Goal: Transaction & Acquisition: Purchase product/service

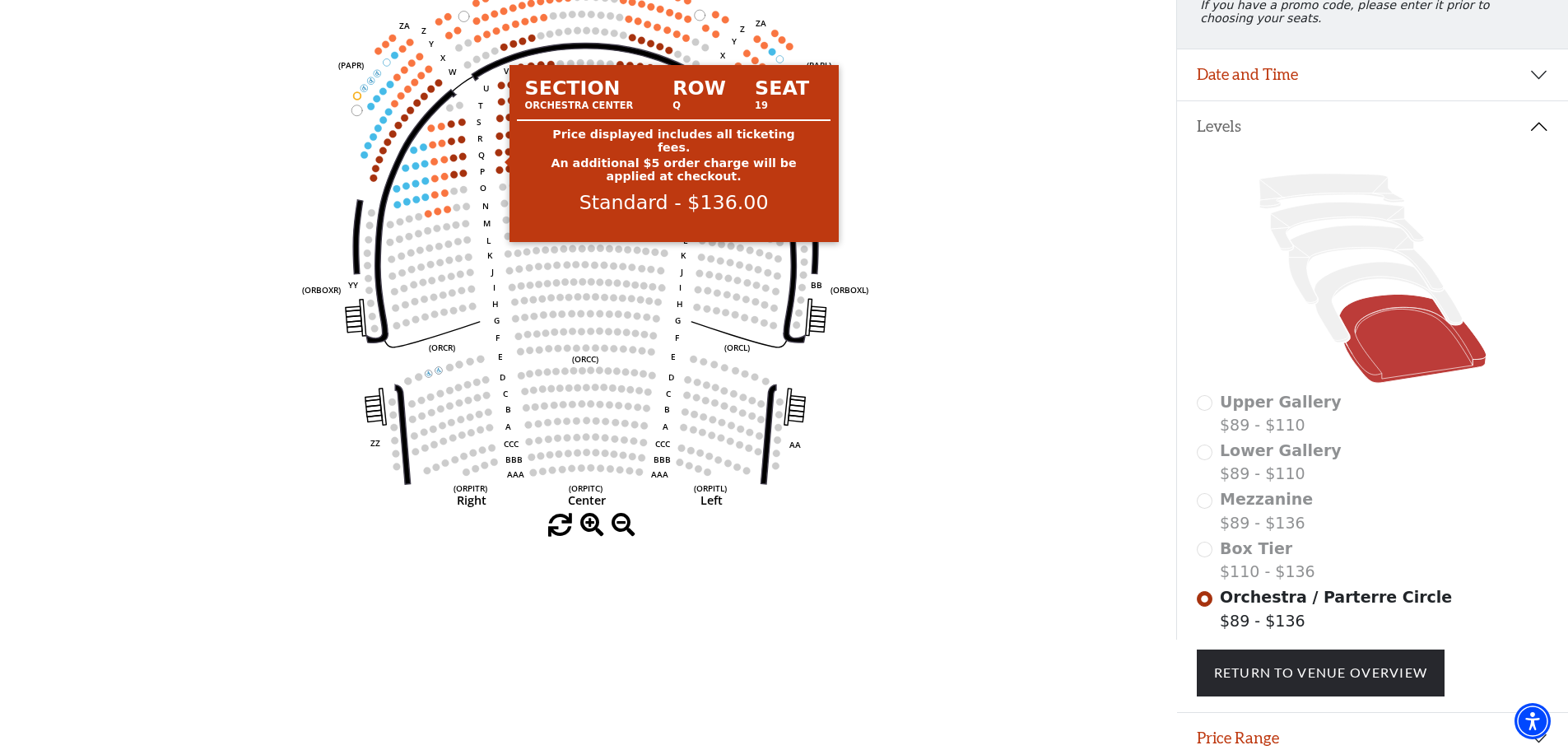
click at [499, 156] on circle at bounding box center [499, 153] width 8 height 8
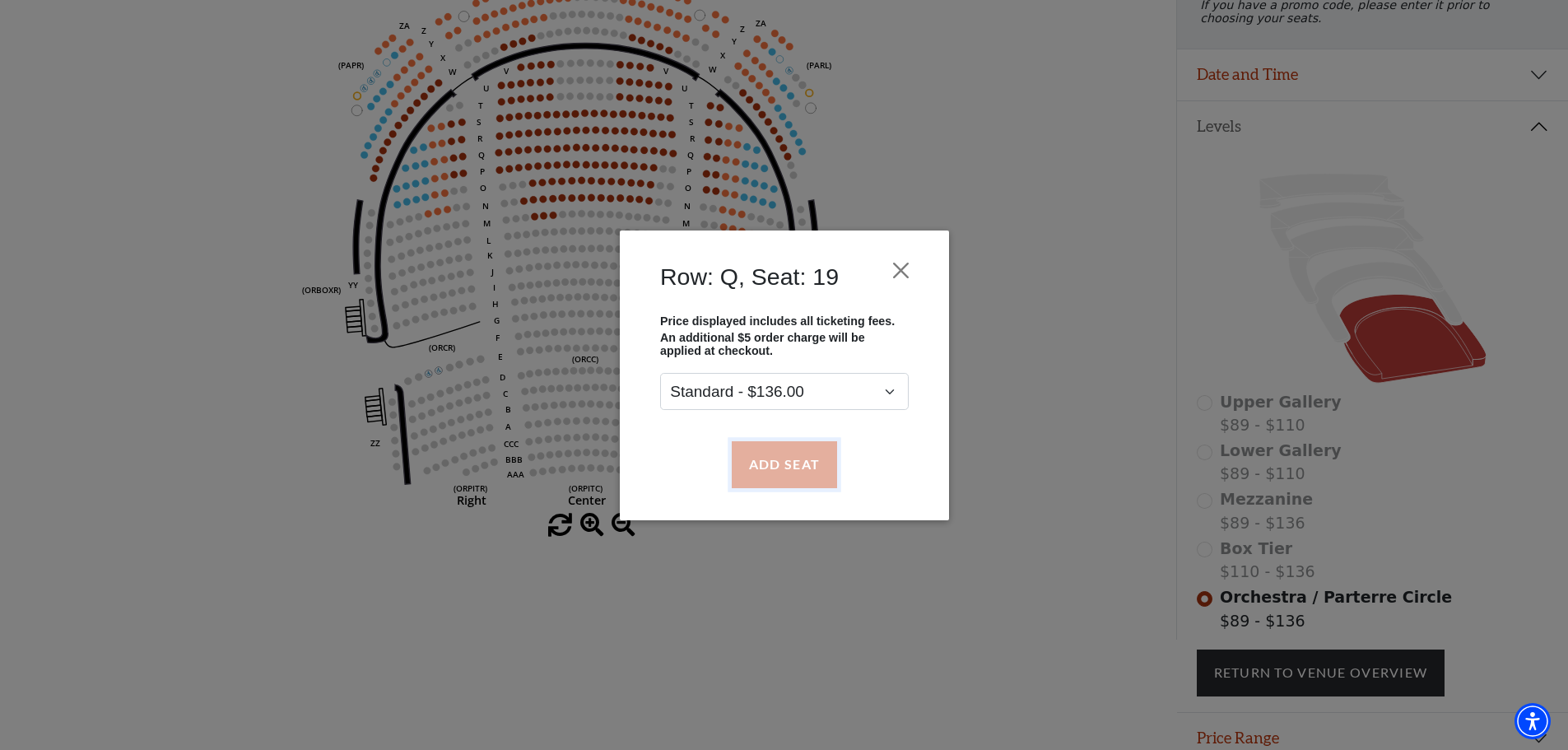
drag, startPoint x: 795, startPoint y: 460, endPoint x: 784, endPoint y: 450, distance: 14.9
click at [790, 460] on button "Add Seat" at bounding box center [784, 464] width 105 height 46
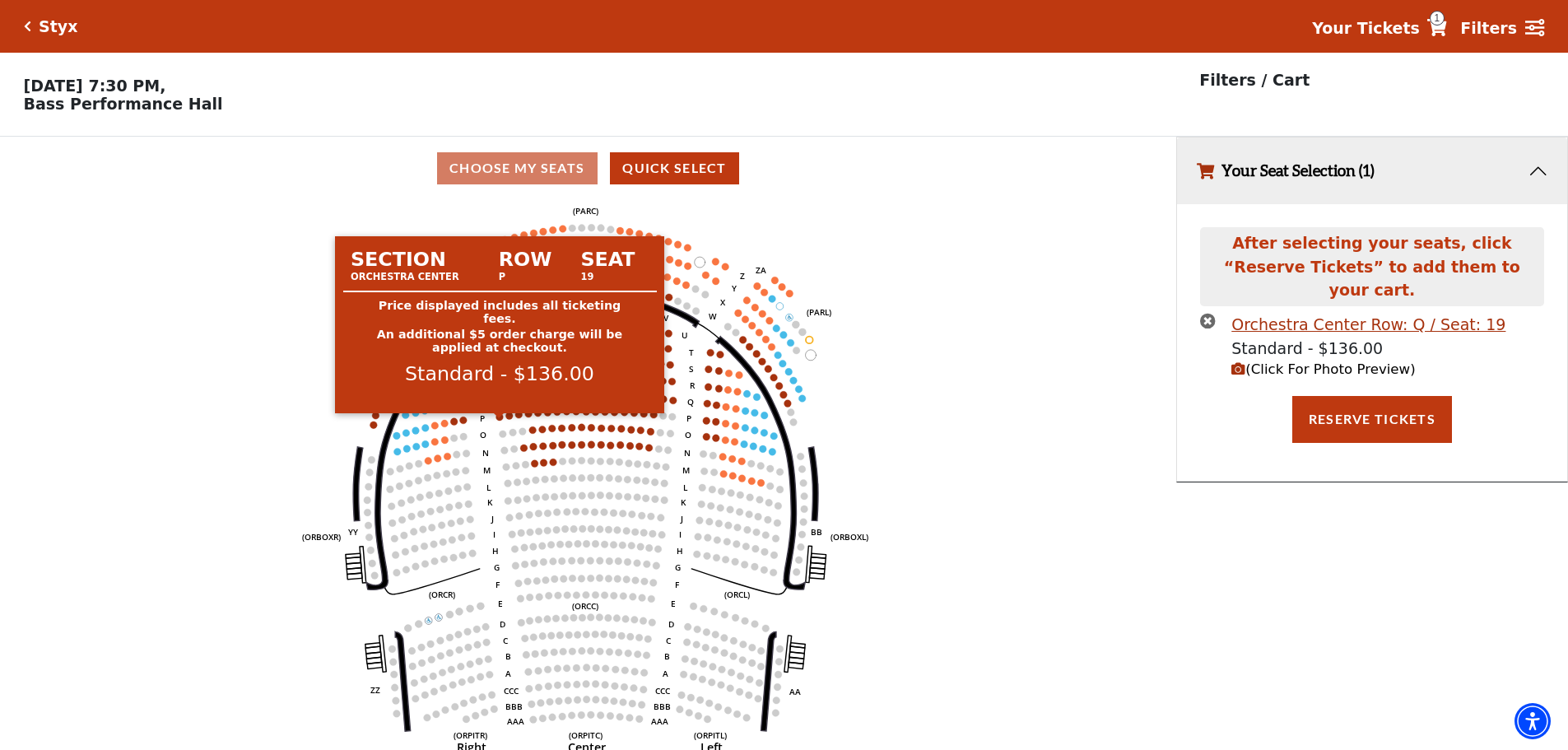
click at [501, 421] on circle at bounding box center [499, 417] width 8 height 8
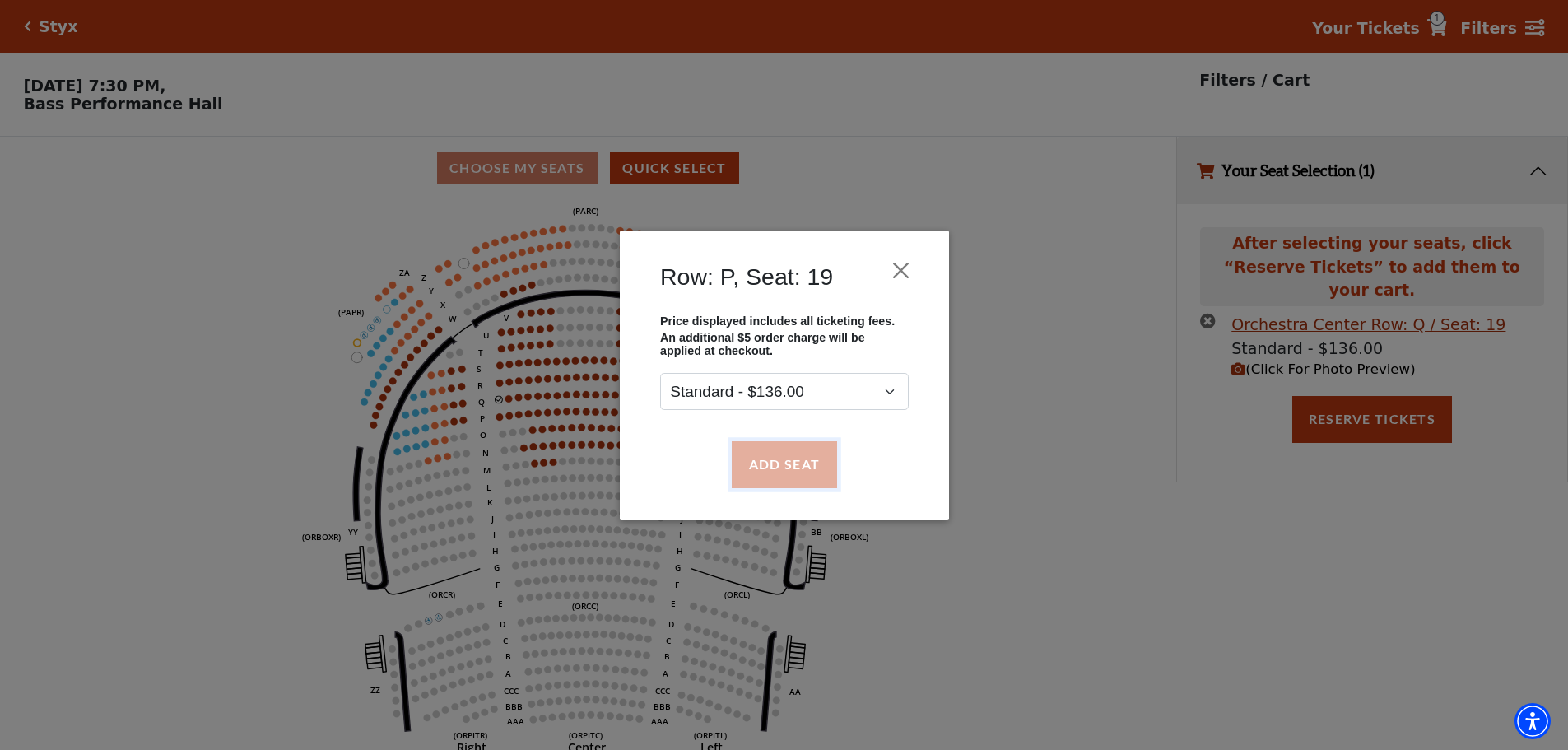
click at [808, 464] on button "Add Seat" at bounding box center [784, 464] width 105 height 46
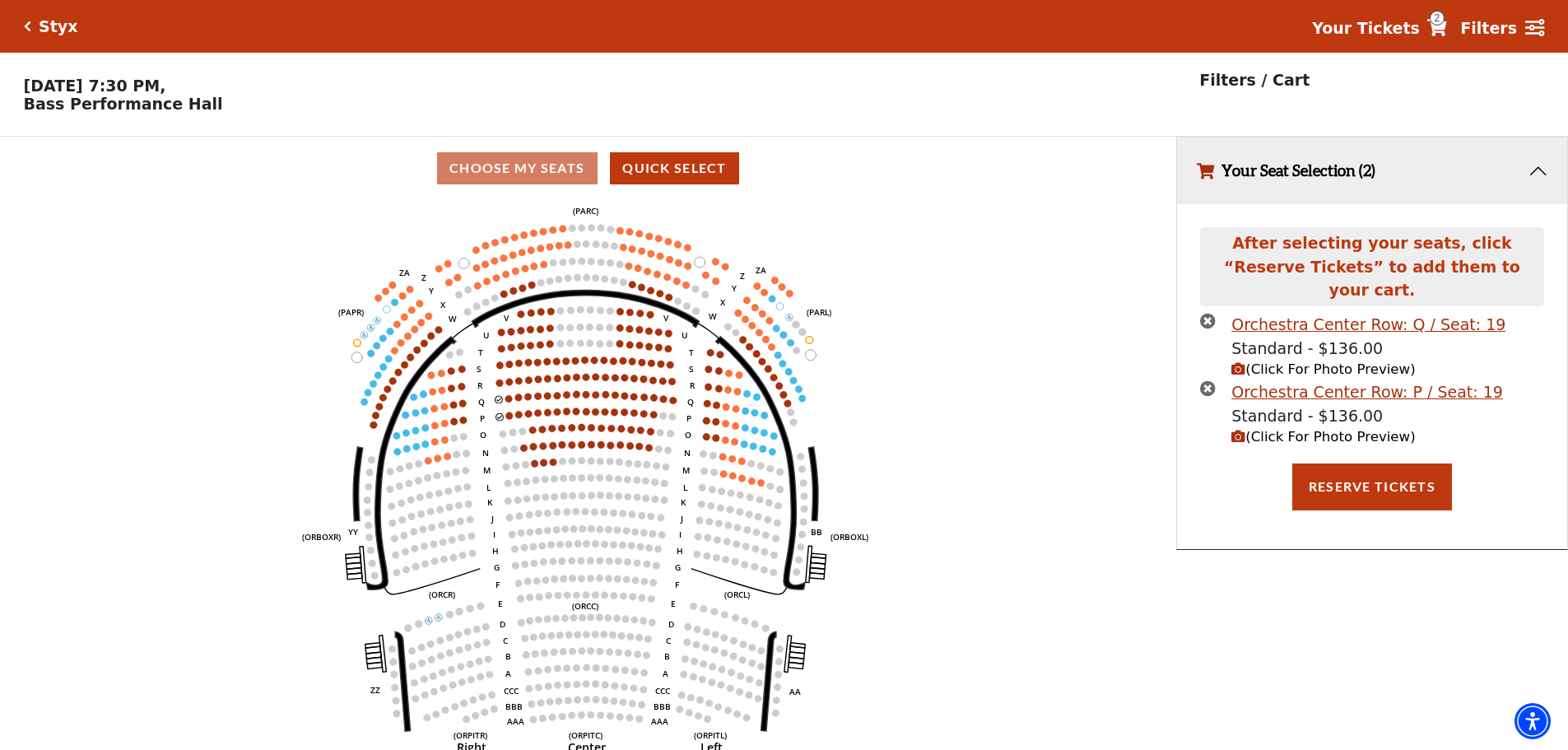
click at [494, 406] on icon "Left (ORPITL) Right (ORPITR) Center (ORPITC) ZZ AA YY BB ZA ZA (ORCL) (ORCR) (O…" at bounding box center [588, 480] width 1058 height 561
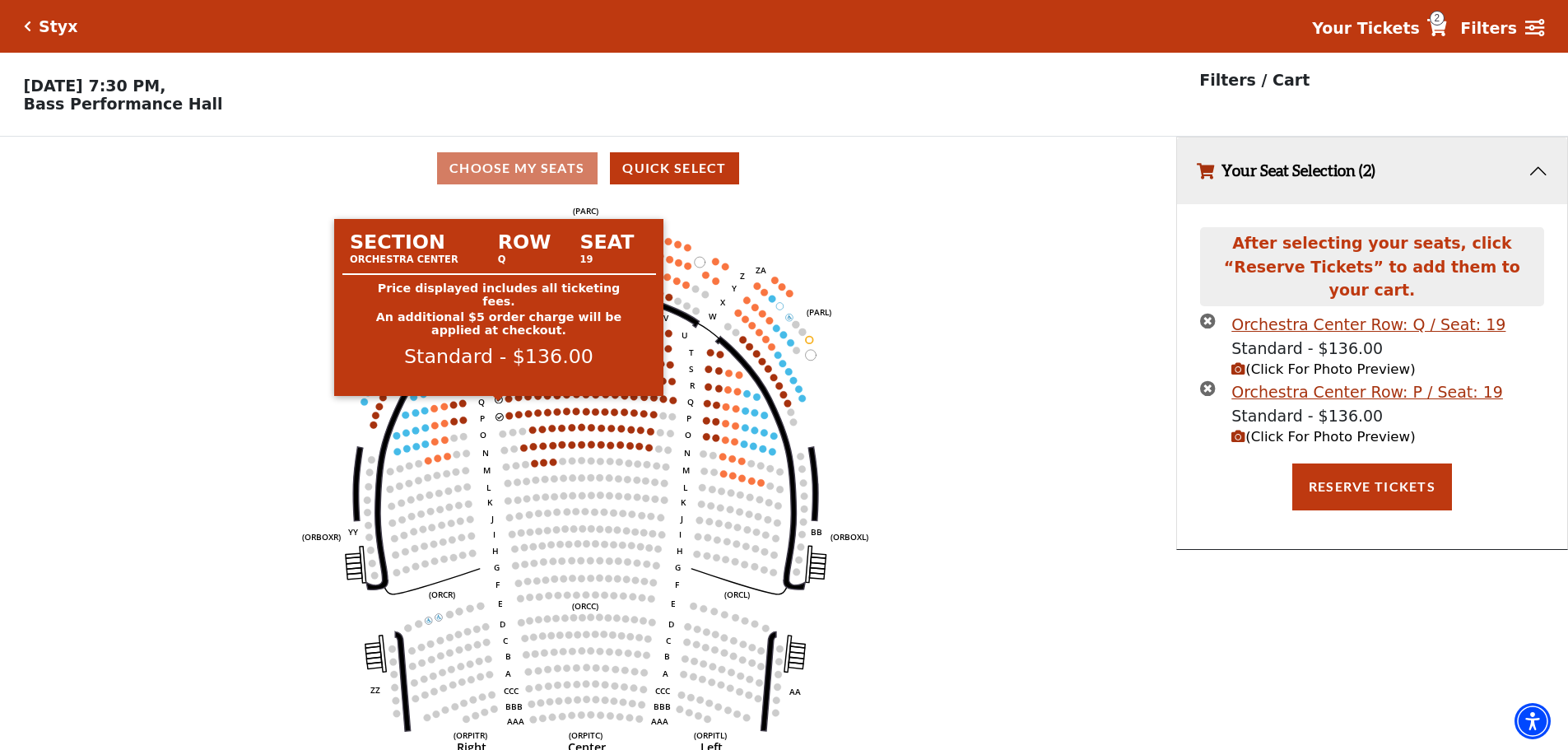
click at [498, 404] on circle at bounding box center [499, 400] width 8 height 8
click at [500, 404] on circle at bounding box center [499, 400] width 8 height 8
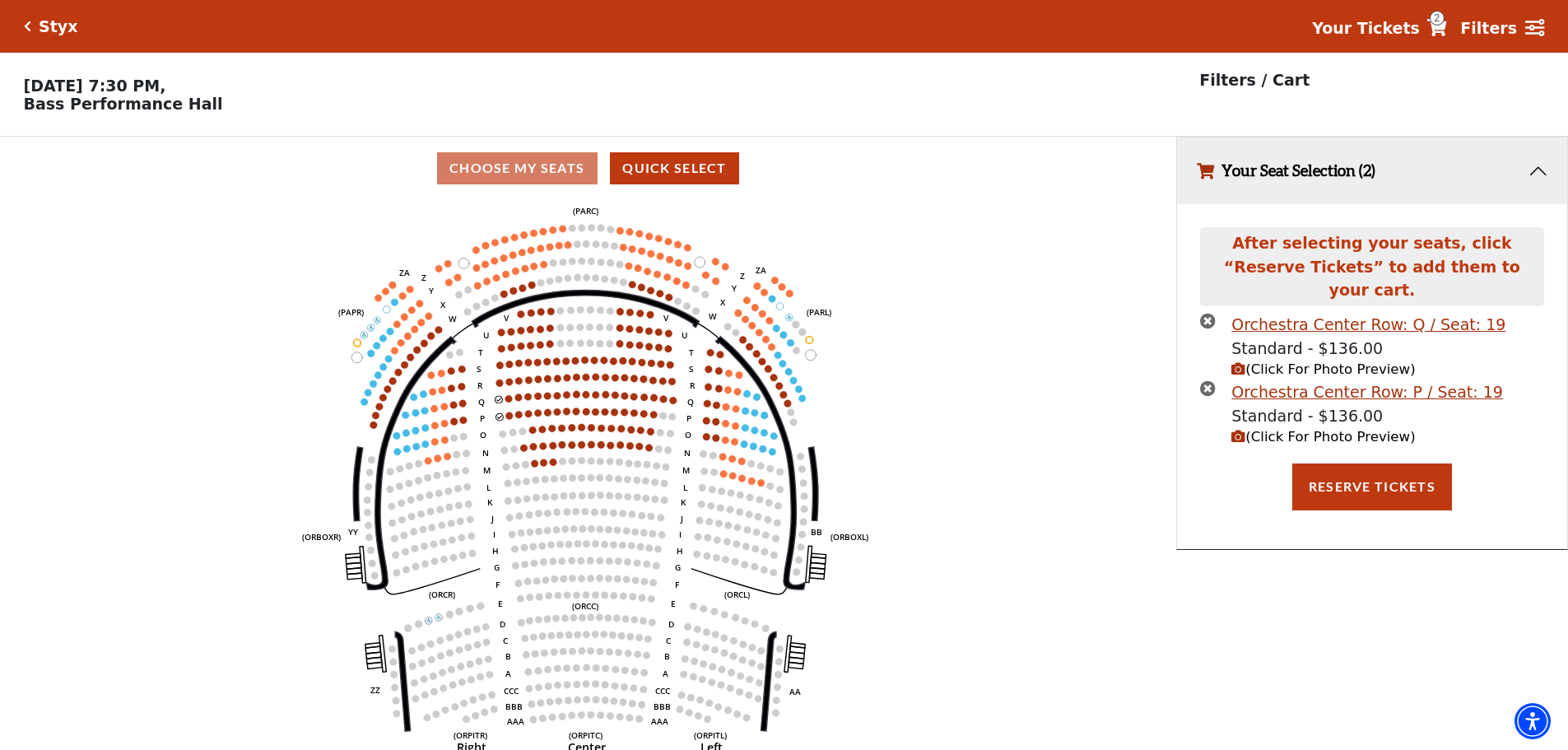
click at [505, 422] on icon "Left (ORPITL) Right (ORPITR) Center (ORPITC) ZZ AA YY BB ZA ZA (ORCL) (ORCR) (O…" at bounding box center [588, 480] width 1058 height 561
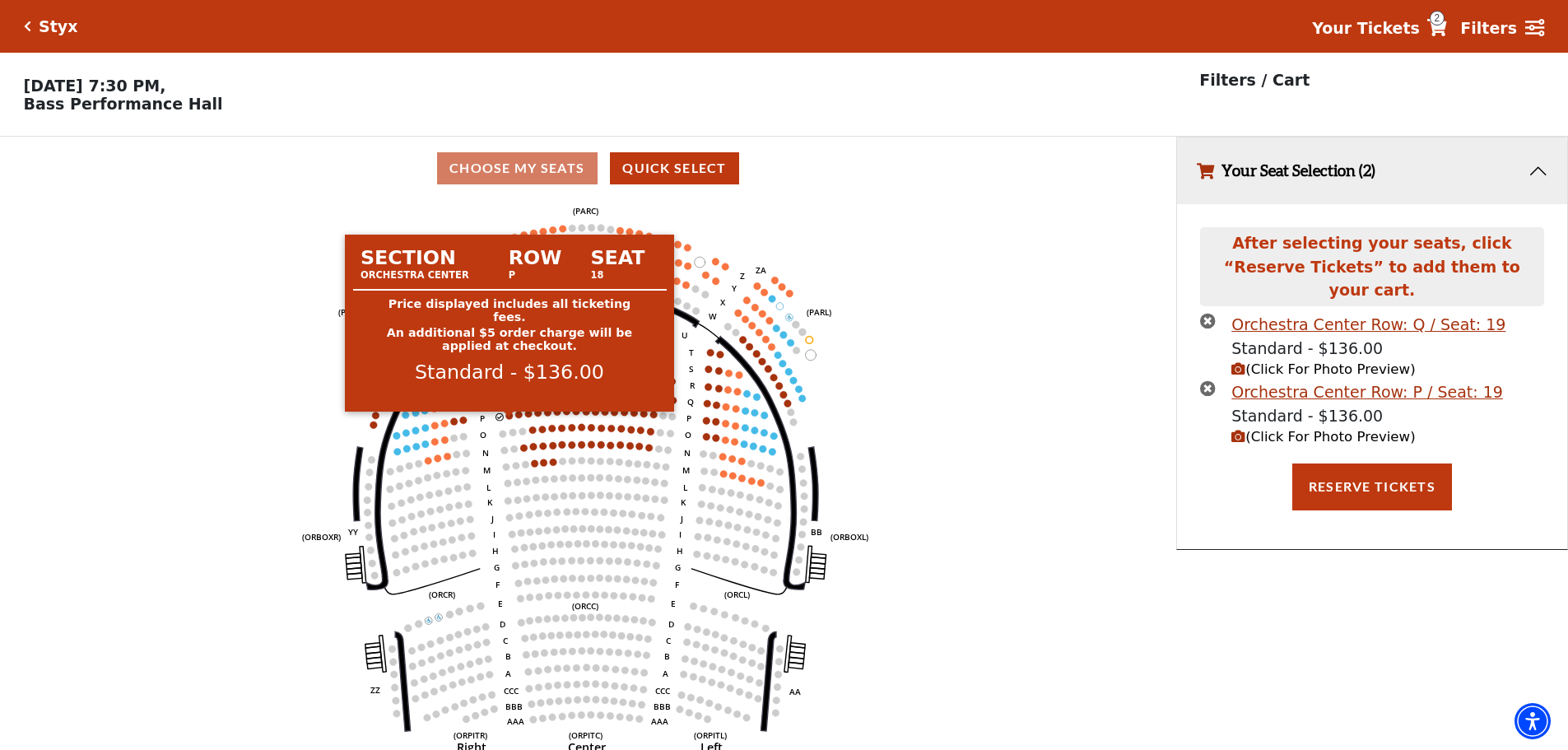
click at [509, 419] on circle at bounding box center [510, 415] width 8 height 8
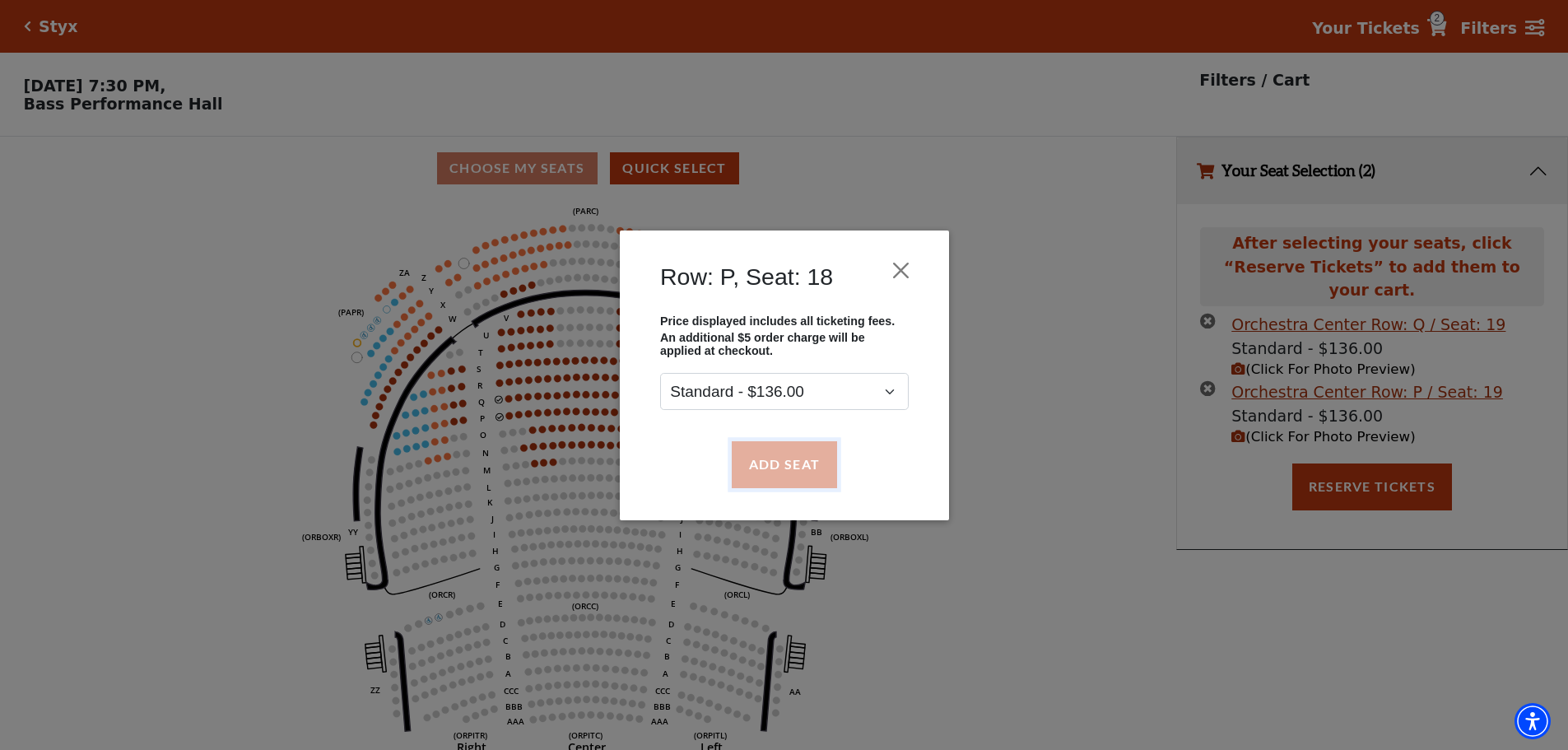
click at [807, 459] on button "Add Seat" at bounding box center [784, 464] width 105 height 46
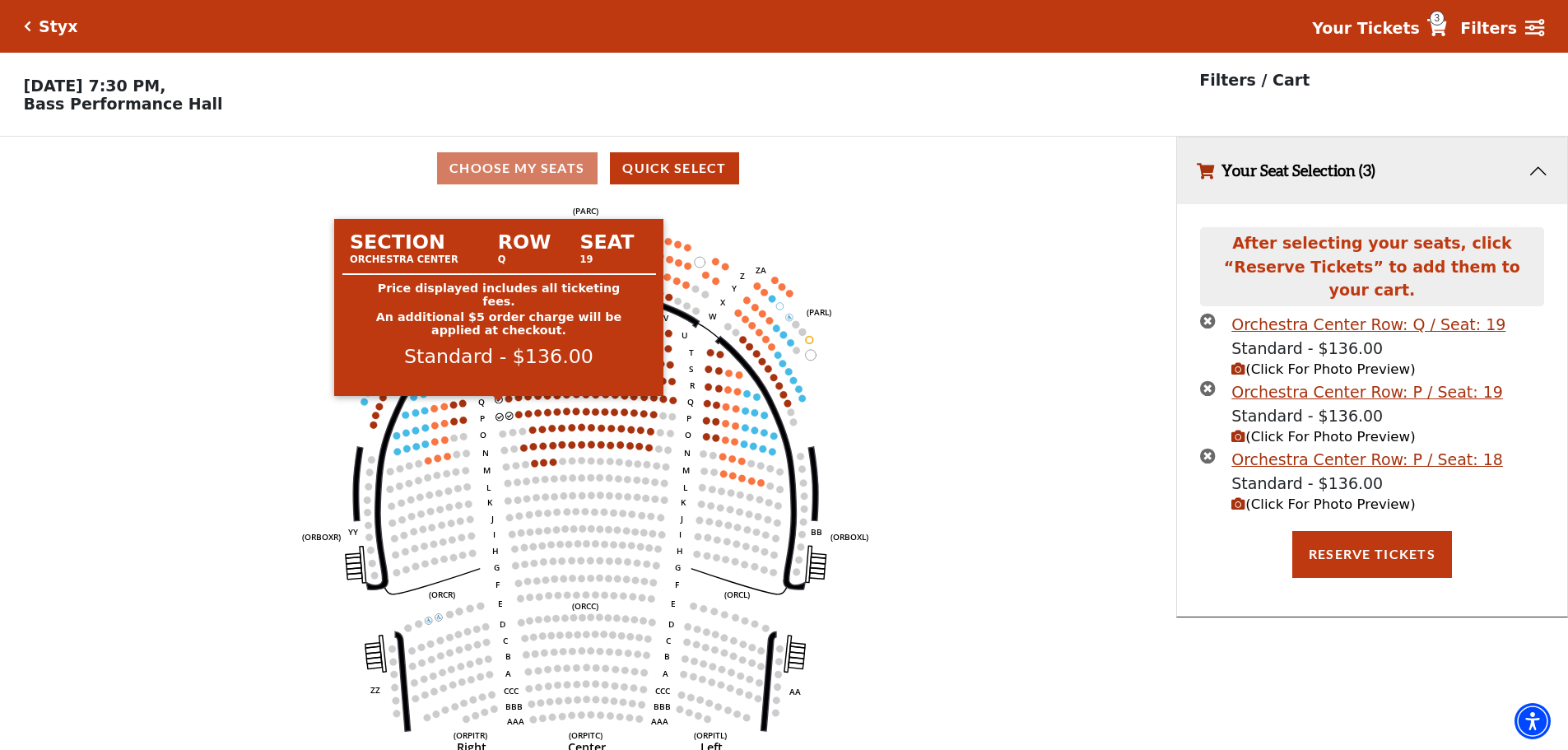
click at [498, 404] on circle at bounding box center [499, 400] width 8 height 8
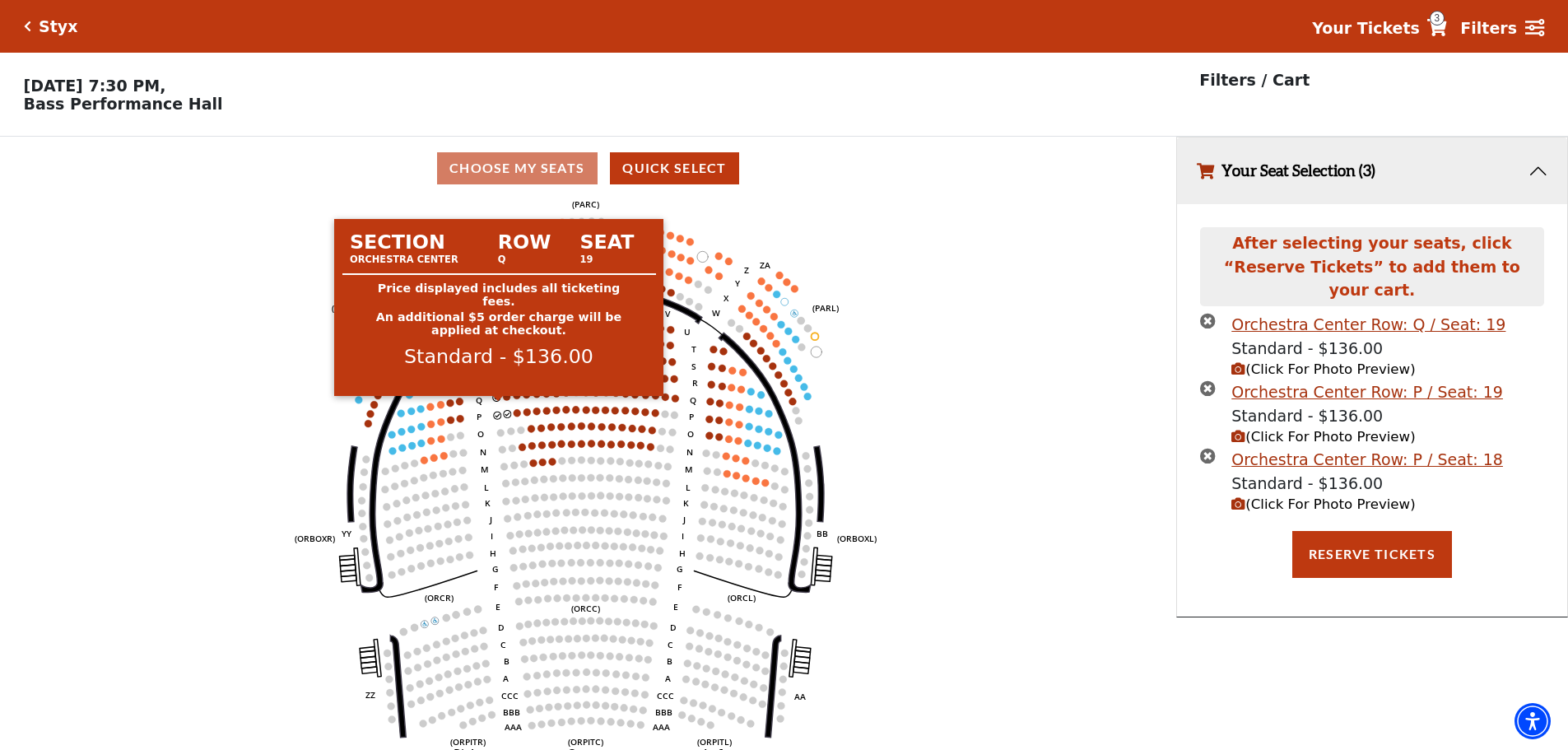
click at [498, 401] on circle at bounding box center [496, 397] width 8 height 8
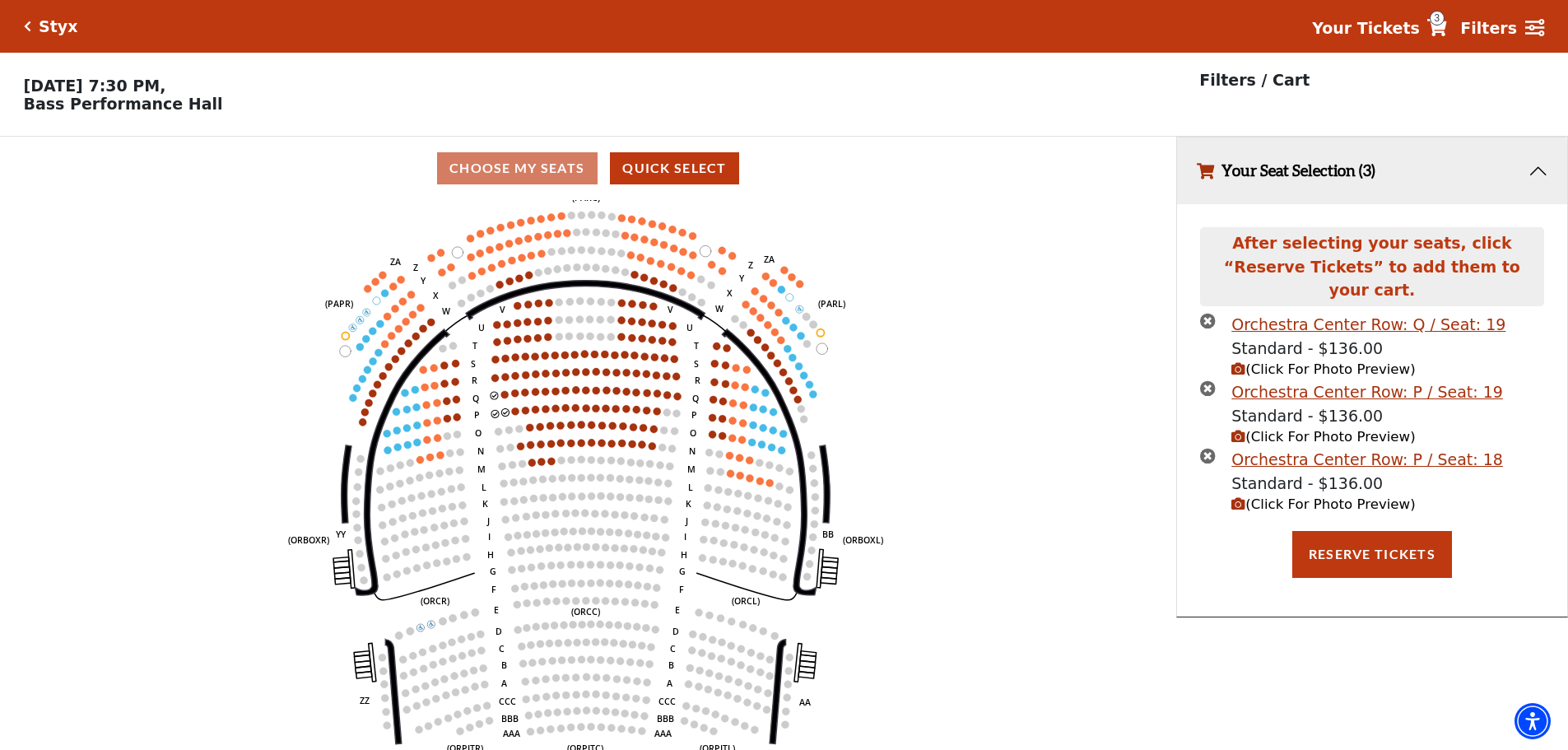
click at [562, 439] on icon "Left (ORPITL) Right (ORPITR) Center (ORPITC) ZZ AA YY BB ZA ZA (ORCL) (ORCR) (O…" at bounding box center [588, 480] width 1058 height 561
click at [1212, 313] on icon "times-circle" at bounding box center [1208, 321] width 15 height 15
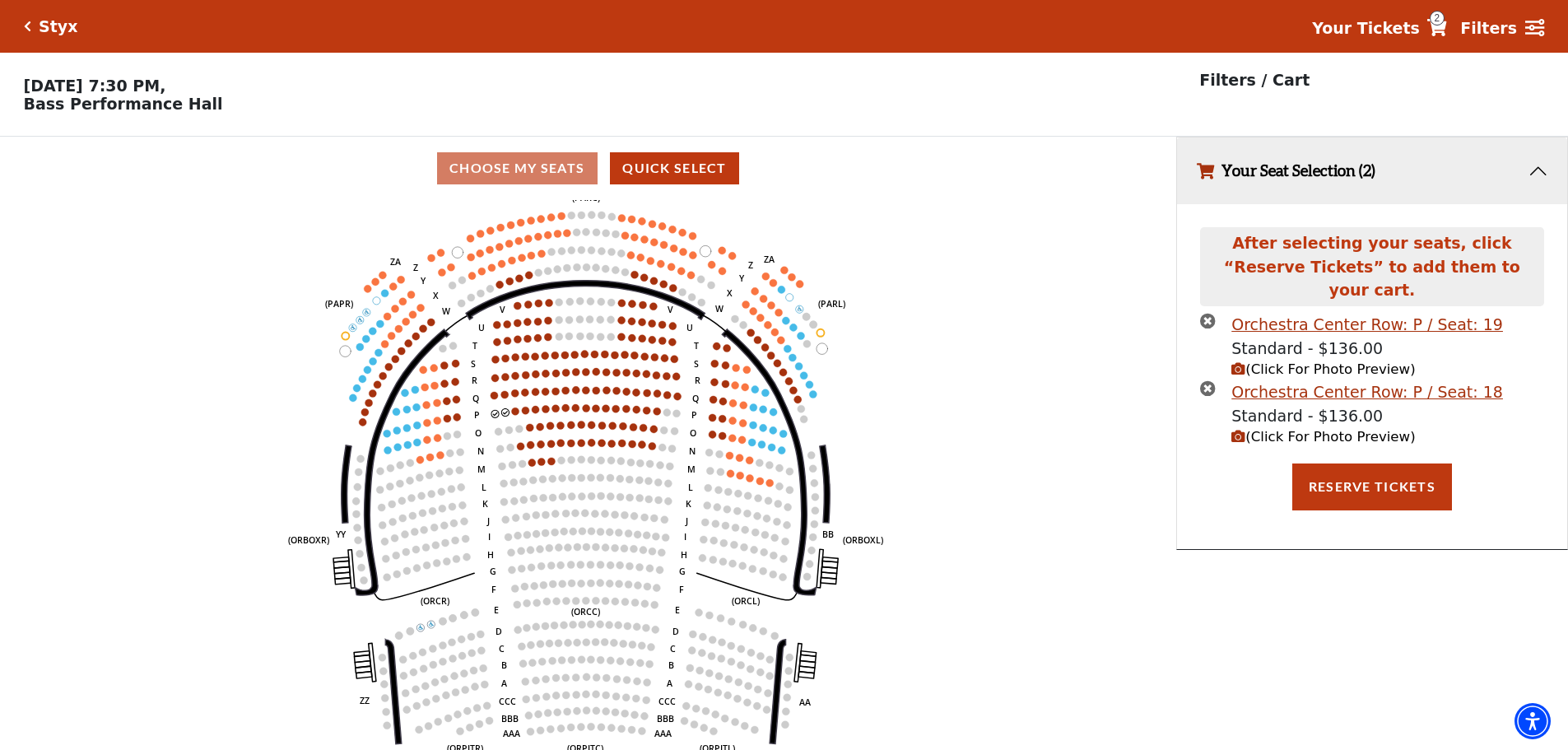
click at [1344, 429] on span "(Click For Photo Preview)" at bounding box center [1323, 437] width 183 height 15
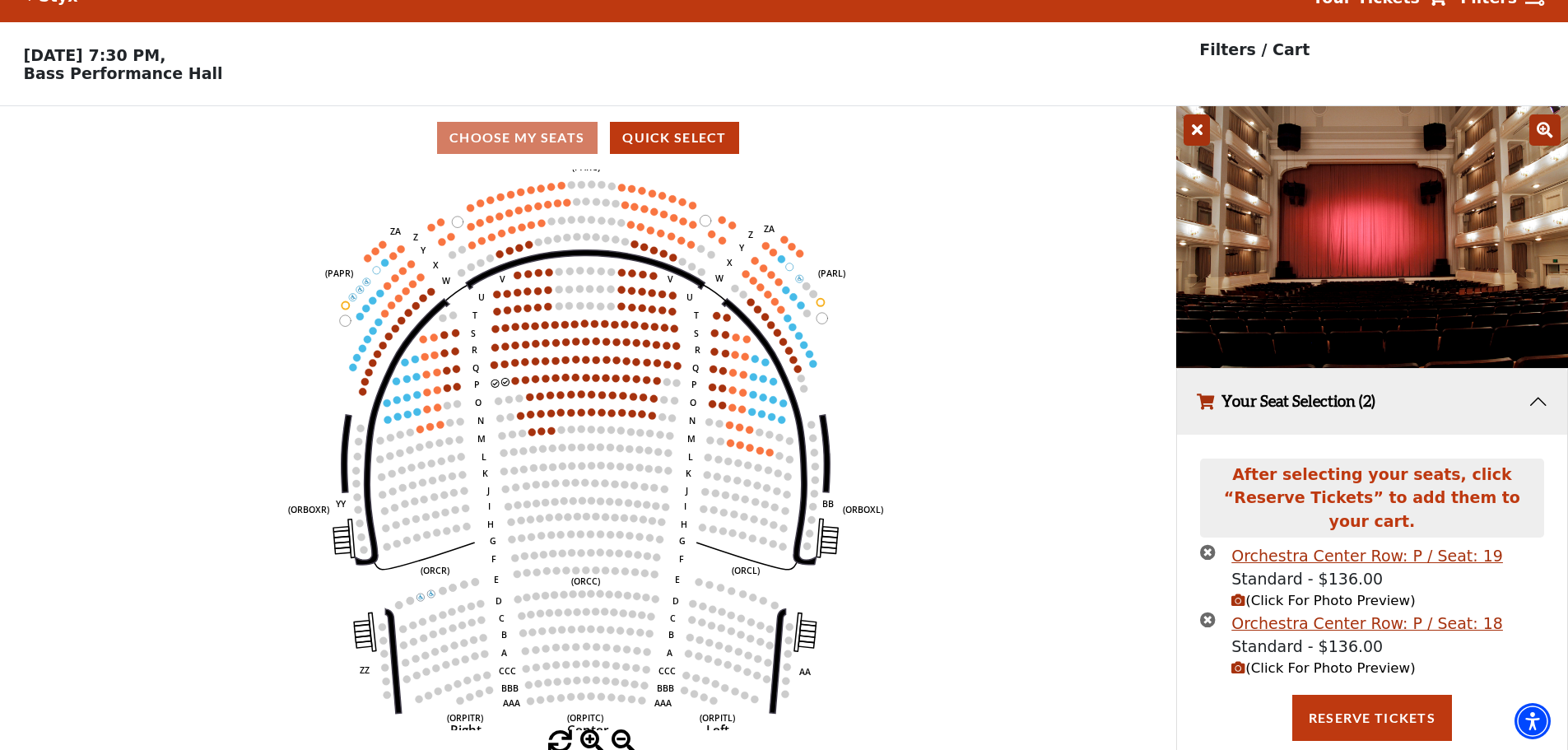
scroll to position [44, 0]
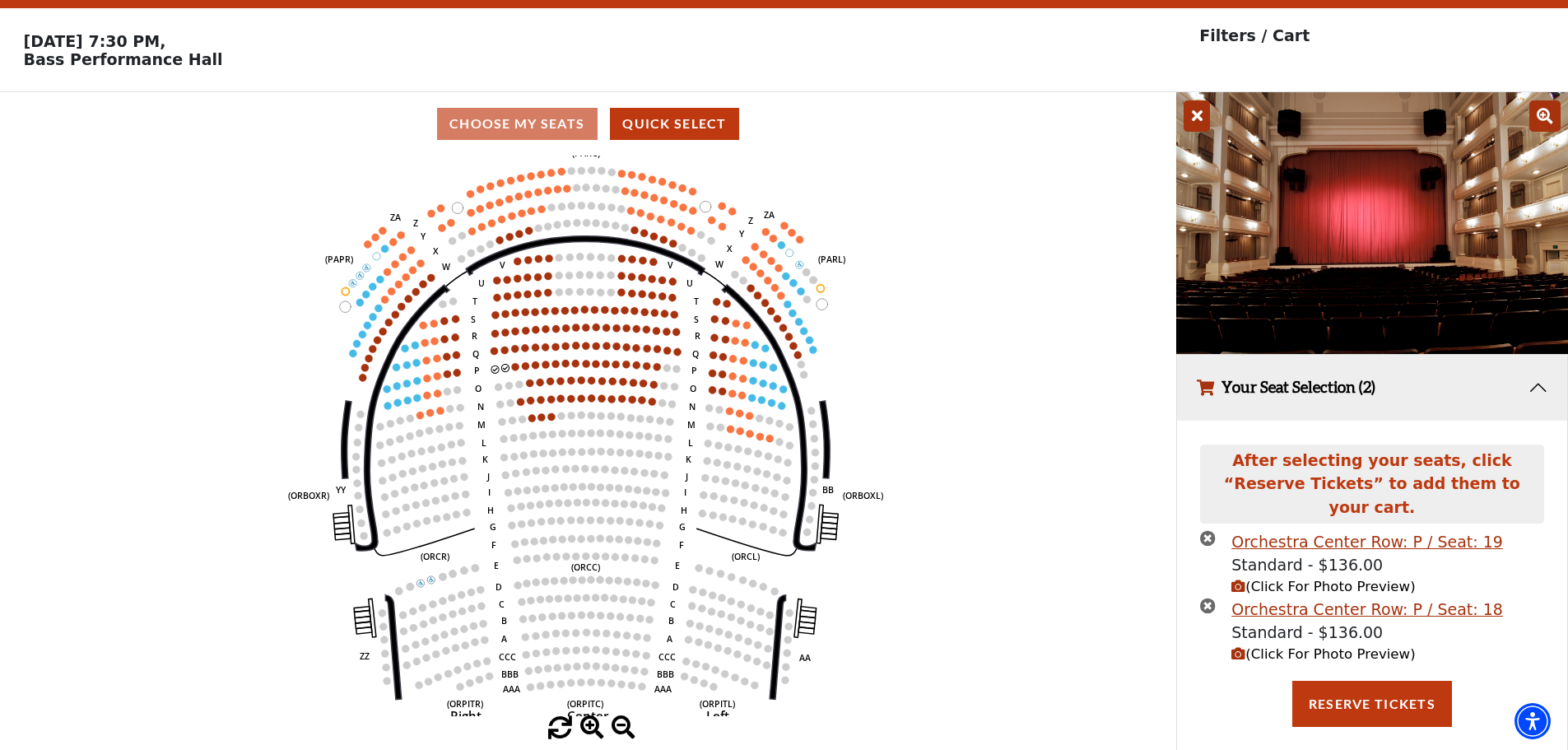
click at [826, 523] on rect at bounding box center [829, 519] width 15 height 8
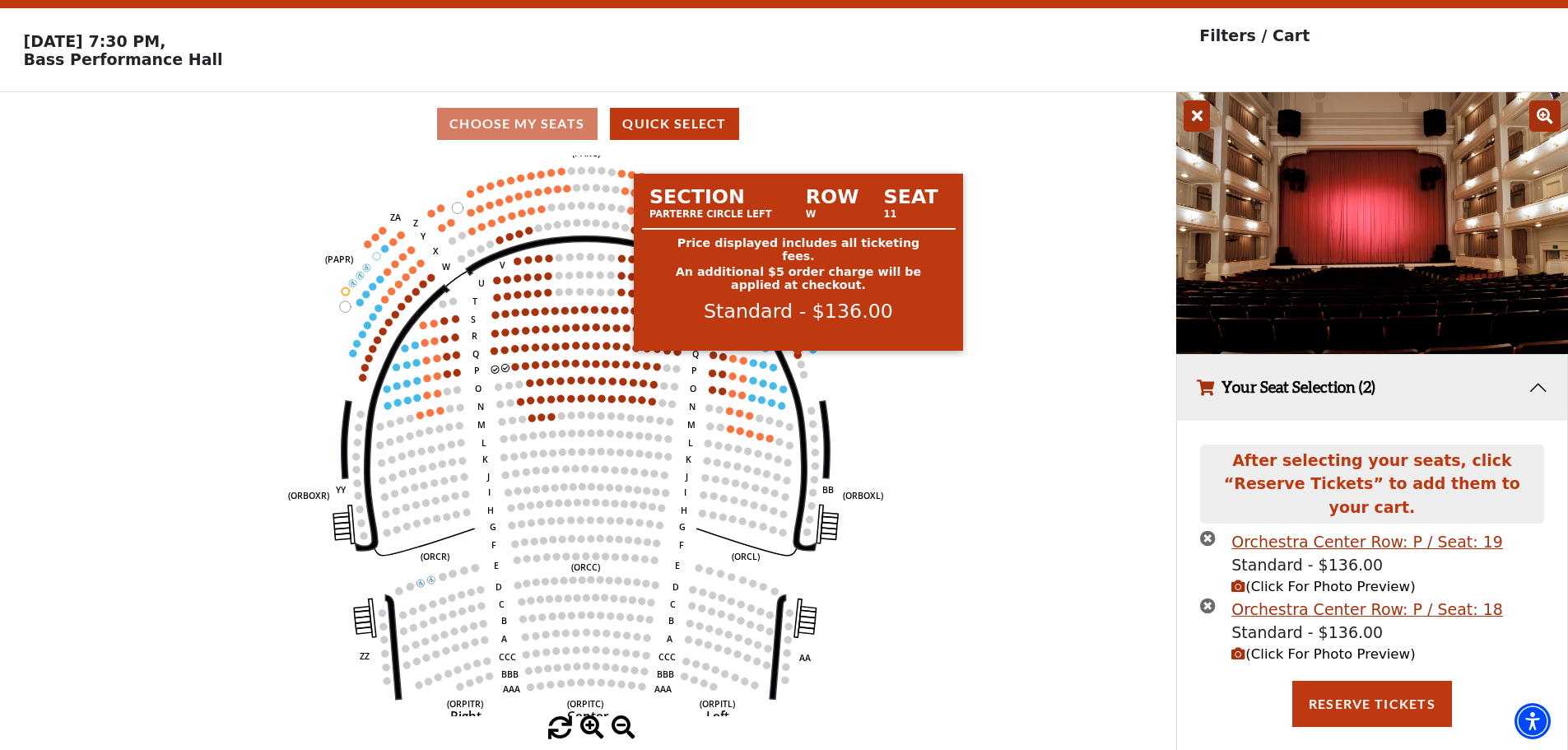
click at [797, 358] on circle at bounding box center [797, 354] width 8 height 8
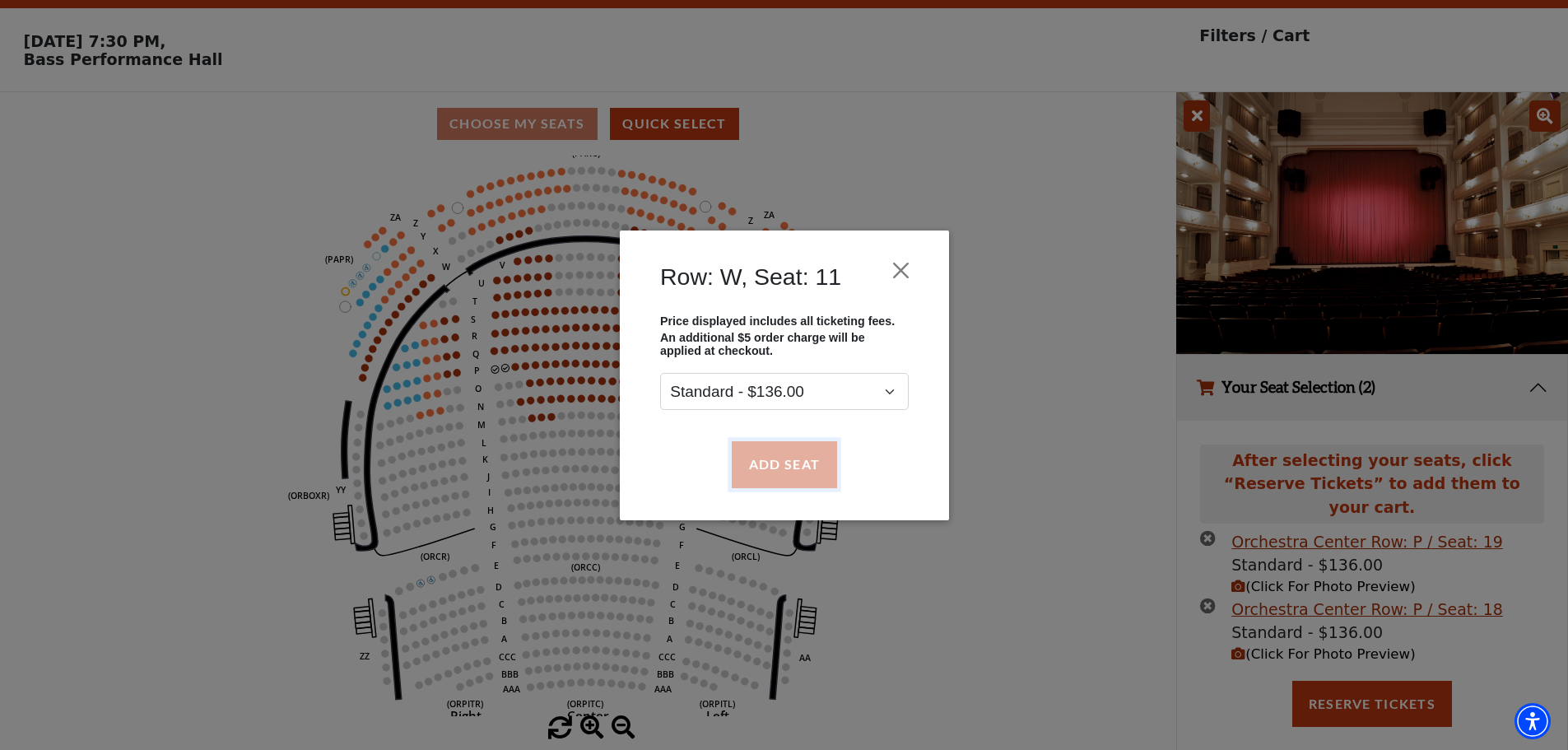
click at [796, 462] on button "Add Seat" at bounding box center [784, 464] width 105 height 46
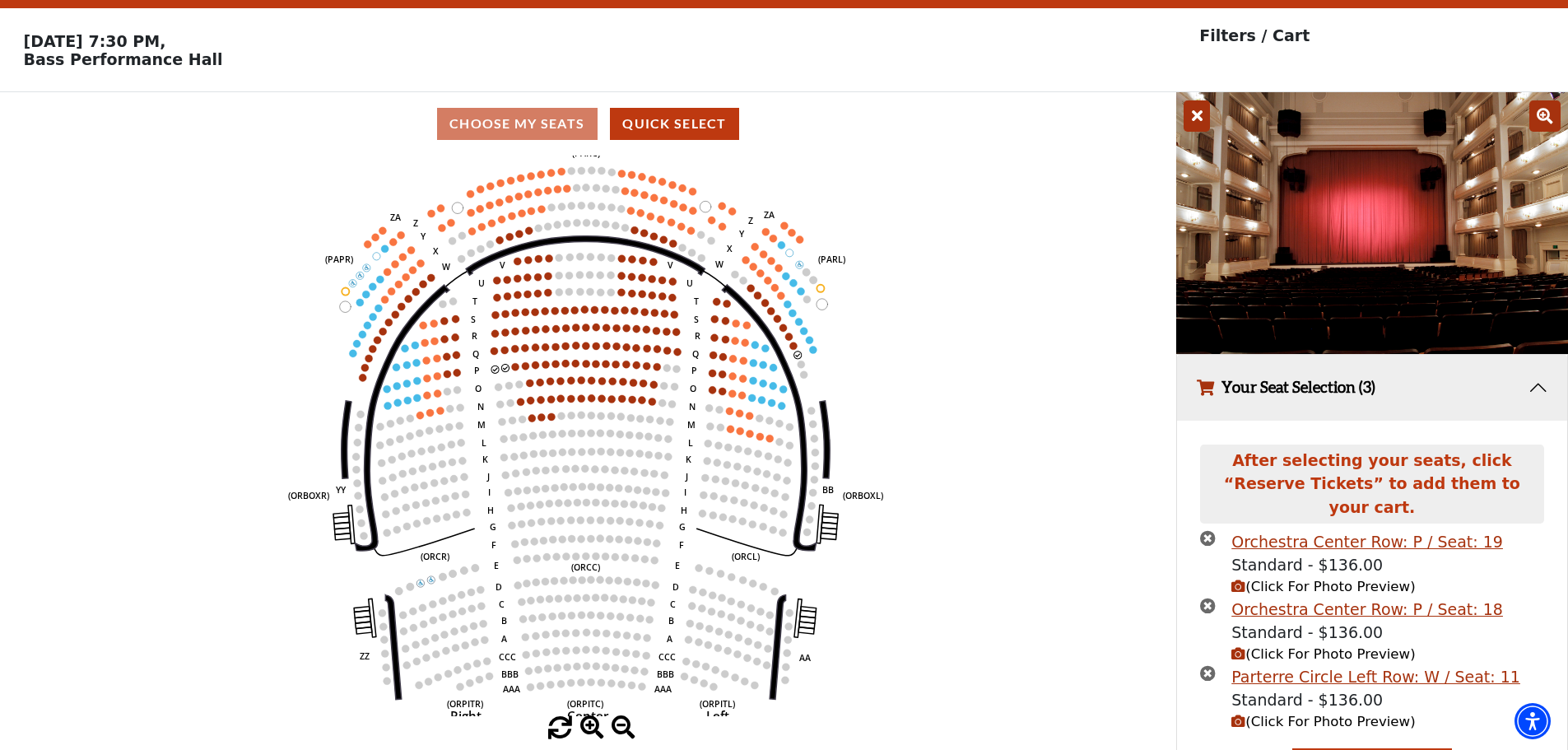
scroll to position [72, 0]
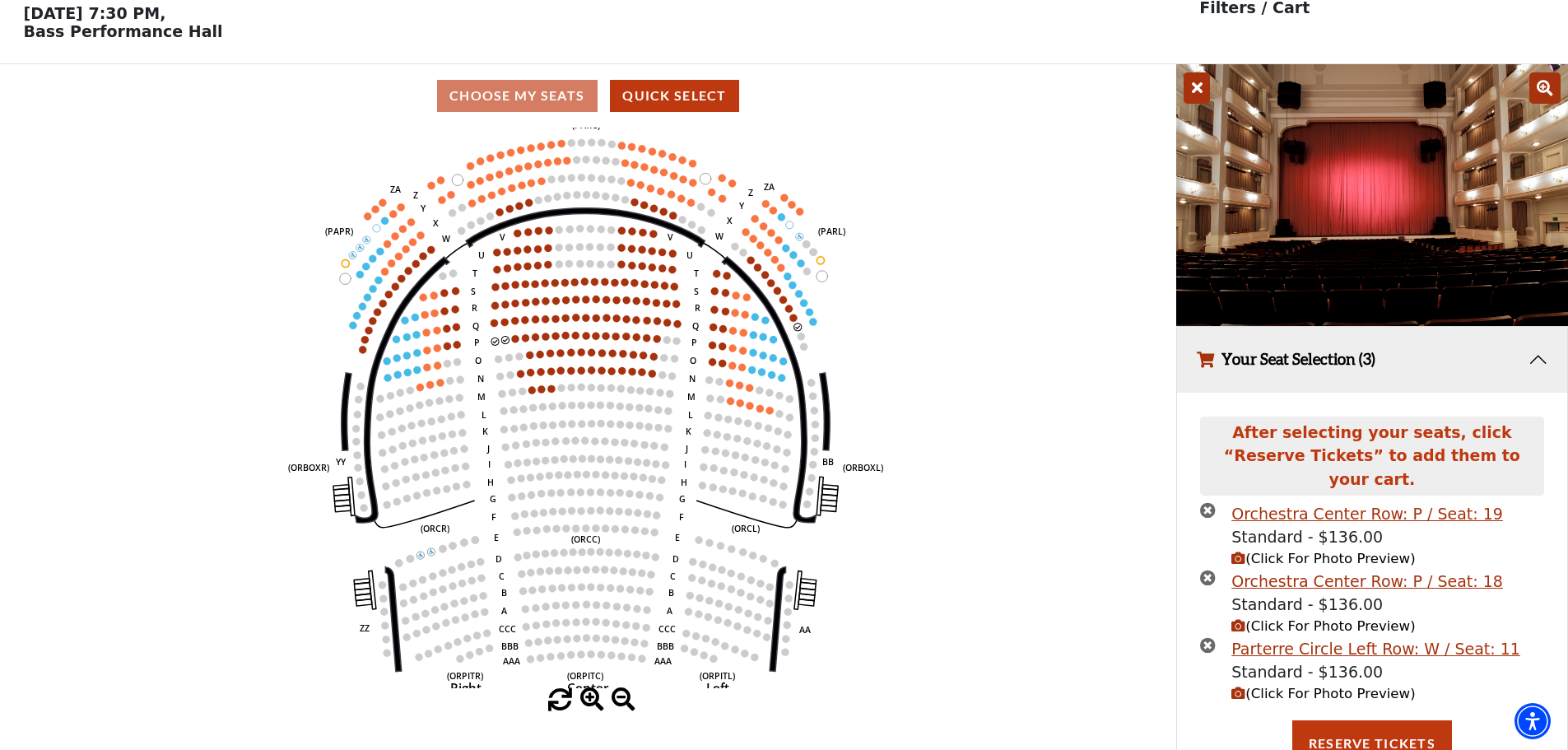
click at [1240, 686] on icon "button" at bounding box center [1238, 693] width 14 height 14
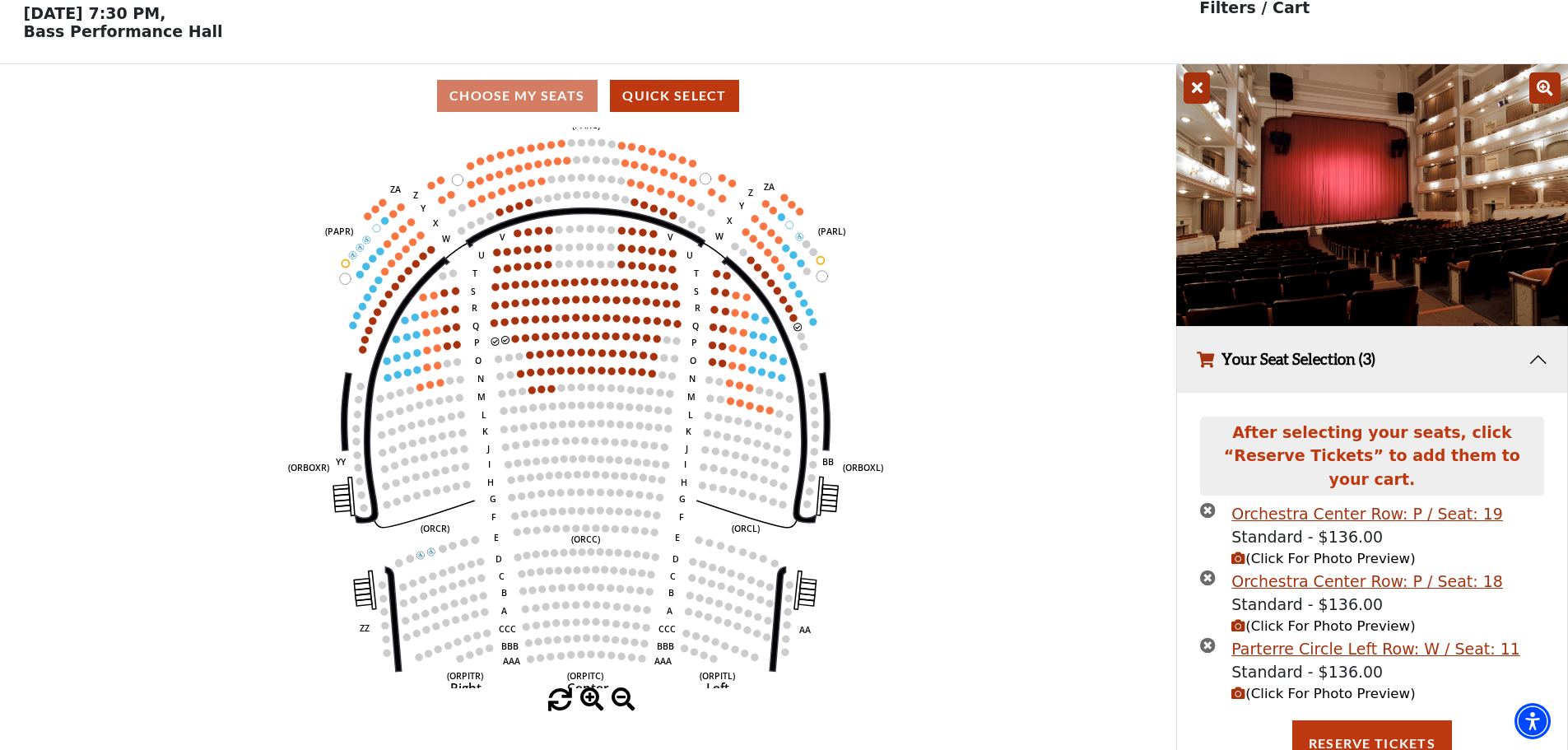
click at [1208, 637] on icon "times-circle" at bounding box center [1208, 645] width 15 height 15
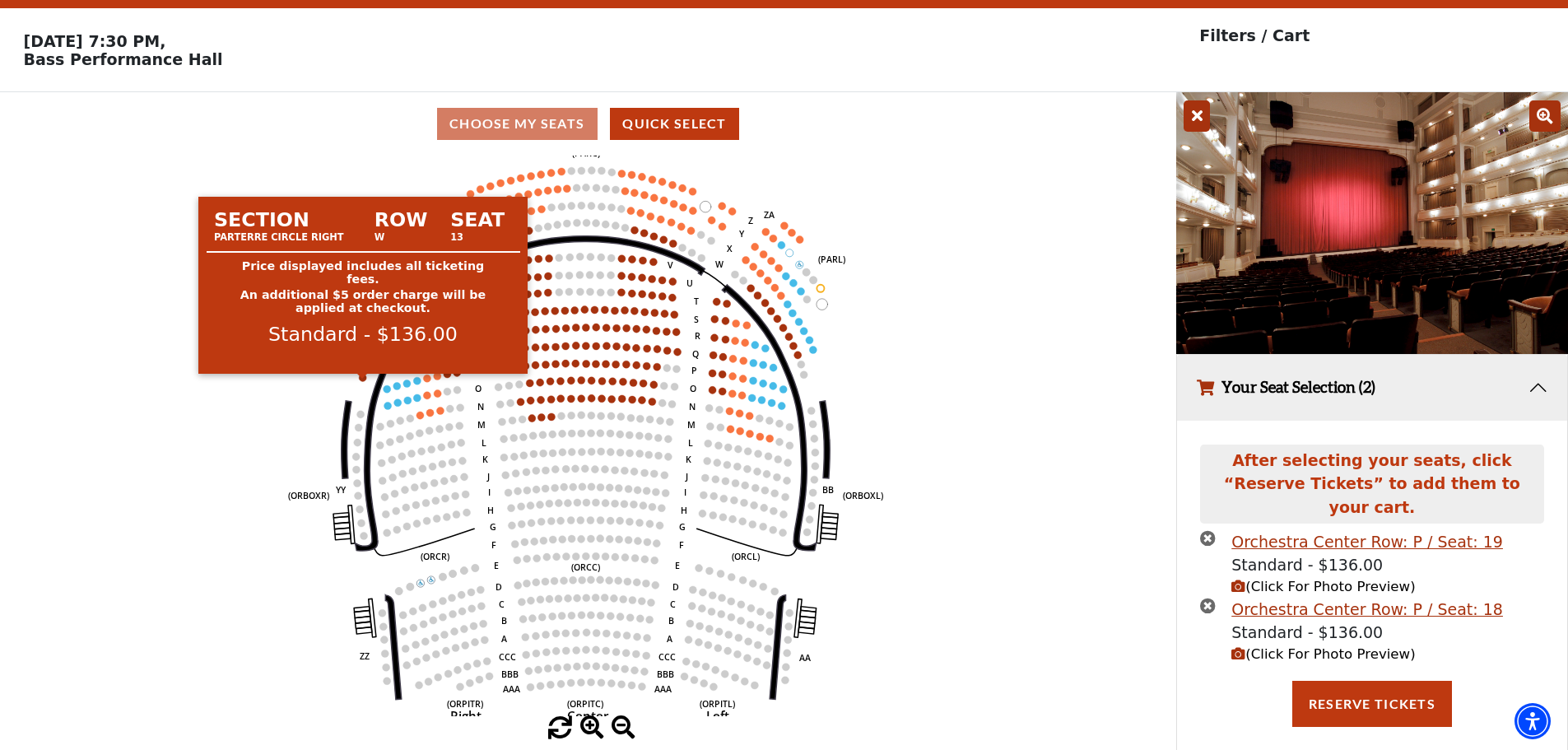
click at [363, 381] on circle at bounding box center [363, 378] width 8 height 8
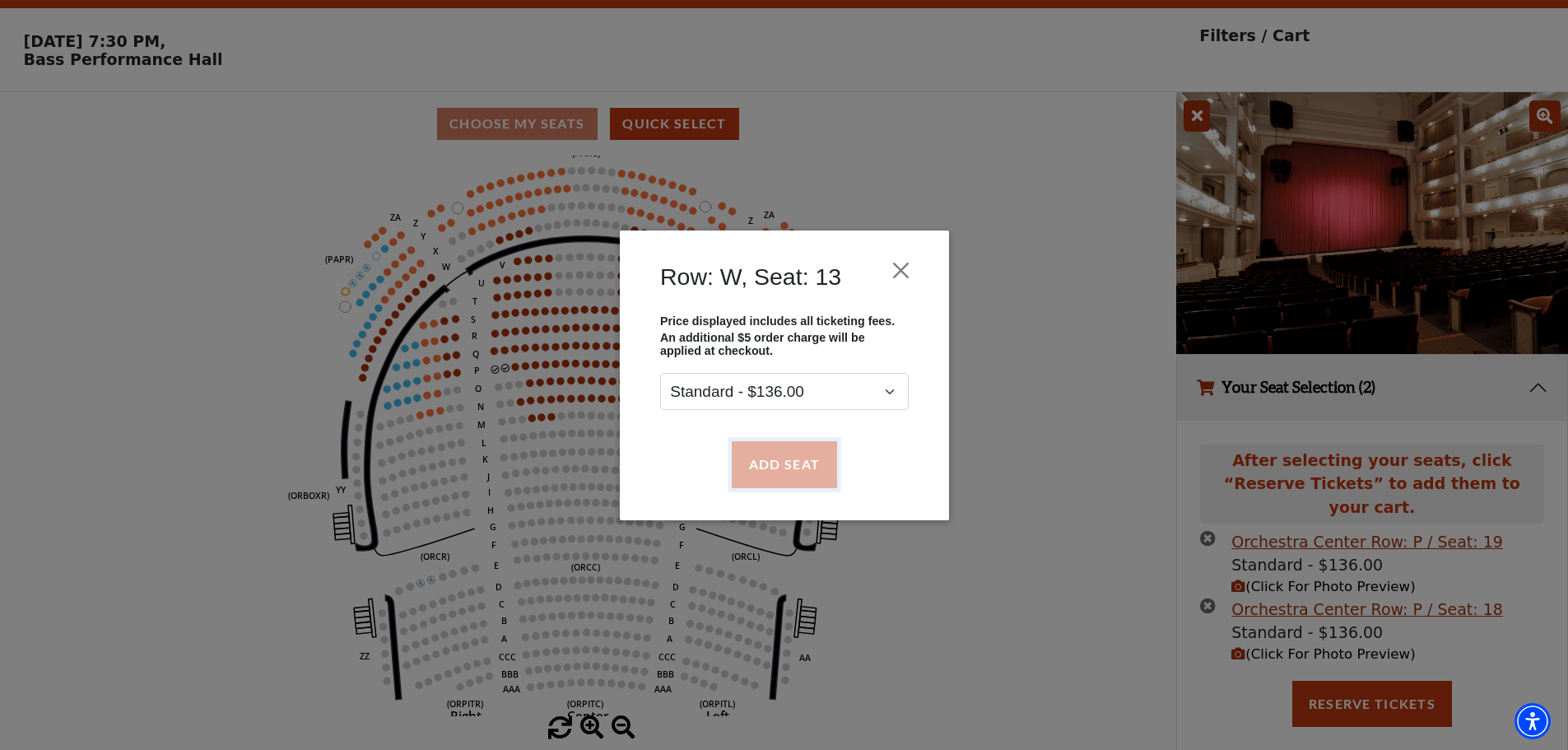
click at [831, 460] on button "Add Seat" at bounding box center [784, 464] width 105 height 46
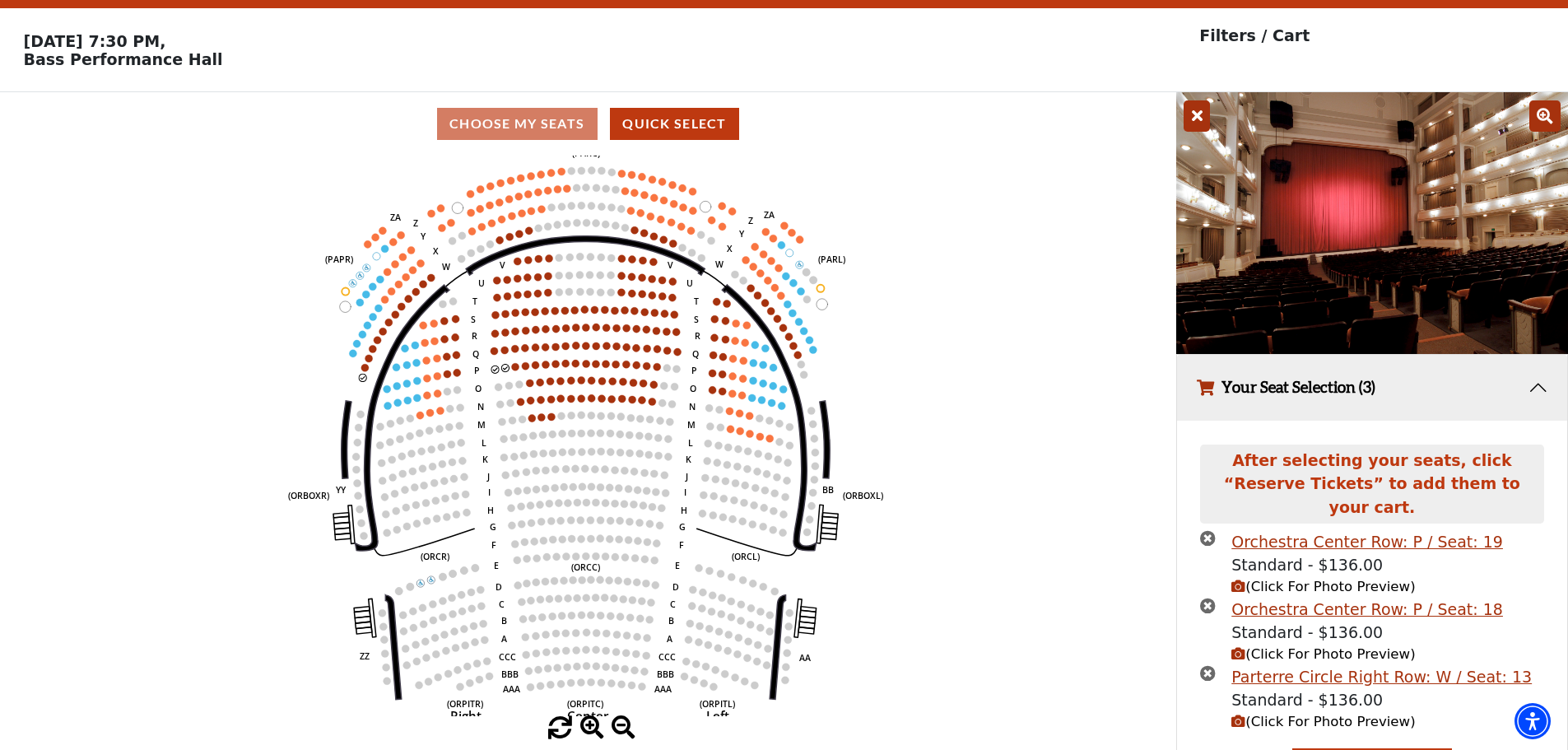
scroll to position [72, 0]
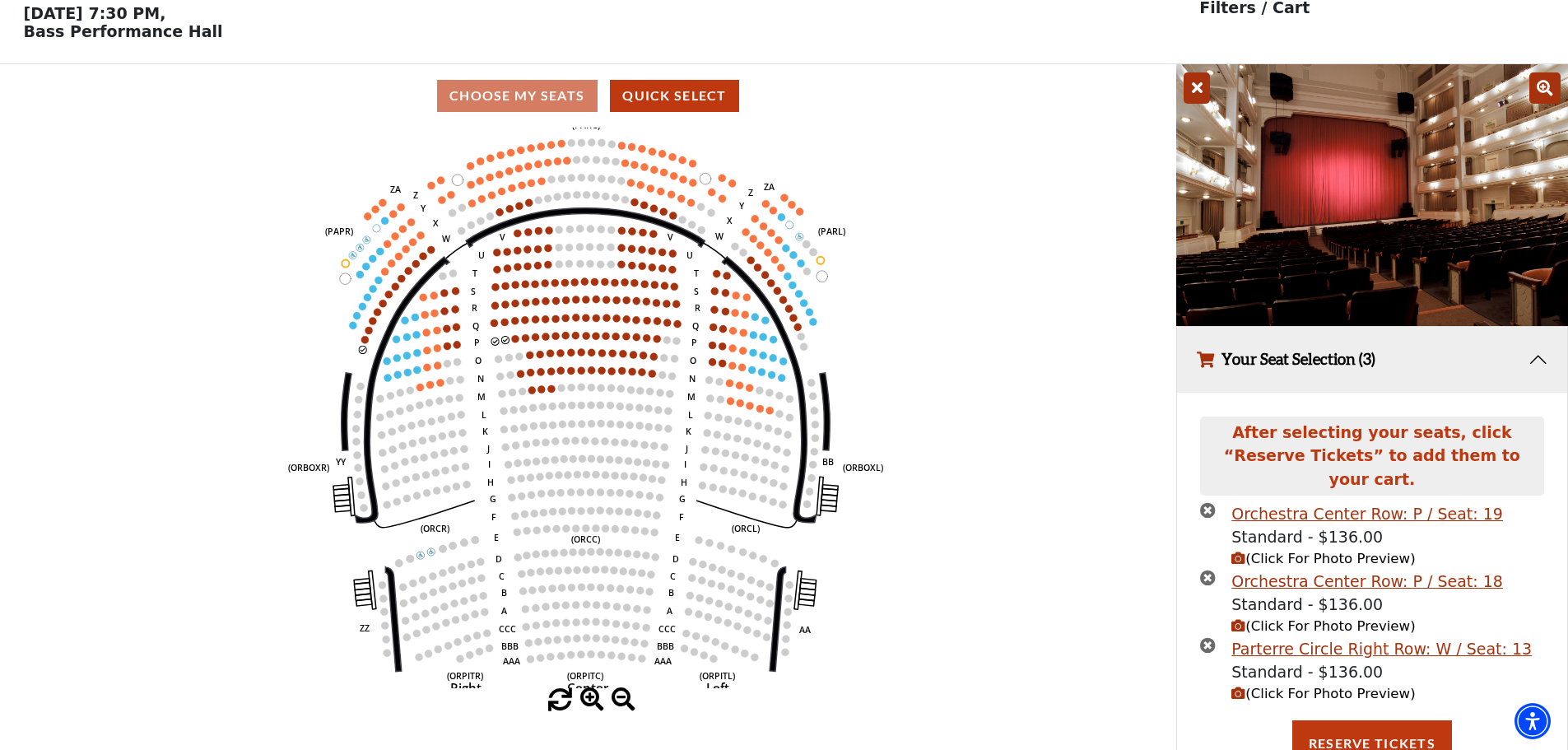
click at [1241, 686] on icon "button" at bounding box center [1238, 693] width 14 height 14
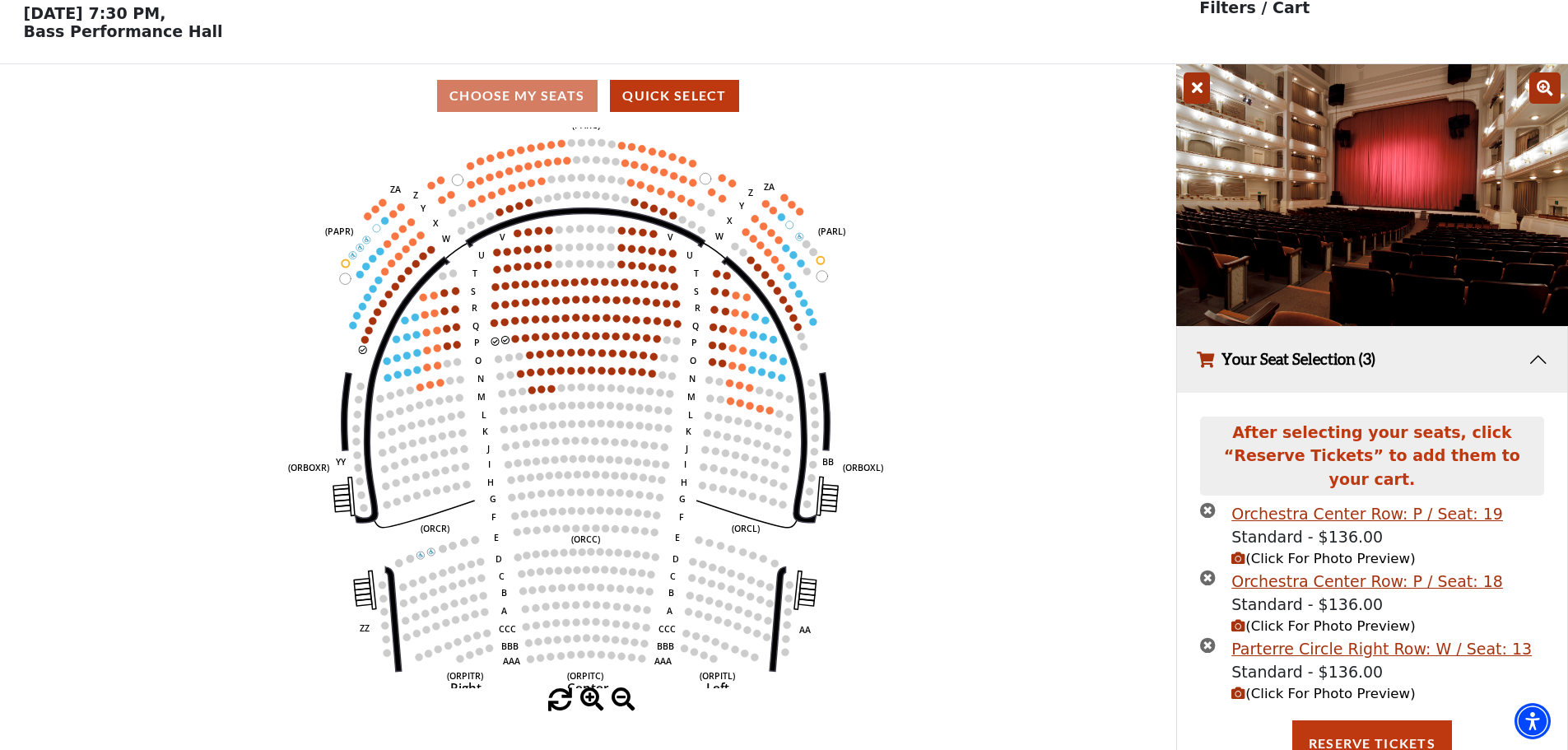
click at [1244, 619] on icon "button" at bounding box center [1238, 626] width 14 height 14
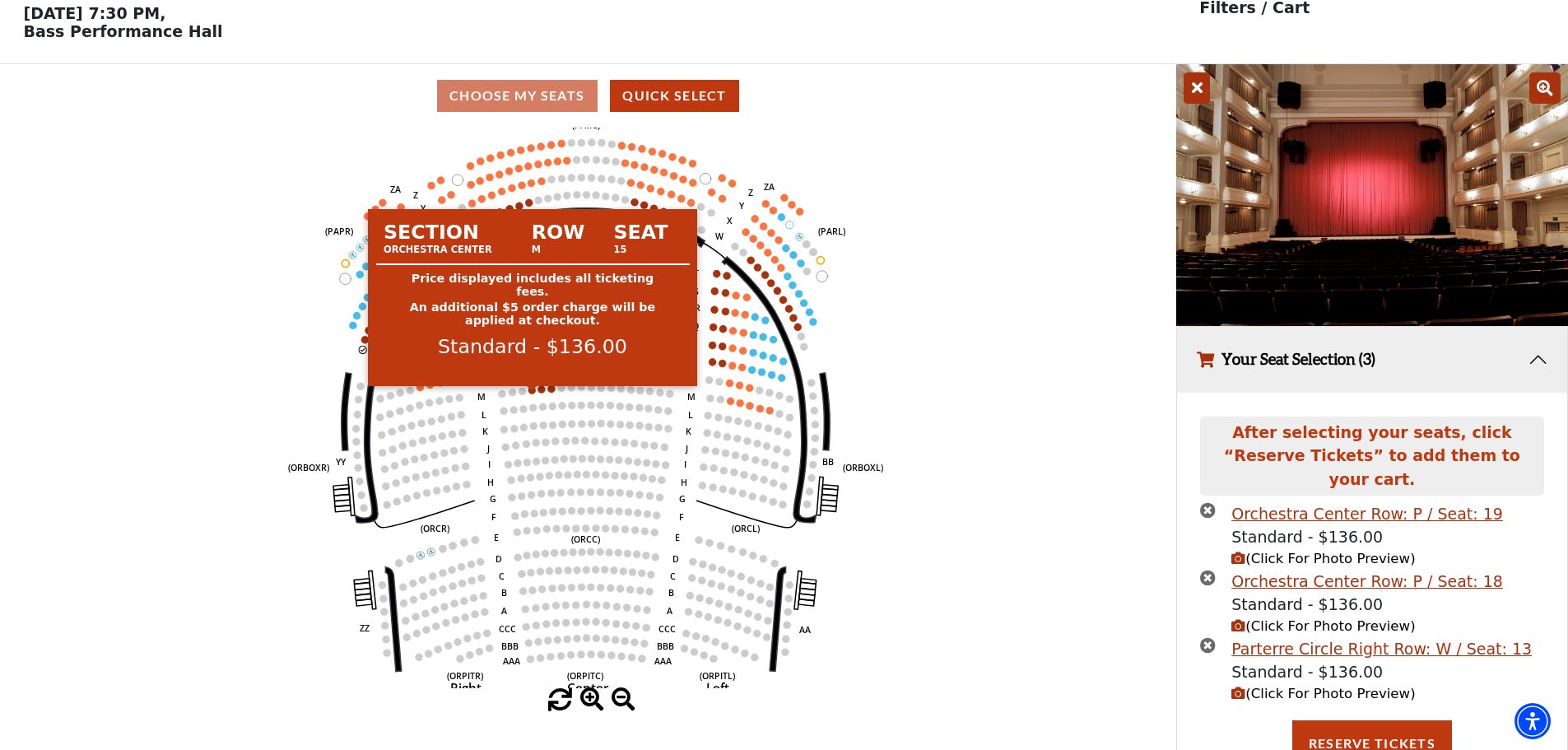
click at [533, 394] on circle at bounding box center [532, 389] width 8 height 8
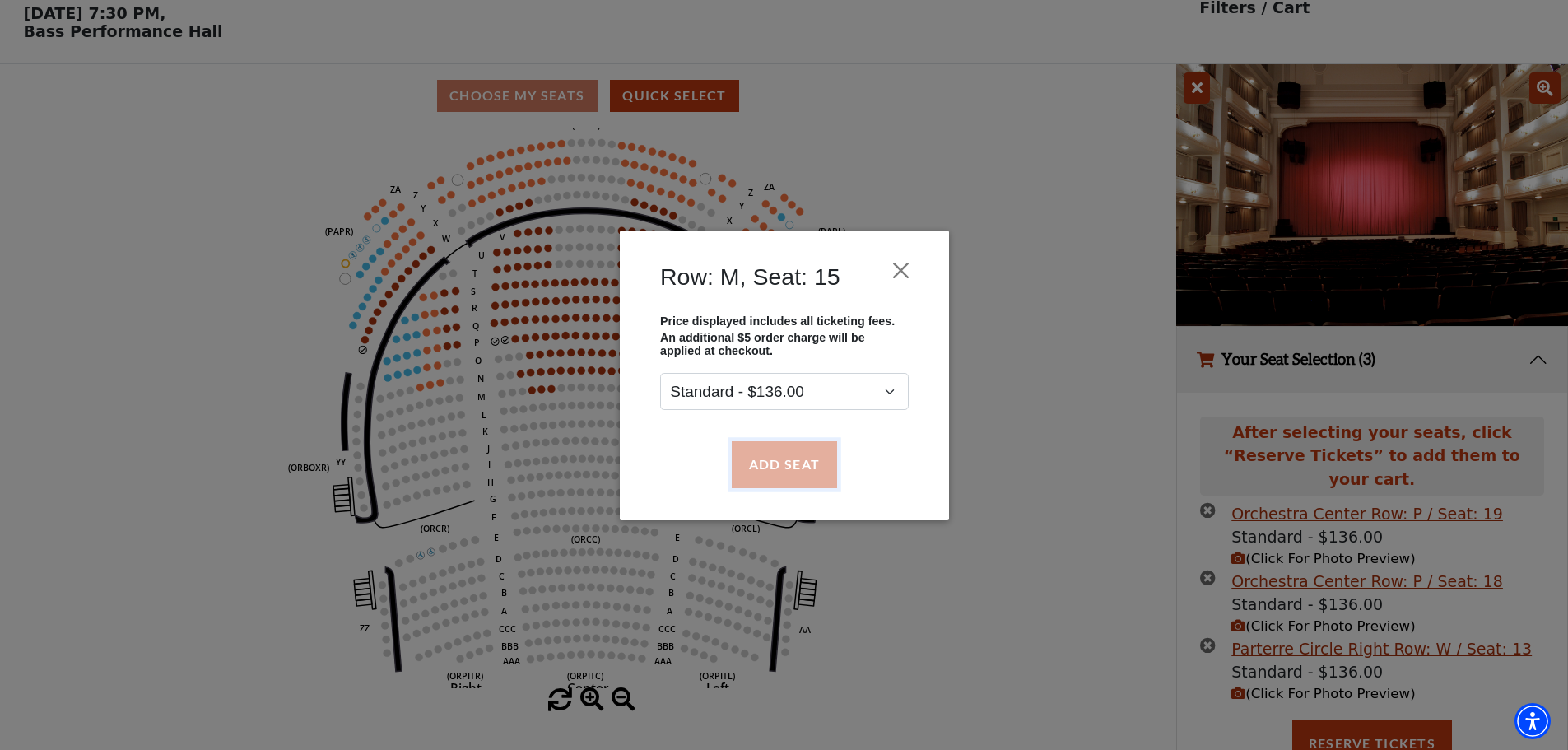
click at [756, 467] on button "Add Seat" at bounding box center [784, 464] width 105 height 46
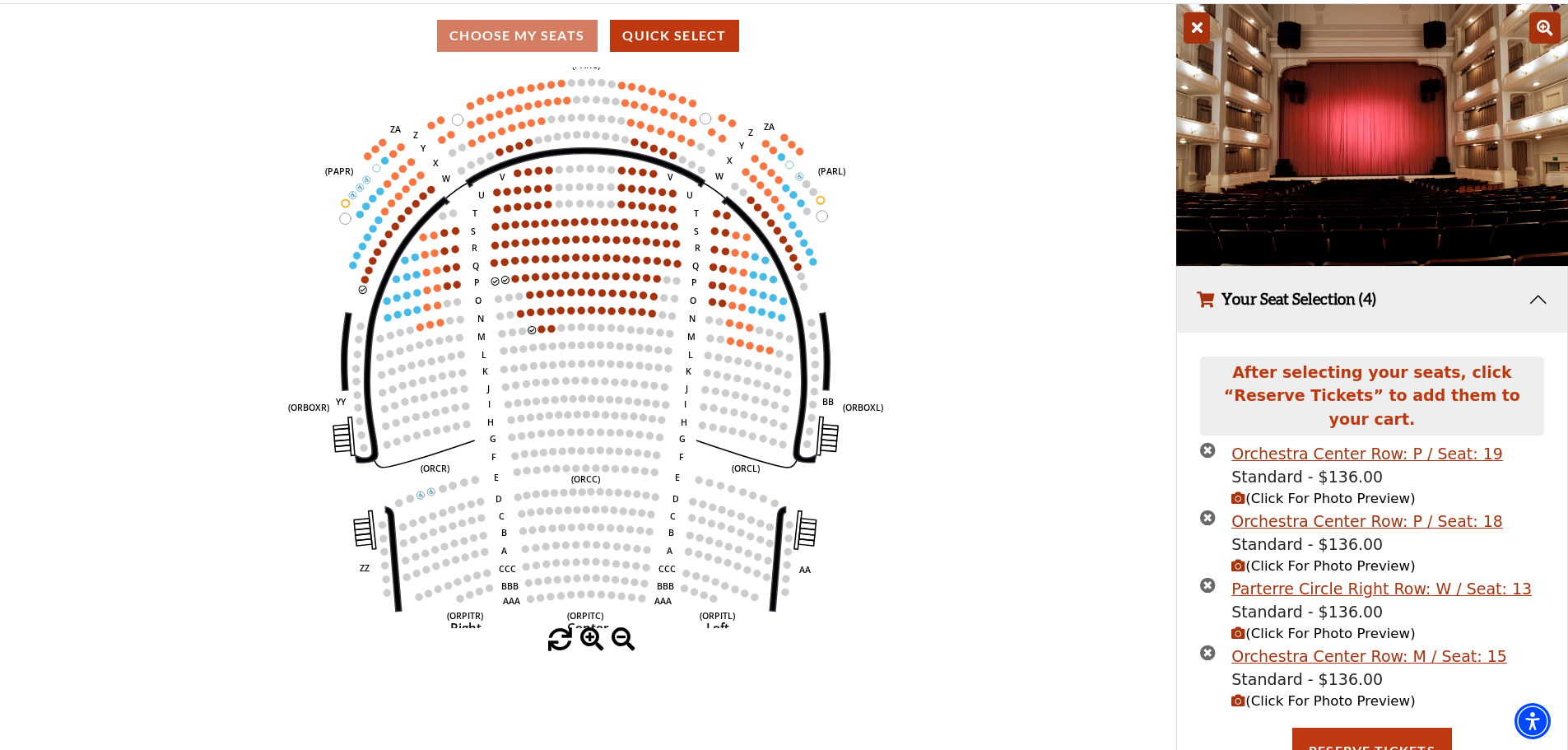
scroll to position [140, 0]
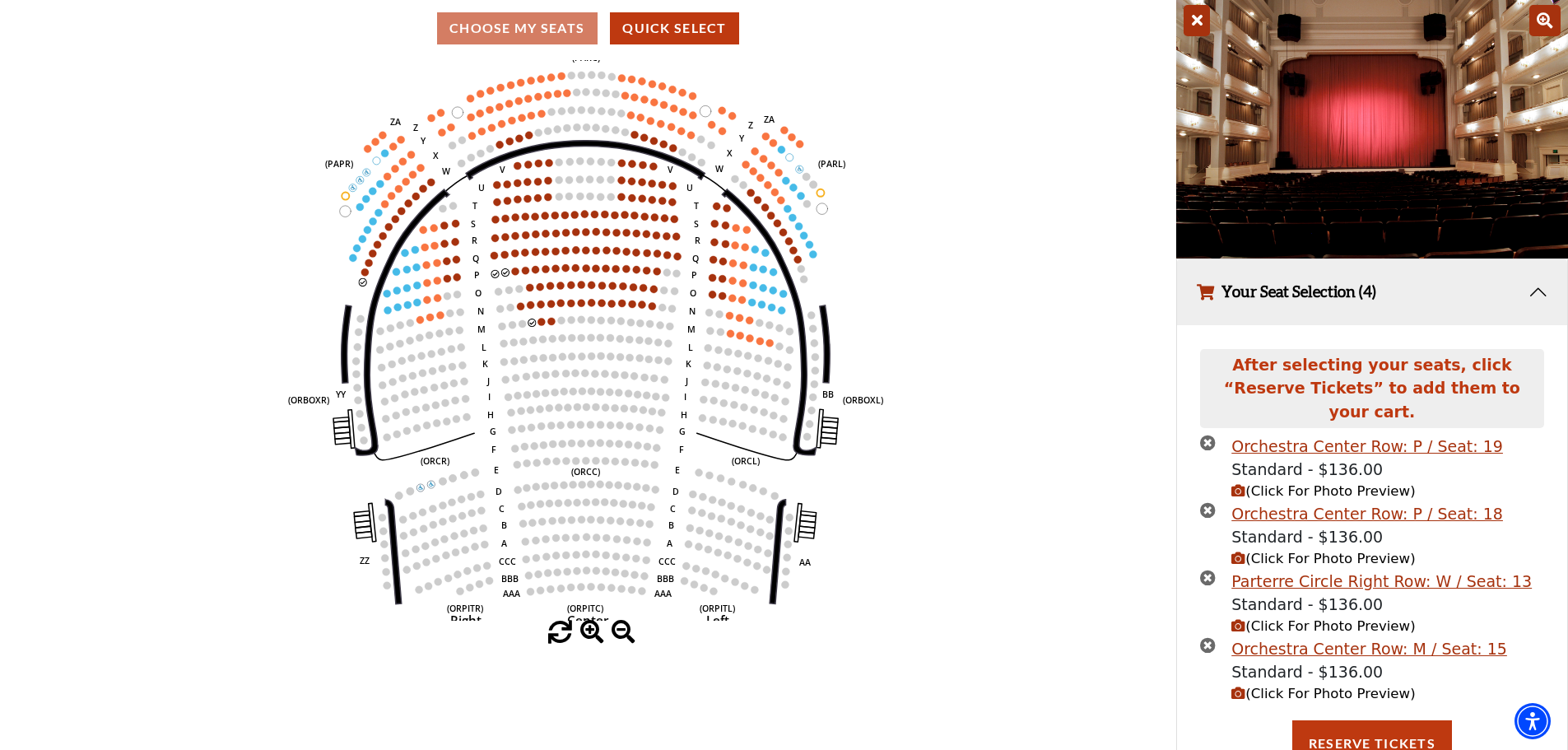
click at [1243, 686] on icon "button" at bounding box center [1238, 693] width 14 height 14
click at [1236, 686] on icon "button" at bounding box center [1238, 693] width 14 height 14
click at [1237, 686] on icon "button" at bounding box center [1238, 693] width 14 height 14
click at [1236, 551] on icon "button" at bounding box center [1238, 558] width 14 height 14
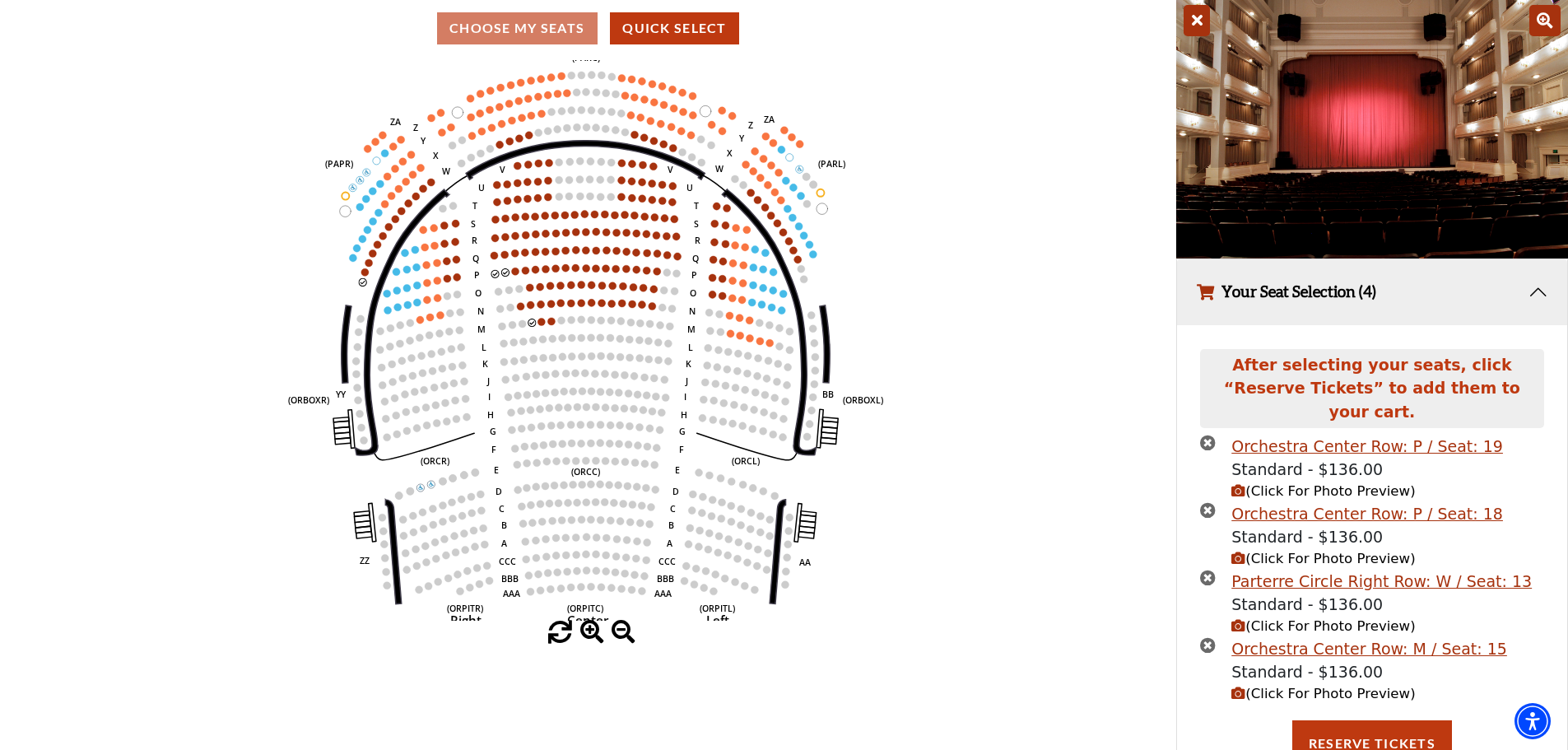
click at [1236, 619] on icon "button" at bounding box center [1238, 626] width 14 height 14
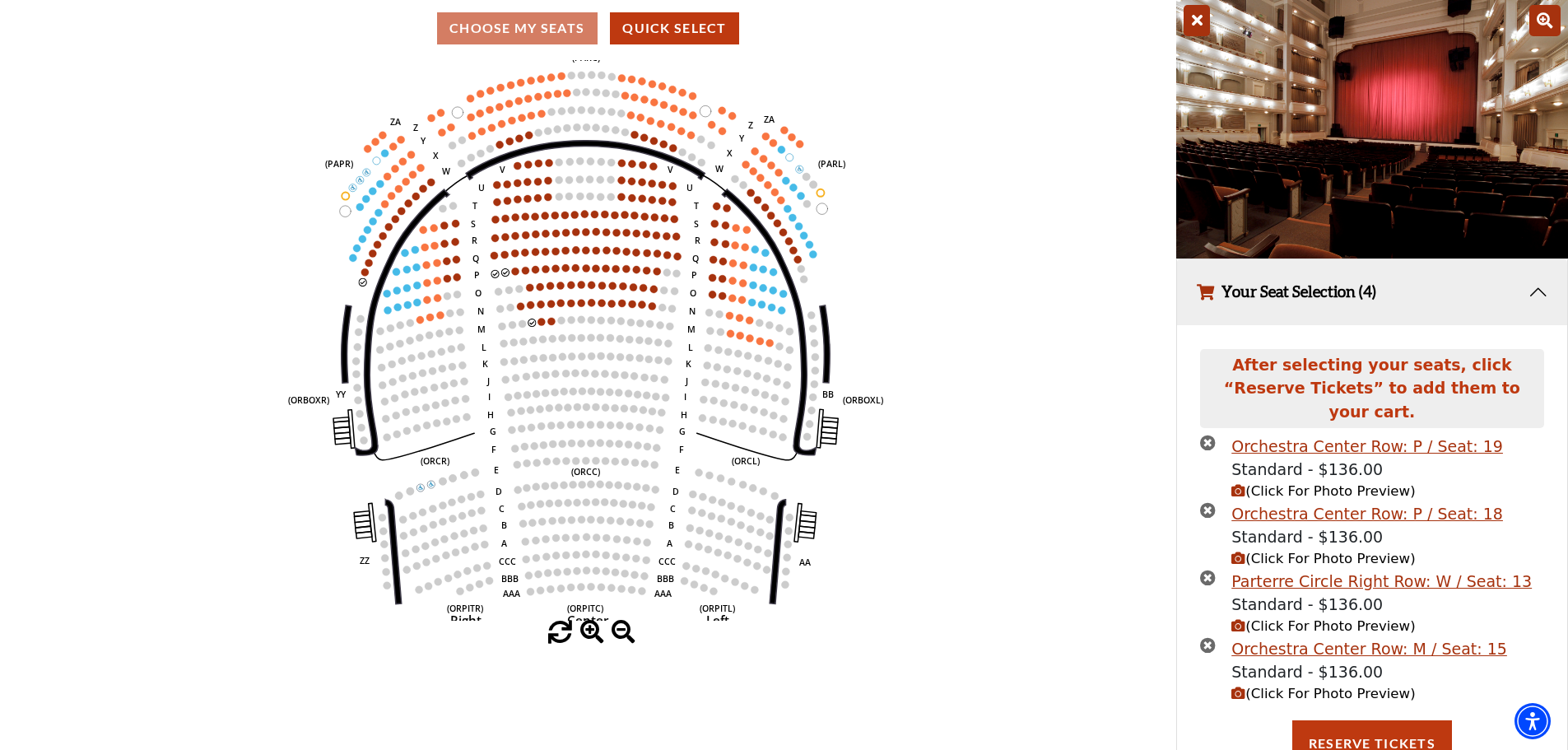
click at [1233, 551] on icon "button" at bounding box center [1238, 558] width 14 height 14
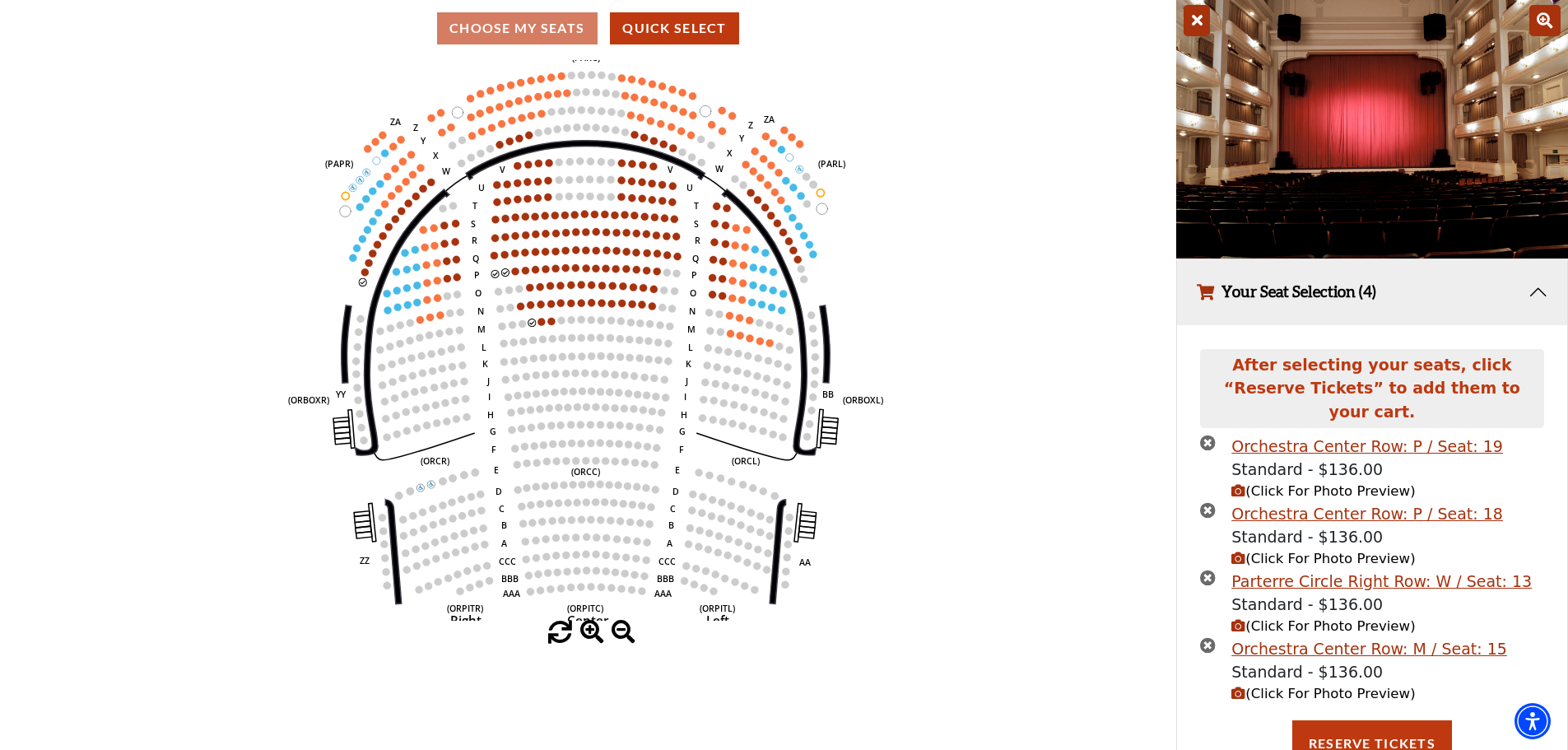
click at [1240, 619] on icon "button" at bounding box center [1238, 626] width 14 height 14
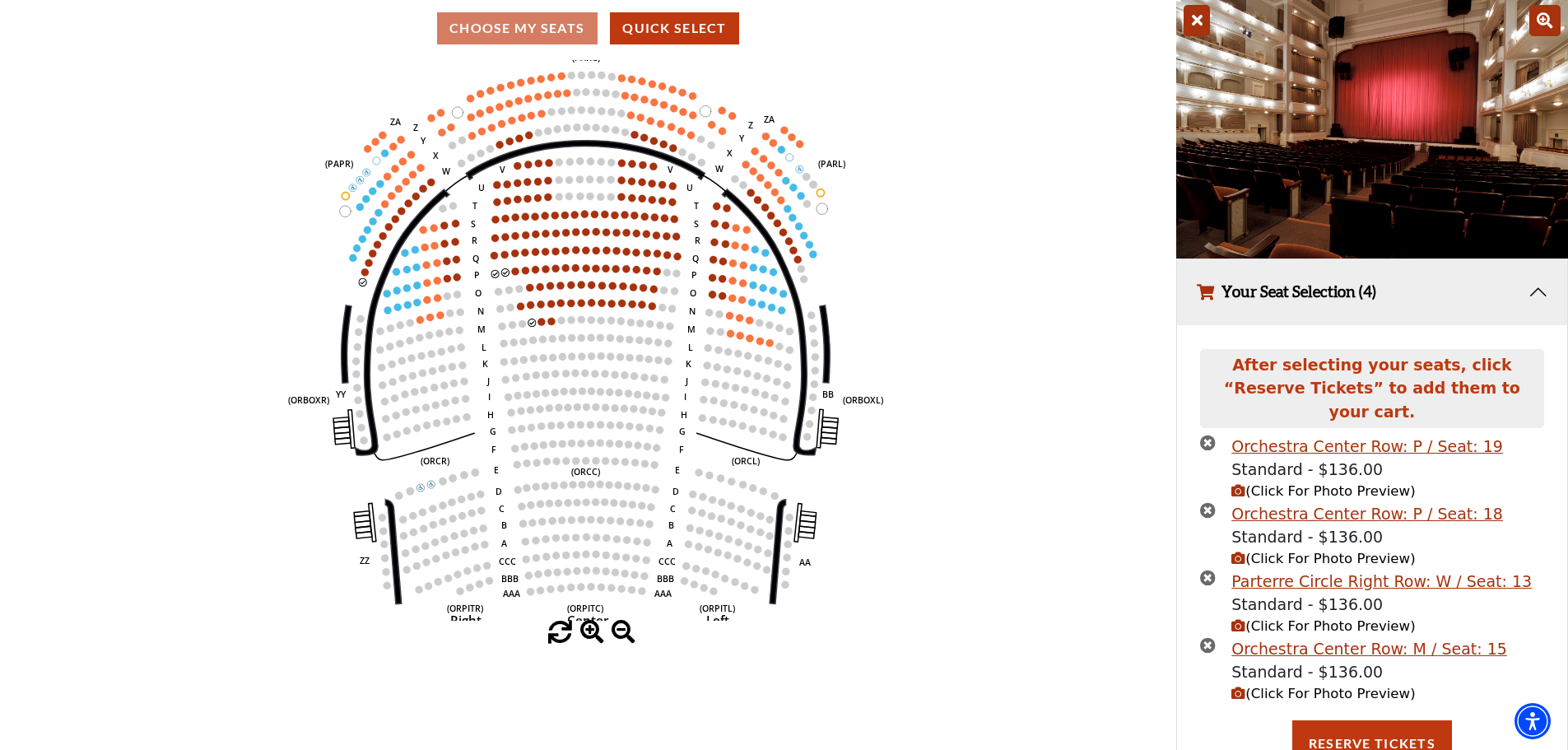
click at [1212, 570] on icon "times-circle" at bounding box center [1208, 578] width 15 height 15
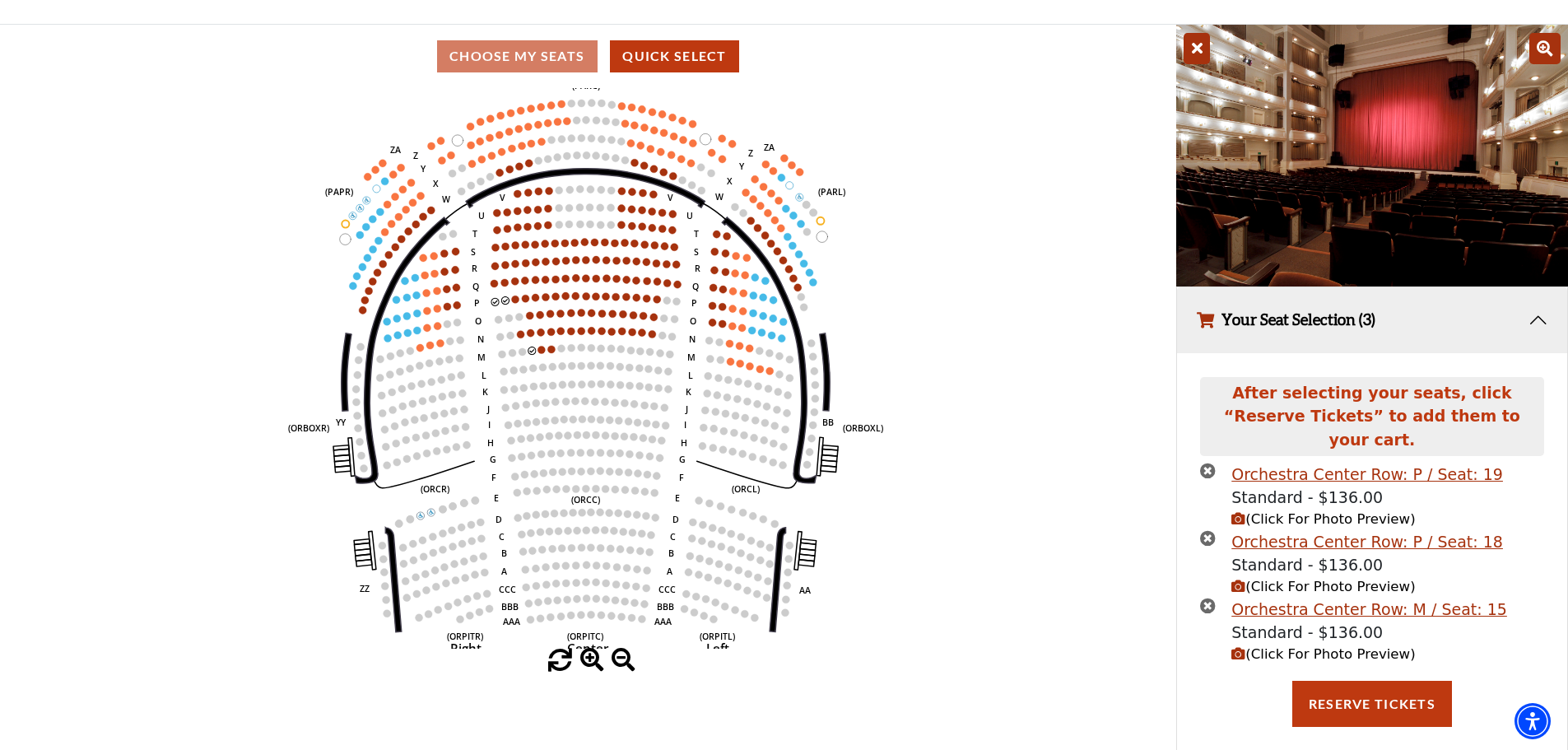
click at [1238, 647] on icon "button" at bounding box center [1238, 654] width 14 height 14
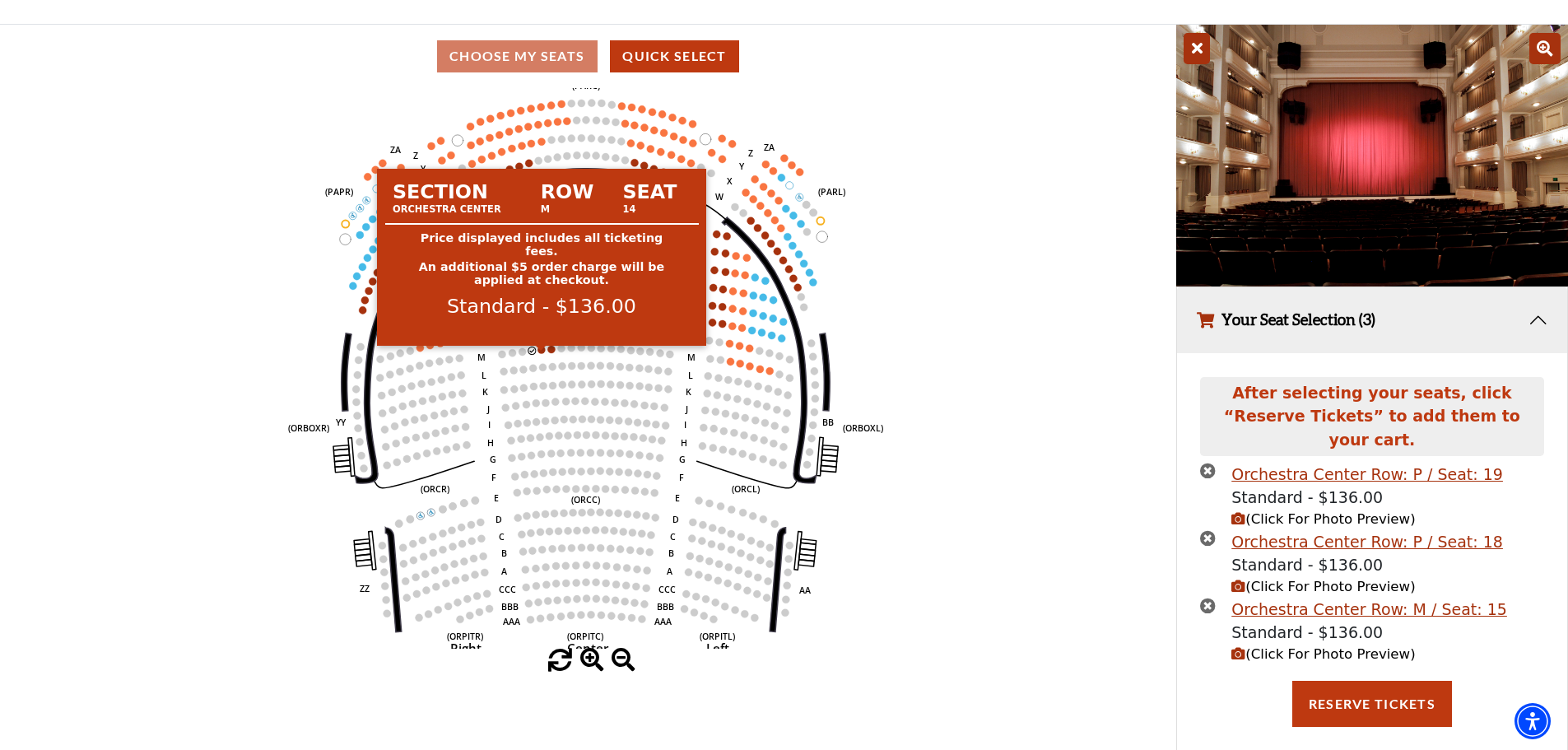
click at [541, 353] on circle at bounding box center [542, 350] width 8 height 8
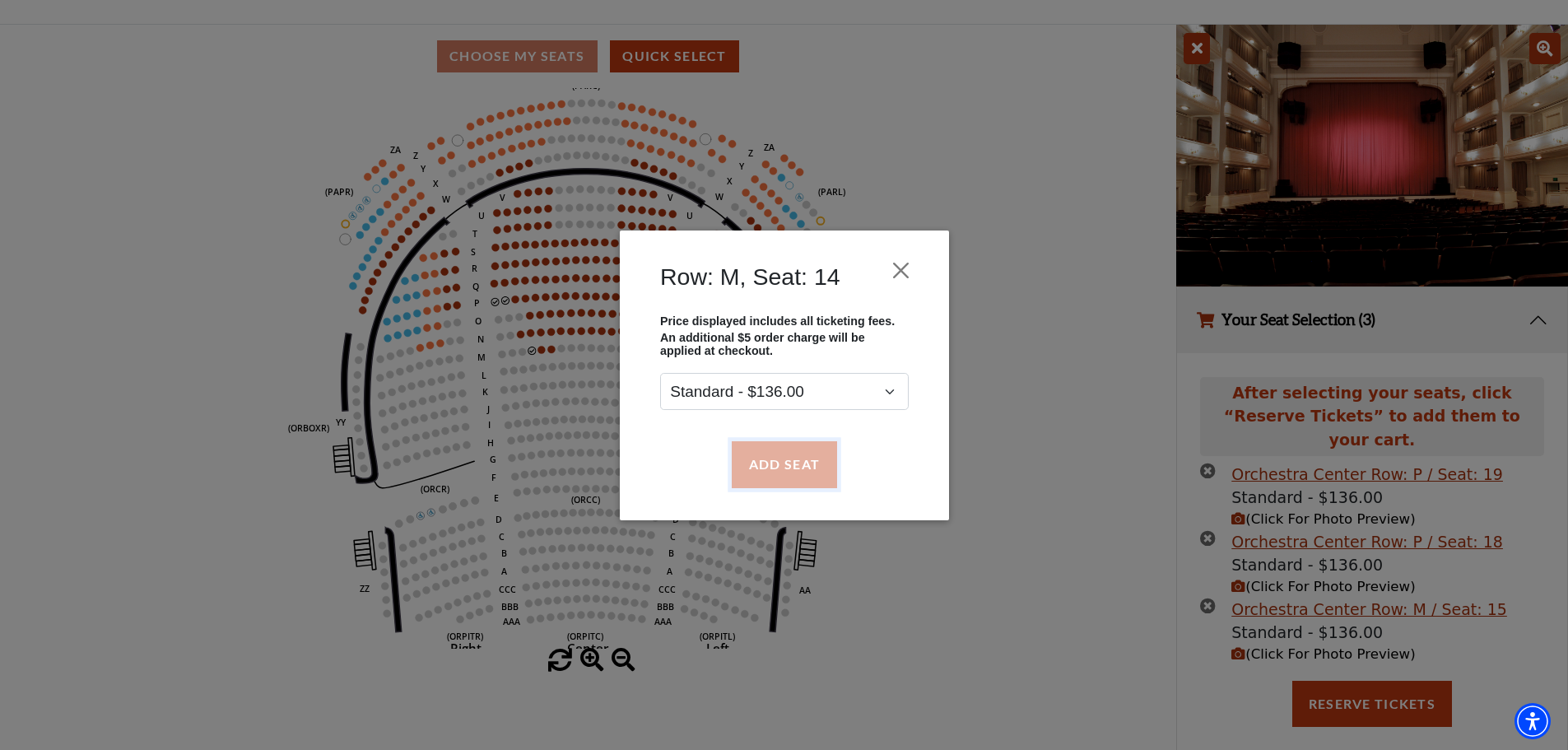
click at [785, 473] on button "Add Seat" at bounding box center [784, 464] width 105 height 46
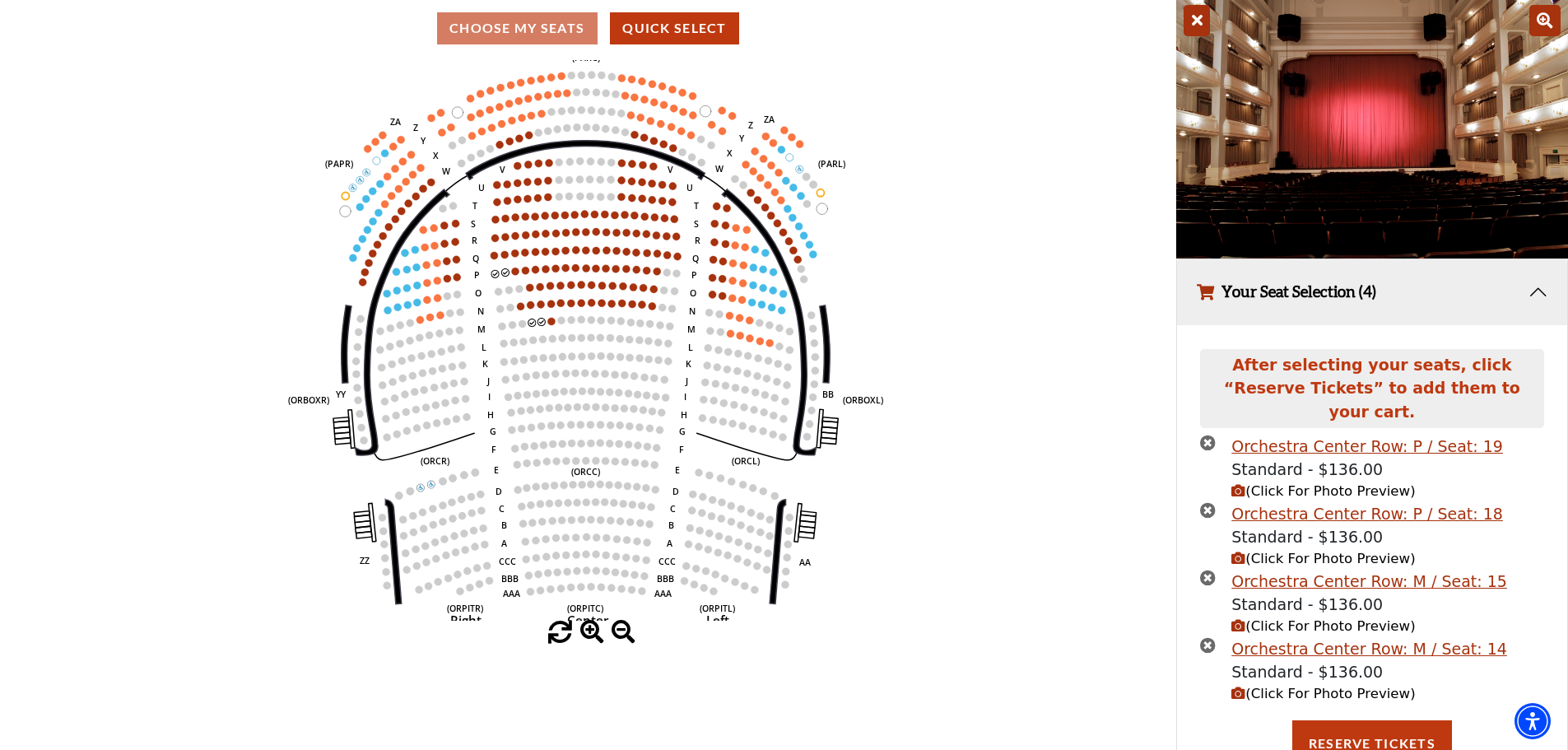
click at [1234, 484] on icon "button" at bounding box center [1238, 491] width 14 height 14
click at [1242, 619] on icon "button" at bounding box center [1238, 626] width 14 height 14
click at [1239, 686] on icon "button" at bounding box center [1238, 693] width 14 height 14
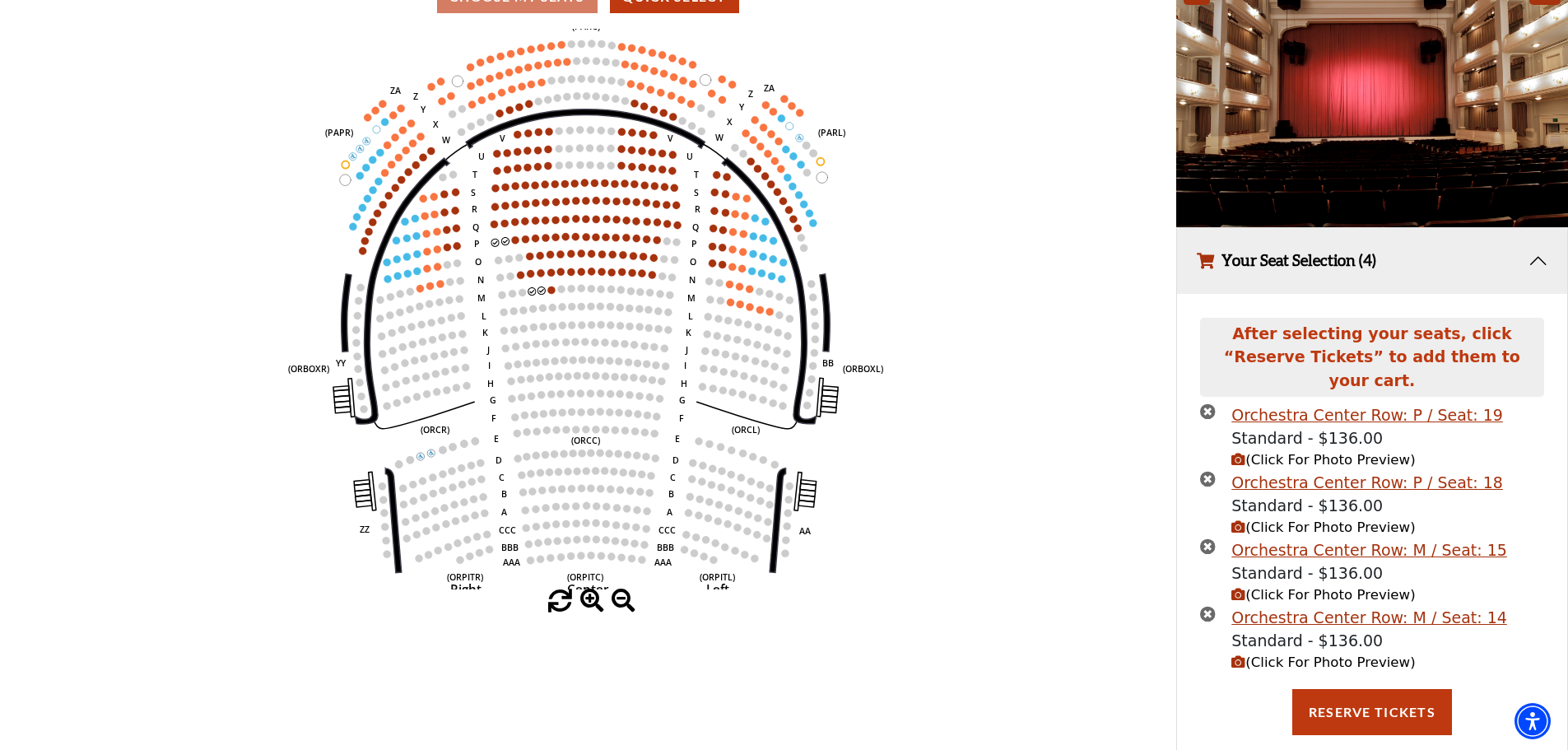
scroll to position [180, 0]
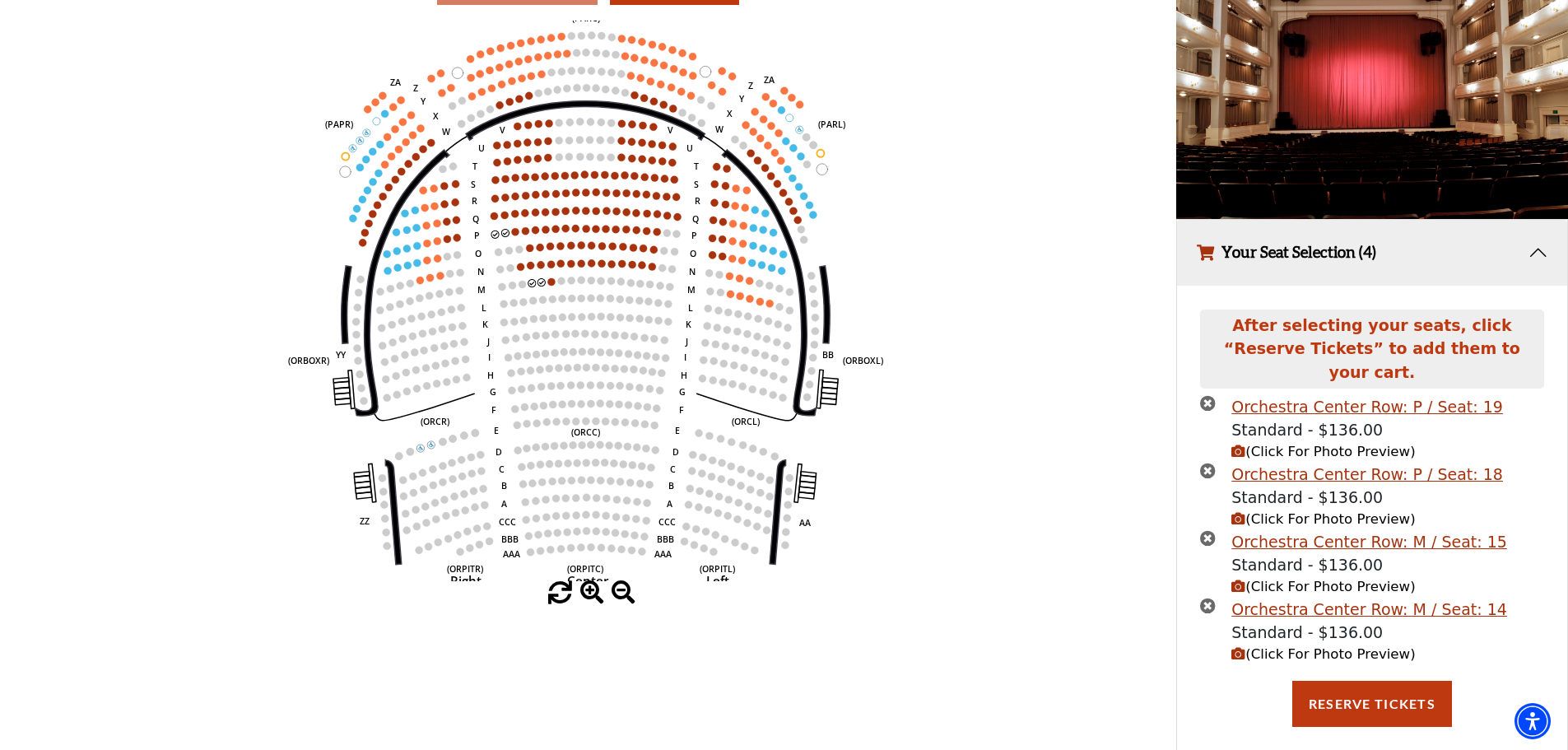
click at [591, 599] on span at bounding box center [592, 593] width 24 height 24
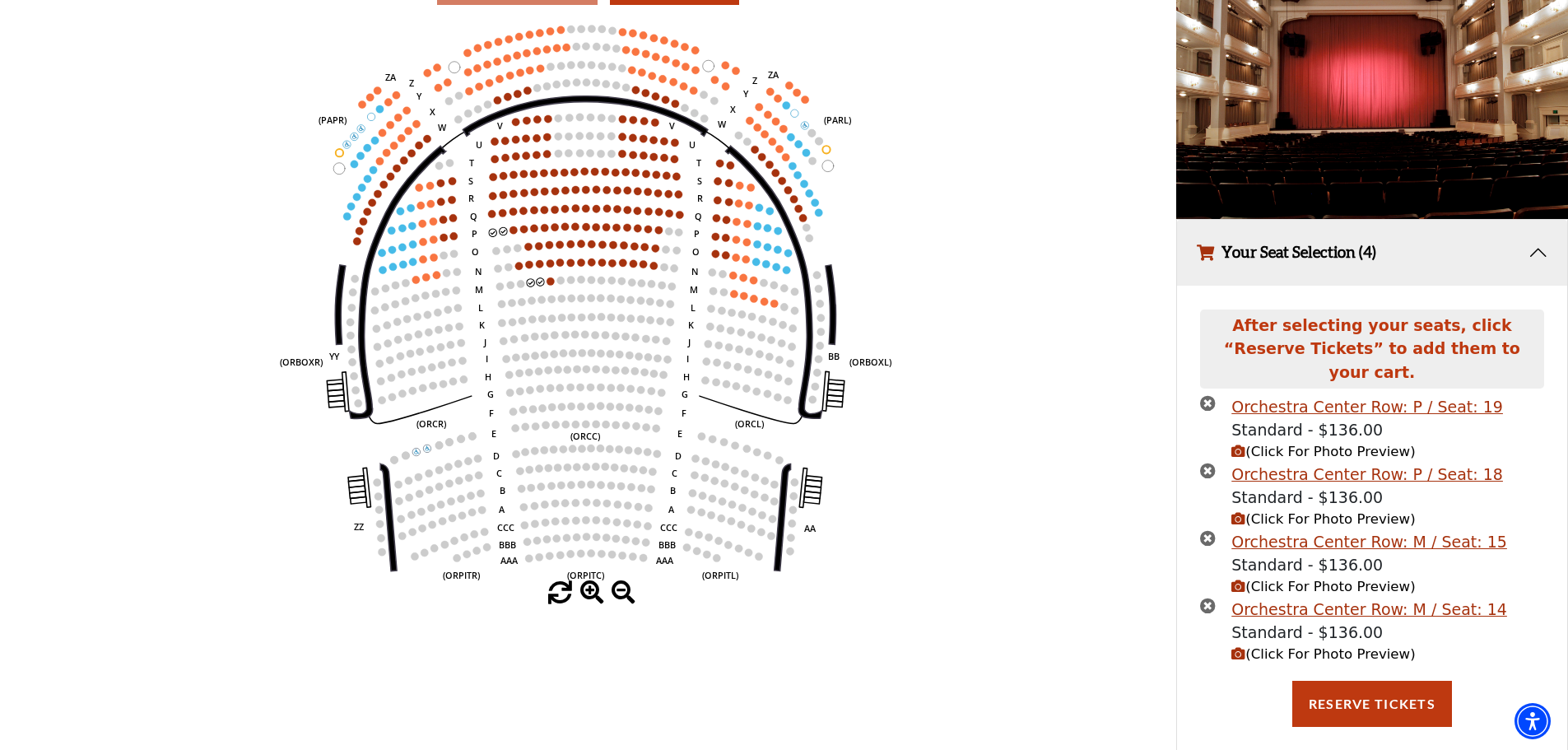
click at [591, 599] on span at bounding box center [592, 593] width 24 height 24
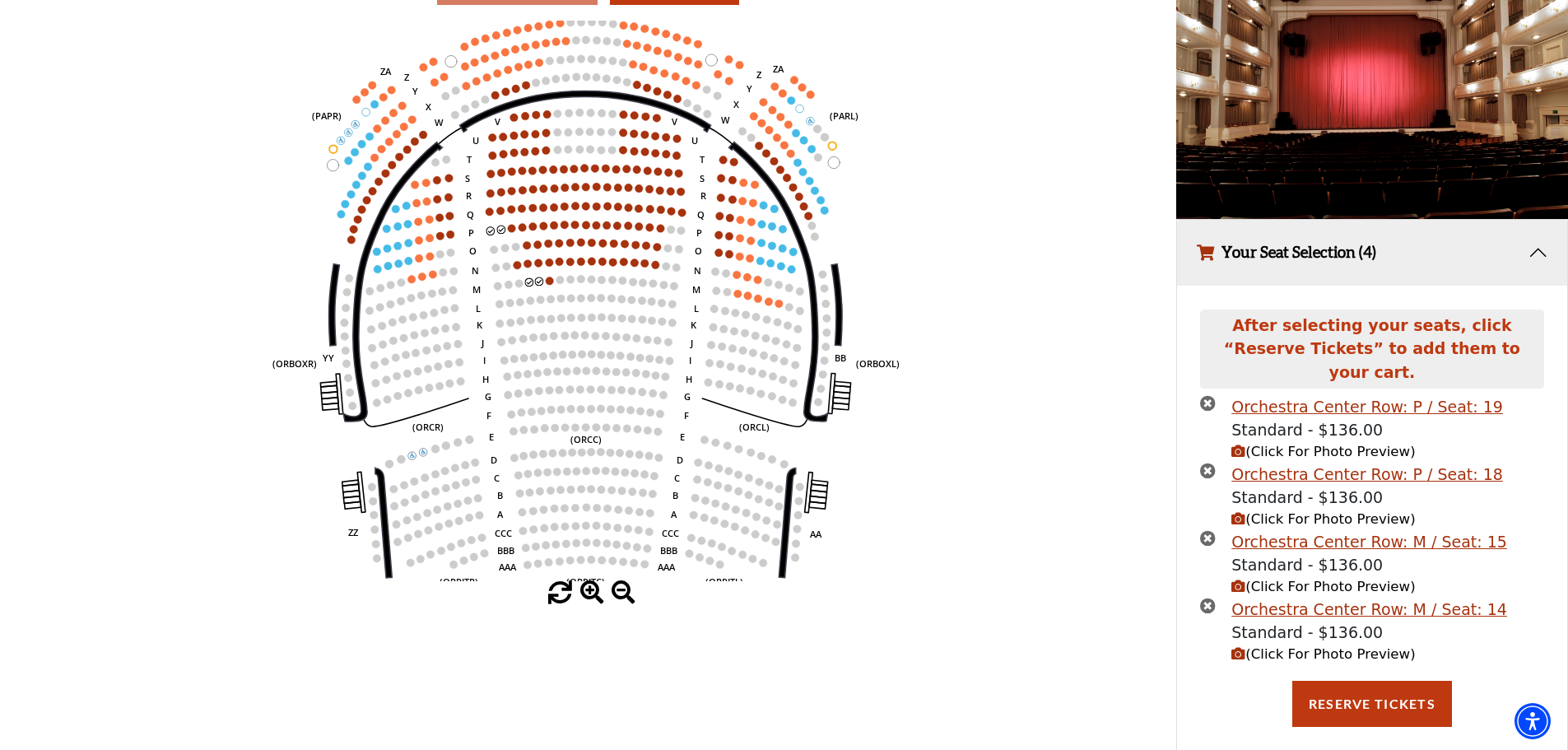
click at [591, 599] on span at bounding box center [592, 593] width 24 height 24
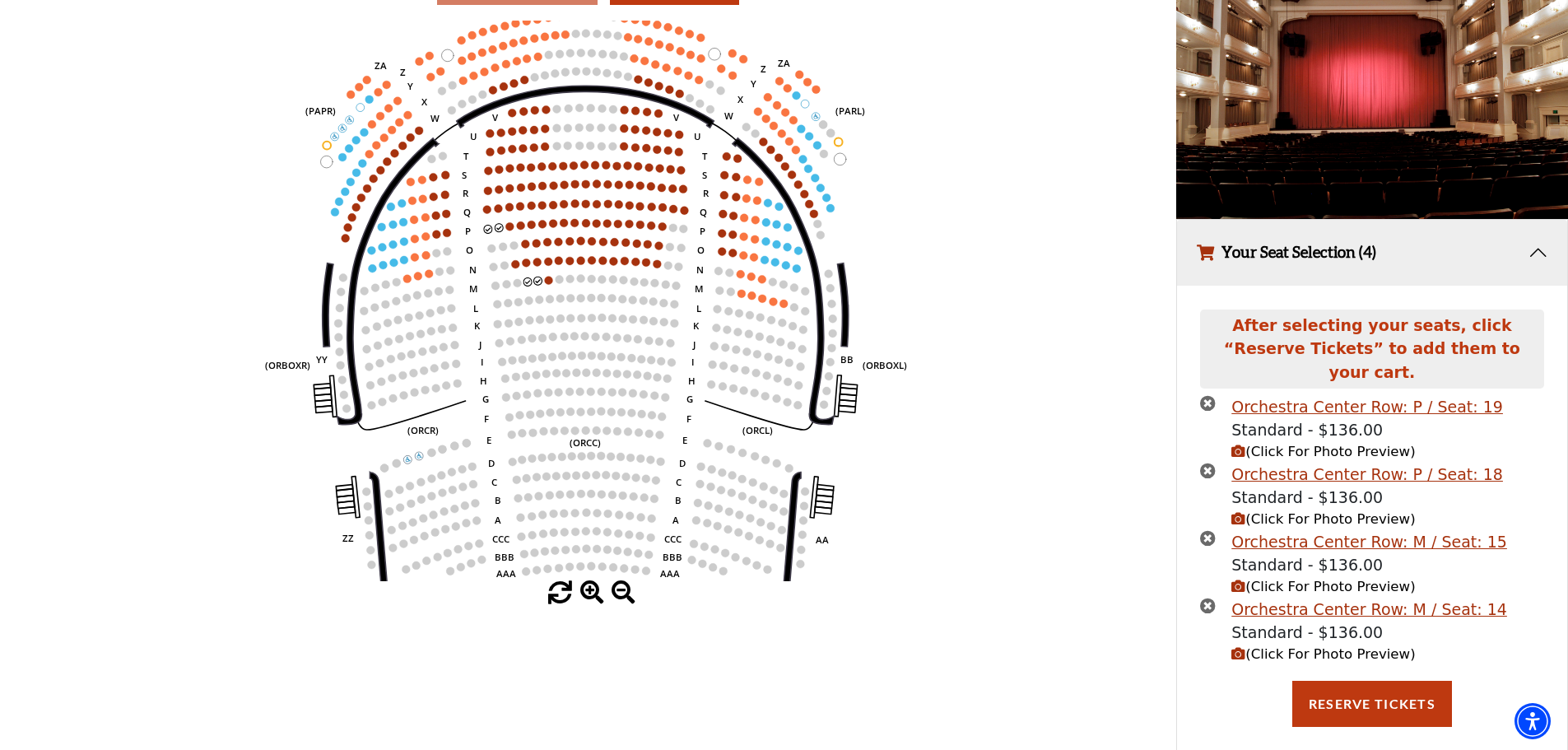
click at [591, 599] on span at bounding box center [592, 593] width 24 height 24
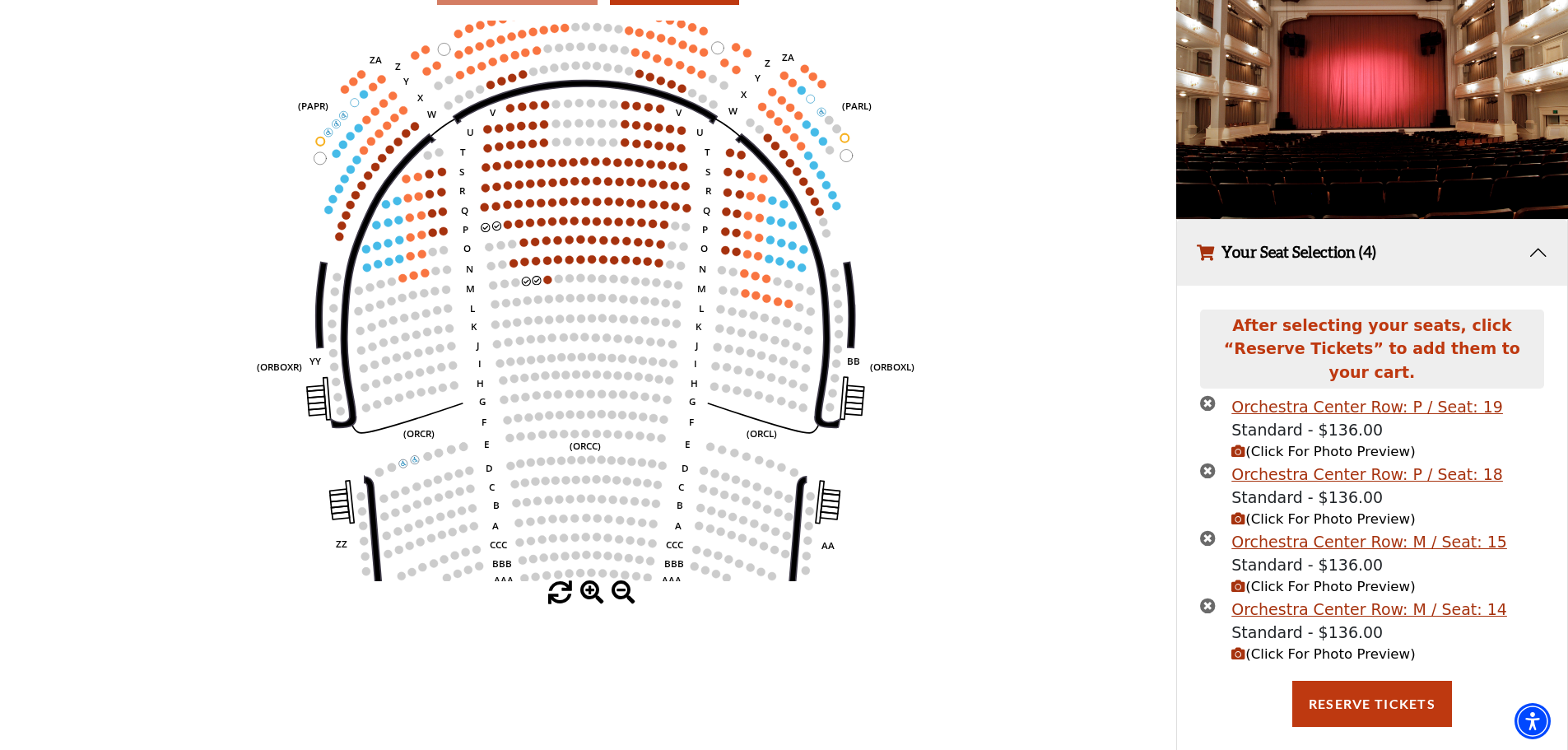
click at [591, 599] on span at bounding box center [592, 593] width 24 height 24
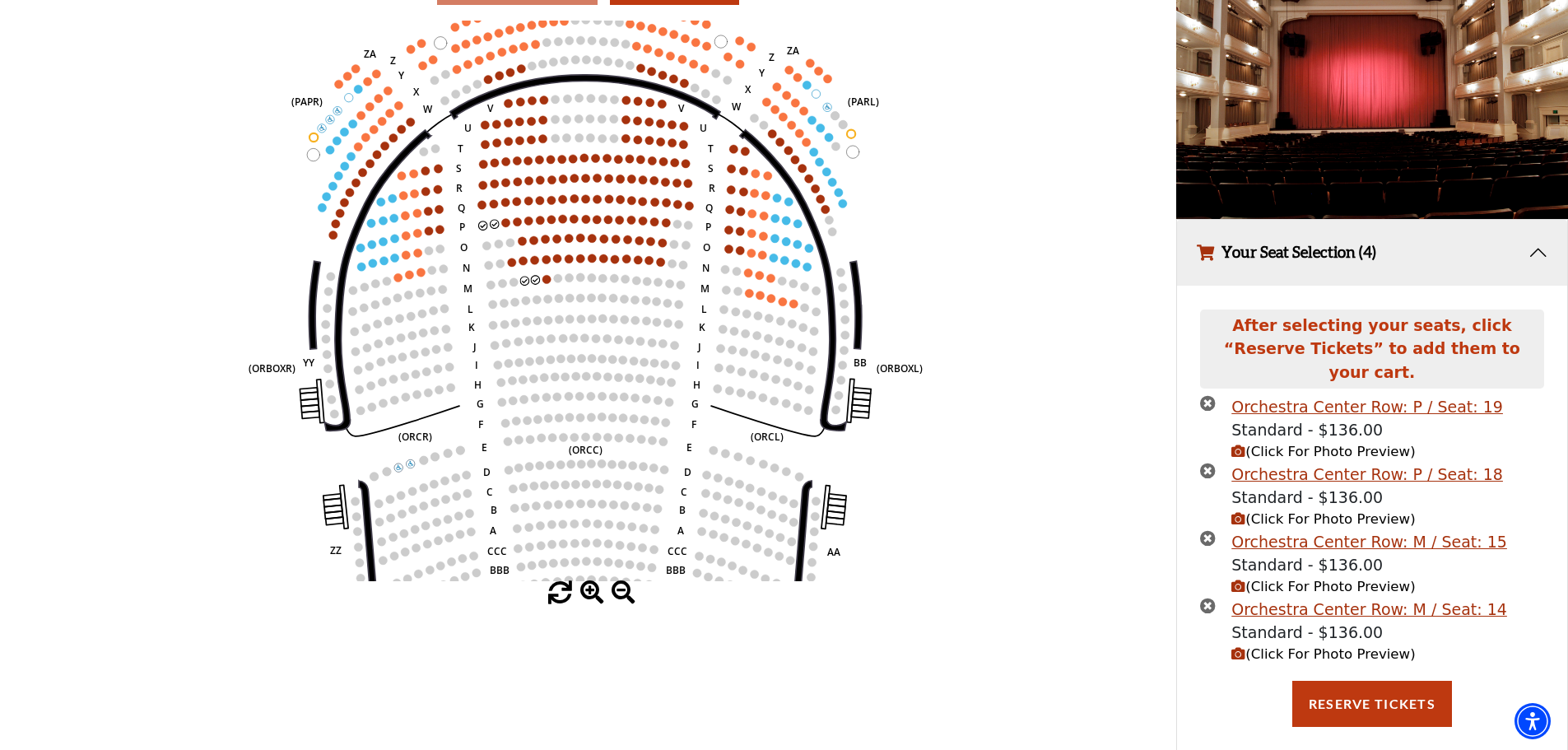
click at [591, 599] on span at bounding box center [592, 593] width 24 height 24
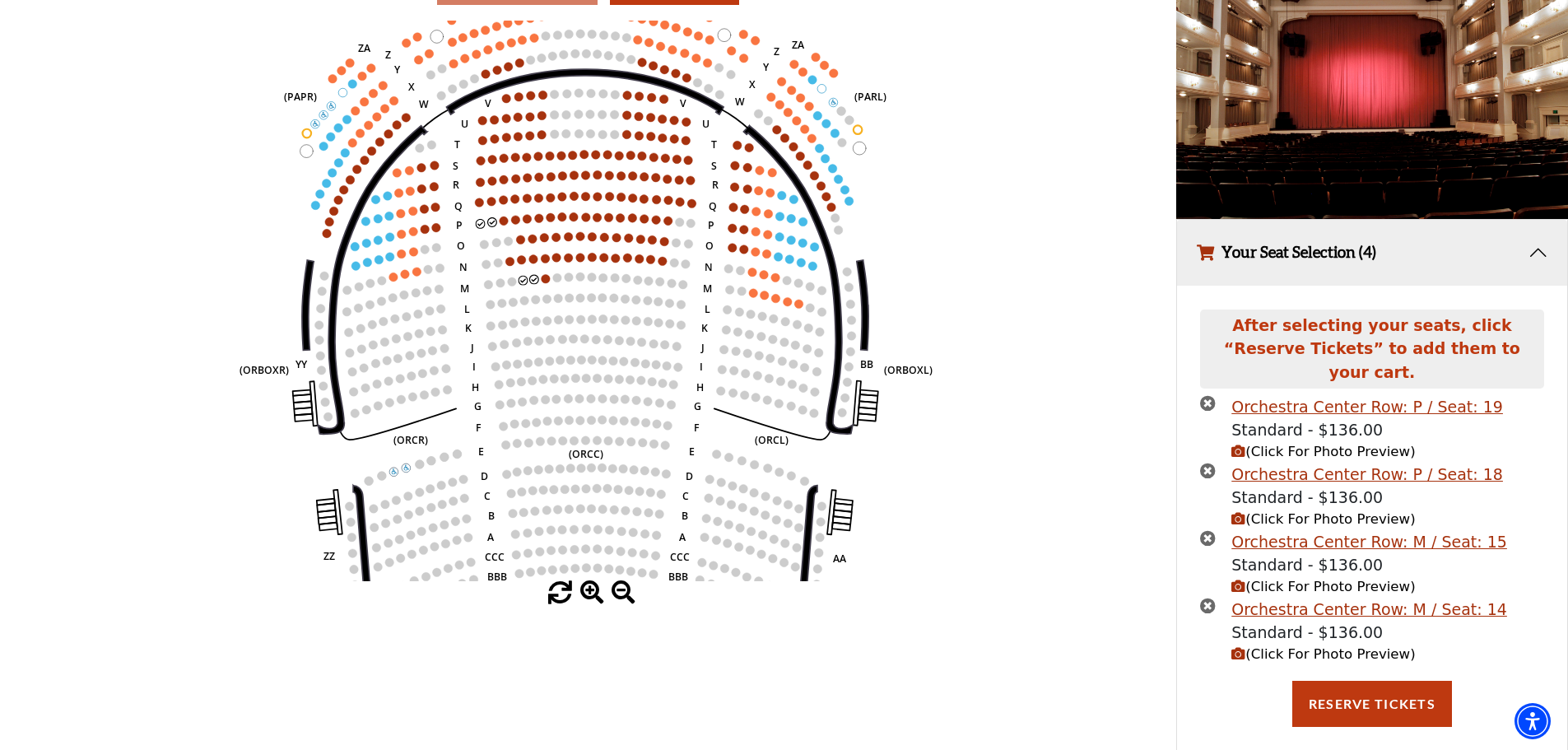
click at [561, 411] on icon "Left (ORPITL) Right (ORPITR) Center (ORPITC) ZZ AA YY BB ZA ZA (ORCL) (ORCR) (O…" at bounding box center [588, 300] width 1058 height 561
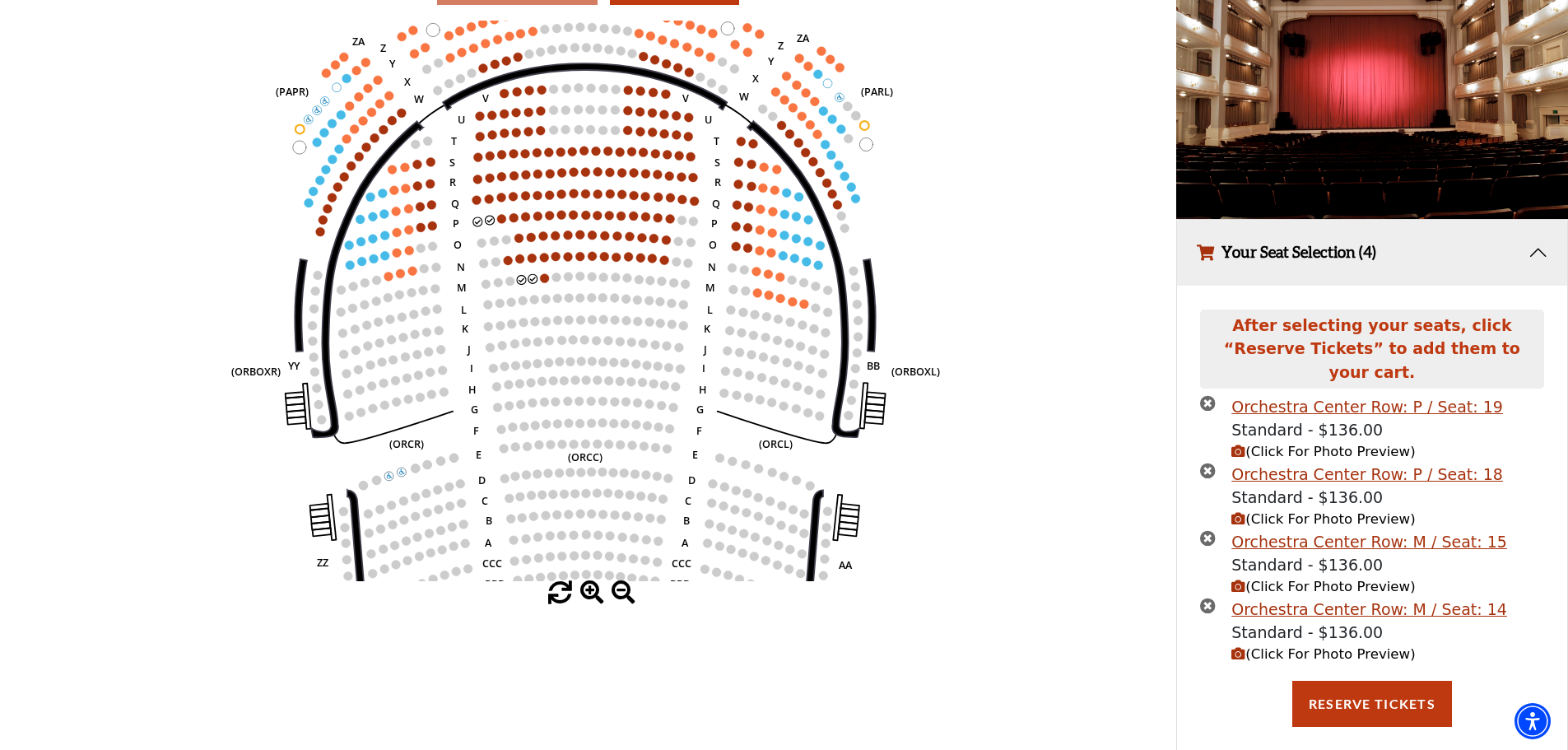
click at [561, 411] on icon "Left (ORPITL) Right (ORPITR) Center (ORPITC) ZZ AA YY BB ZA ZA (ORCL) (ORCR) (O…" at bounding box center [588, 300] width 1058 height 561
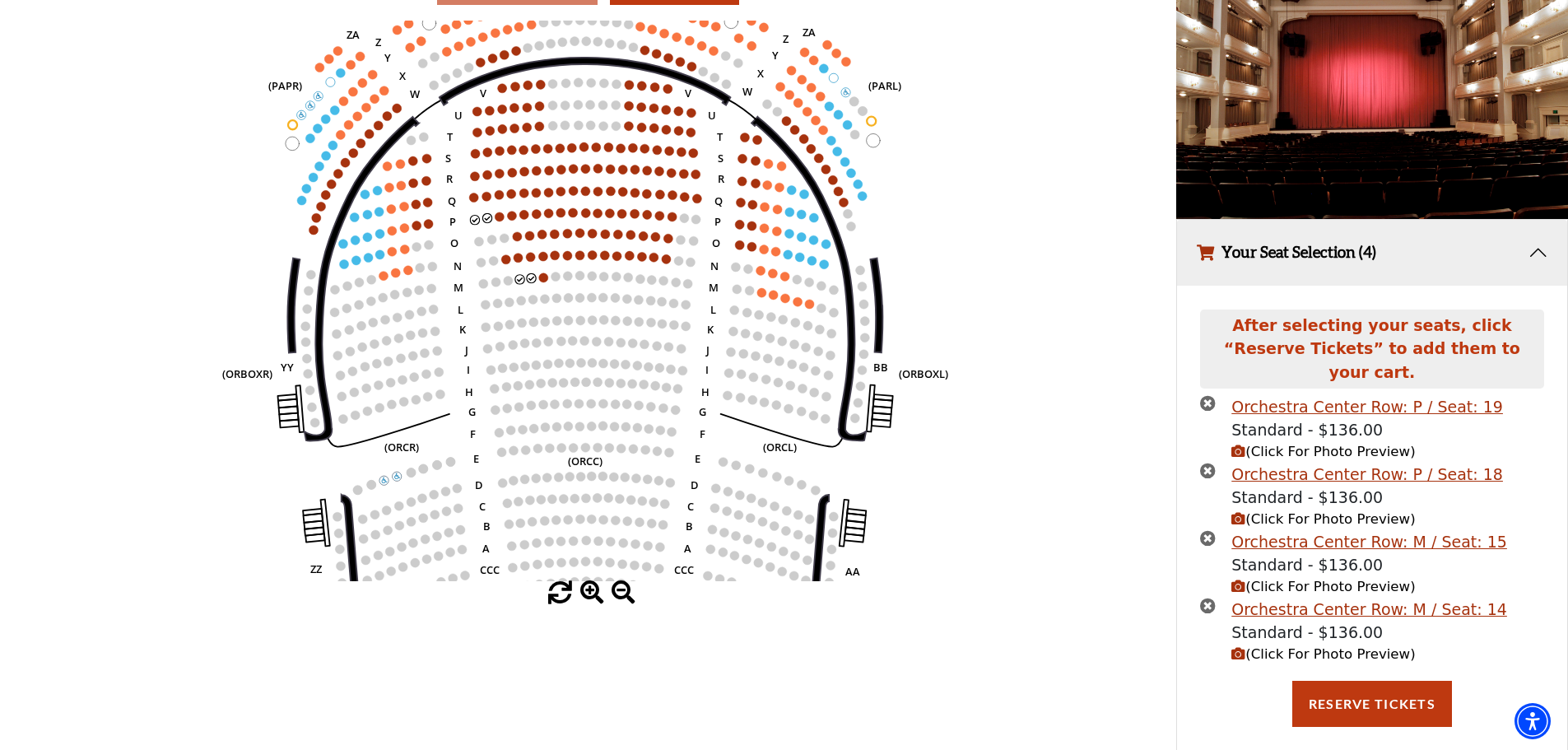
click at [561, 411] on icon "Left (ORPITL) Right (ORPITR) Center (ORPITC) ZZ AA YY BB ZA ZA (ORCL) (ORCR) (O…" at bounding box center [588, 300] width 1058 height 561
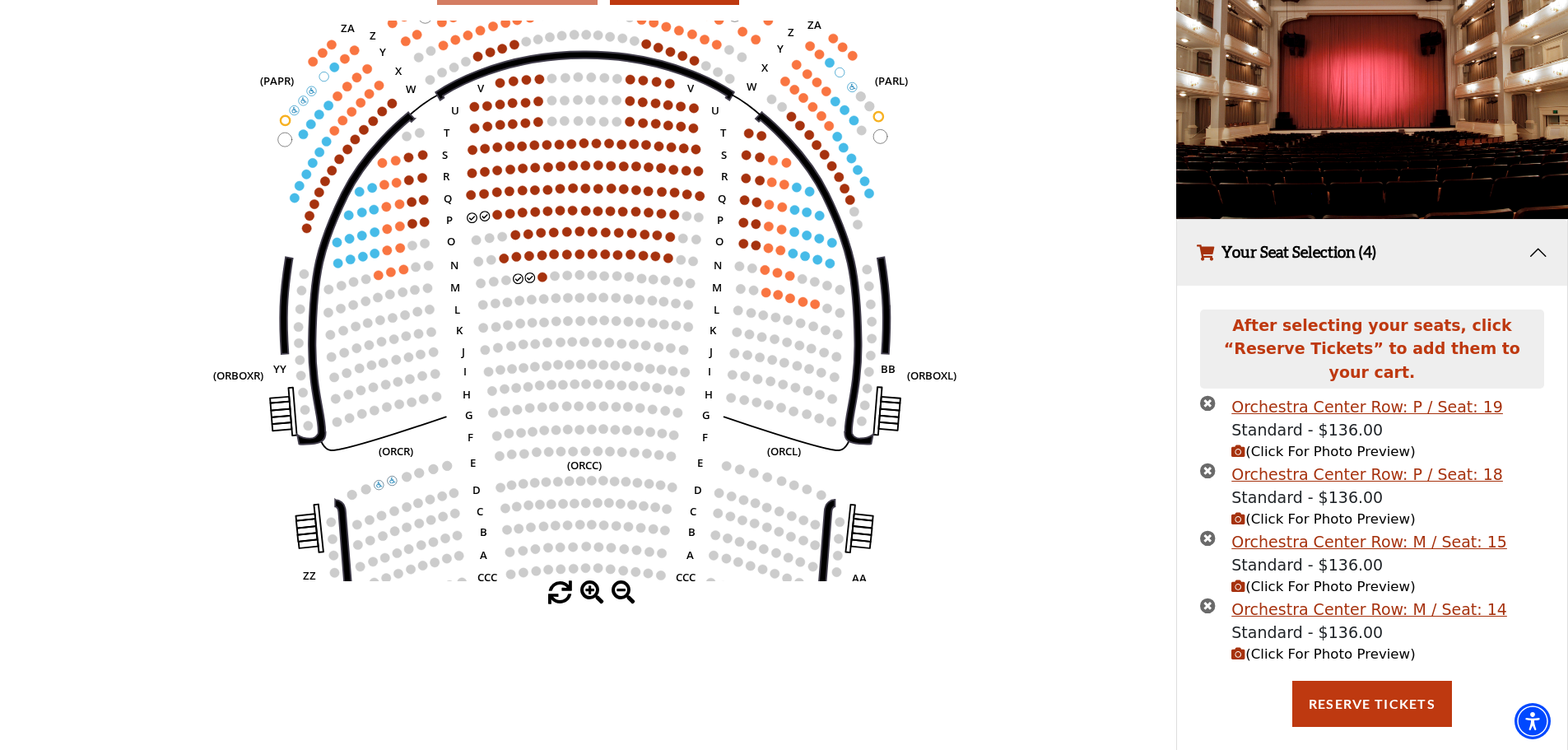
click at [561, 411] on icon "Left (ORPITL) Right (ORPITR) Center (ORPITC) ZZ AA YY BB ZA ZA (ORCL) (ORCR) (O…" at bounding box center [588, 300] width 1058 height 561
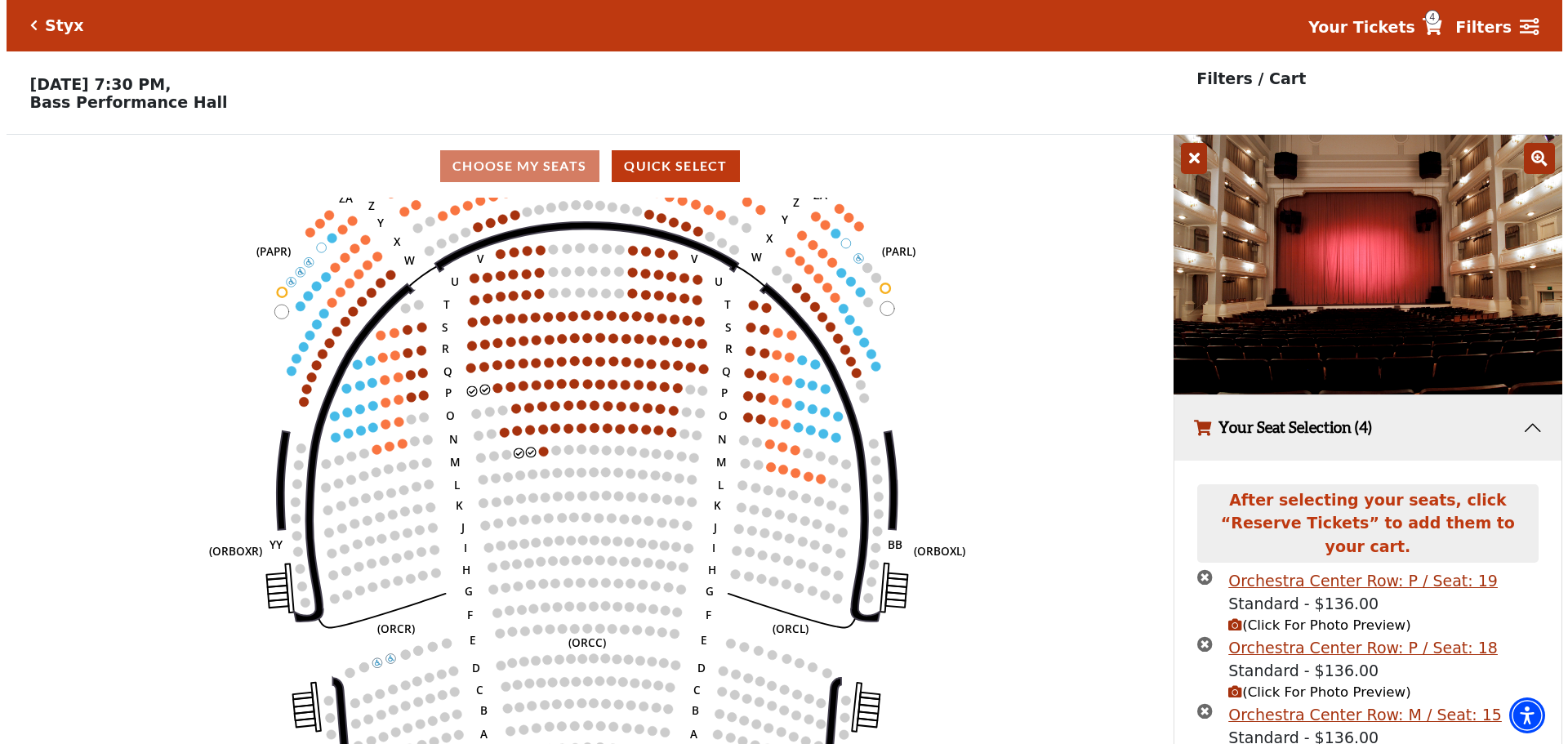
scroll to position [0, 0]
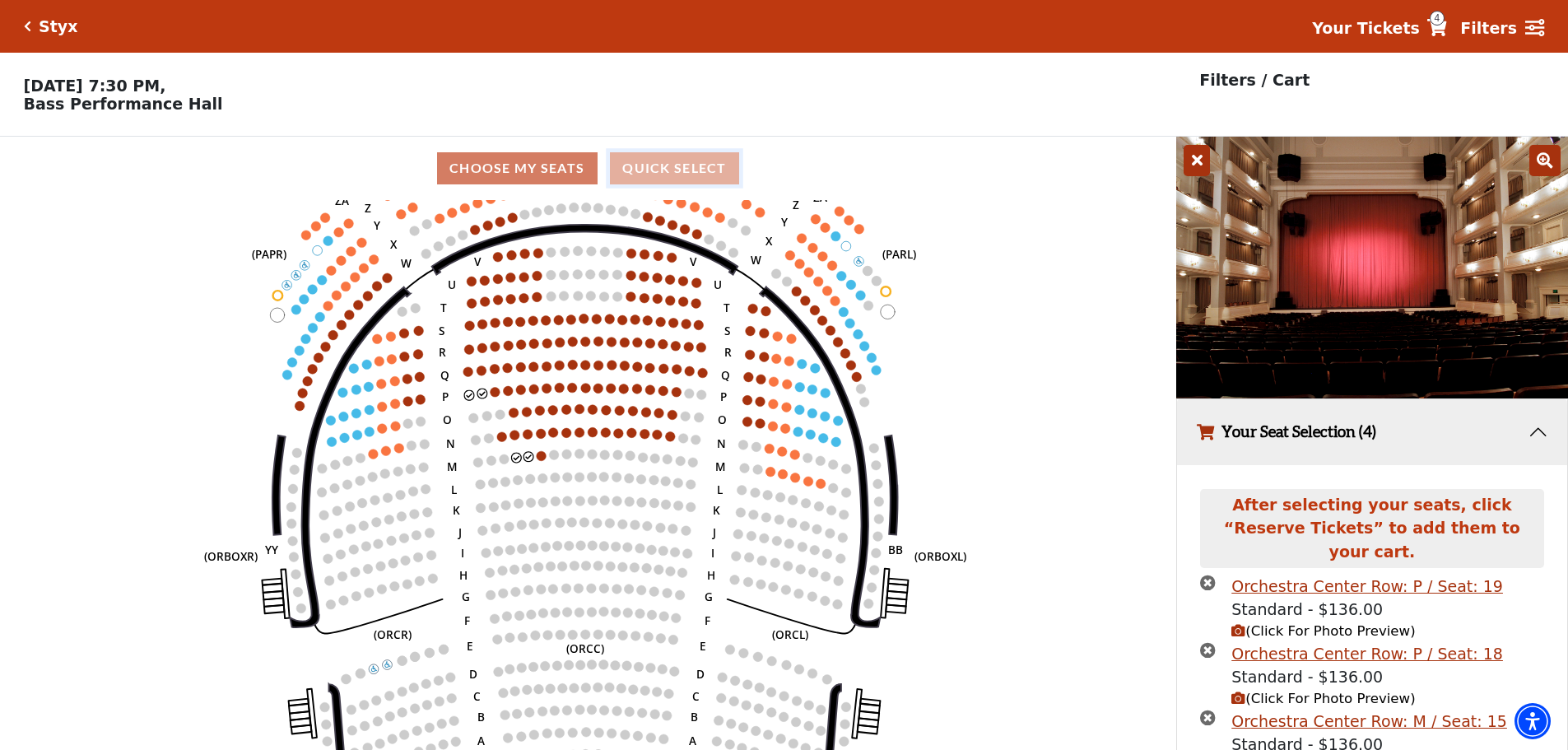
click at [631, 182] on button "Quick Select" at bounding box center [674, 169] width 129 height 32
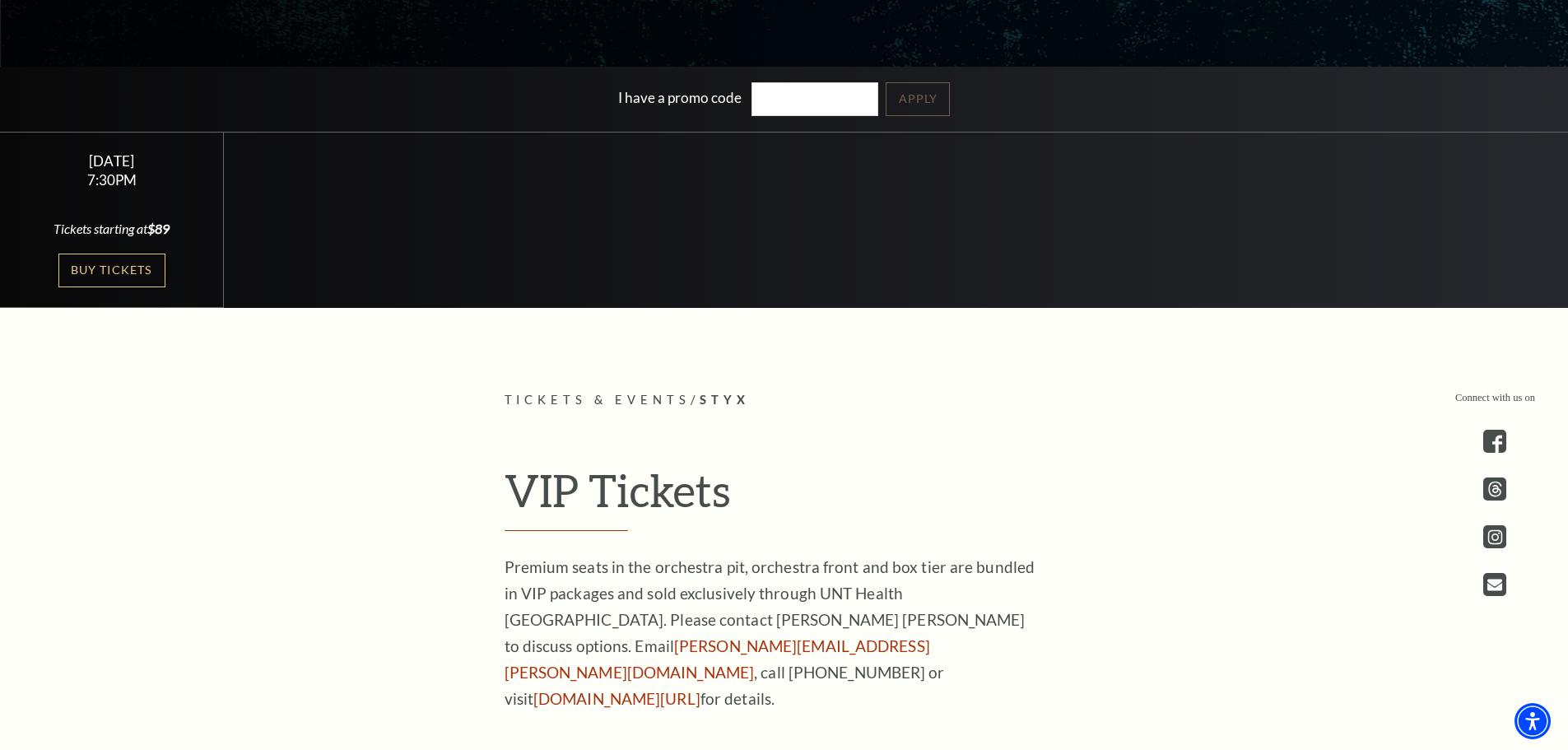
scroll to position [329, 0]
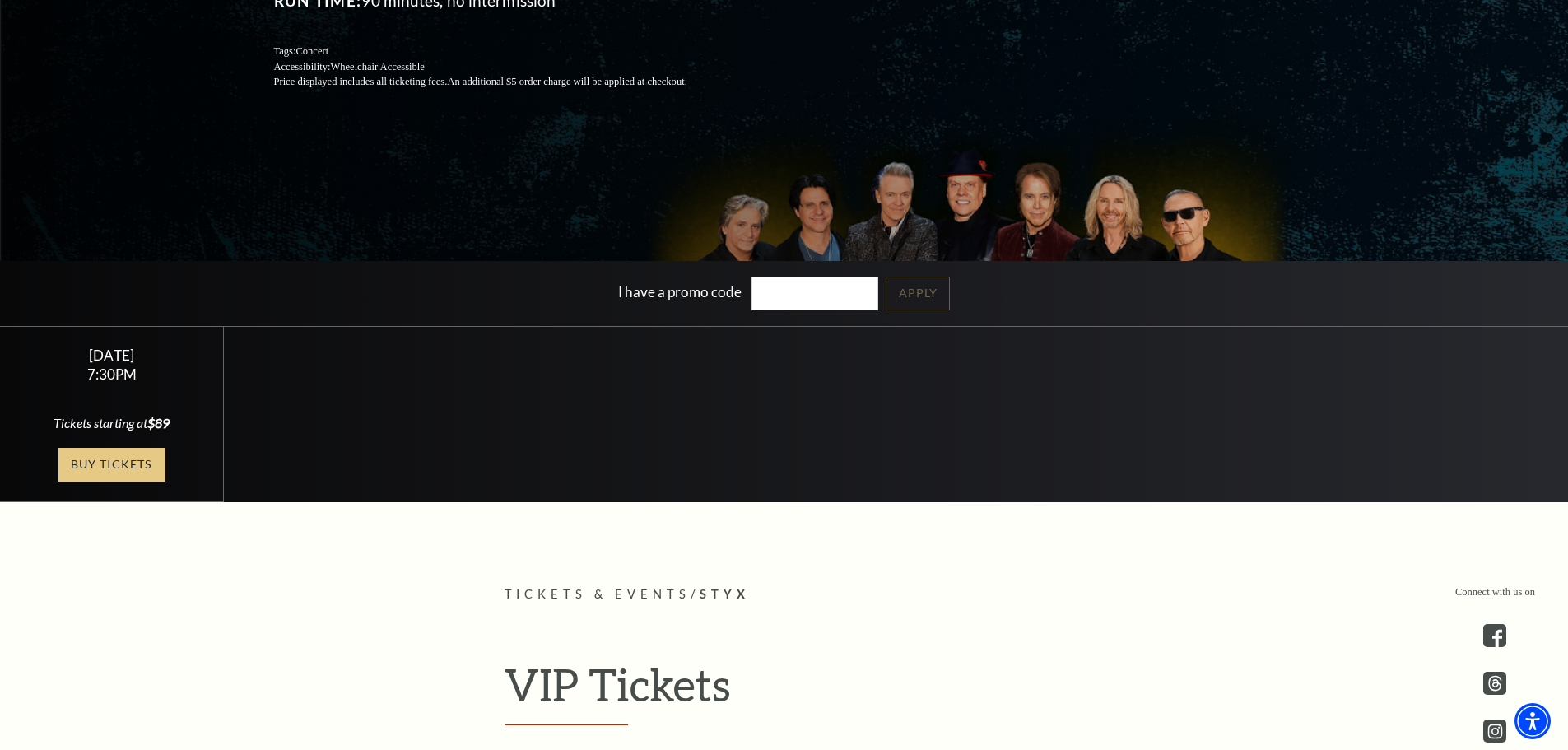
click at [109, 456] on link "Buy Tickets" at bounding box center [112, 465] width 107 height 34
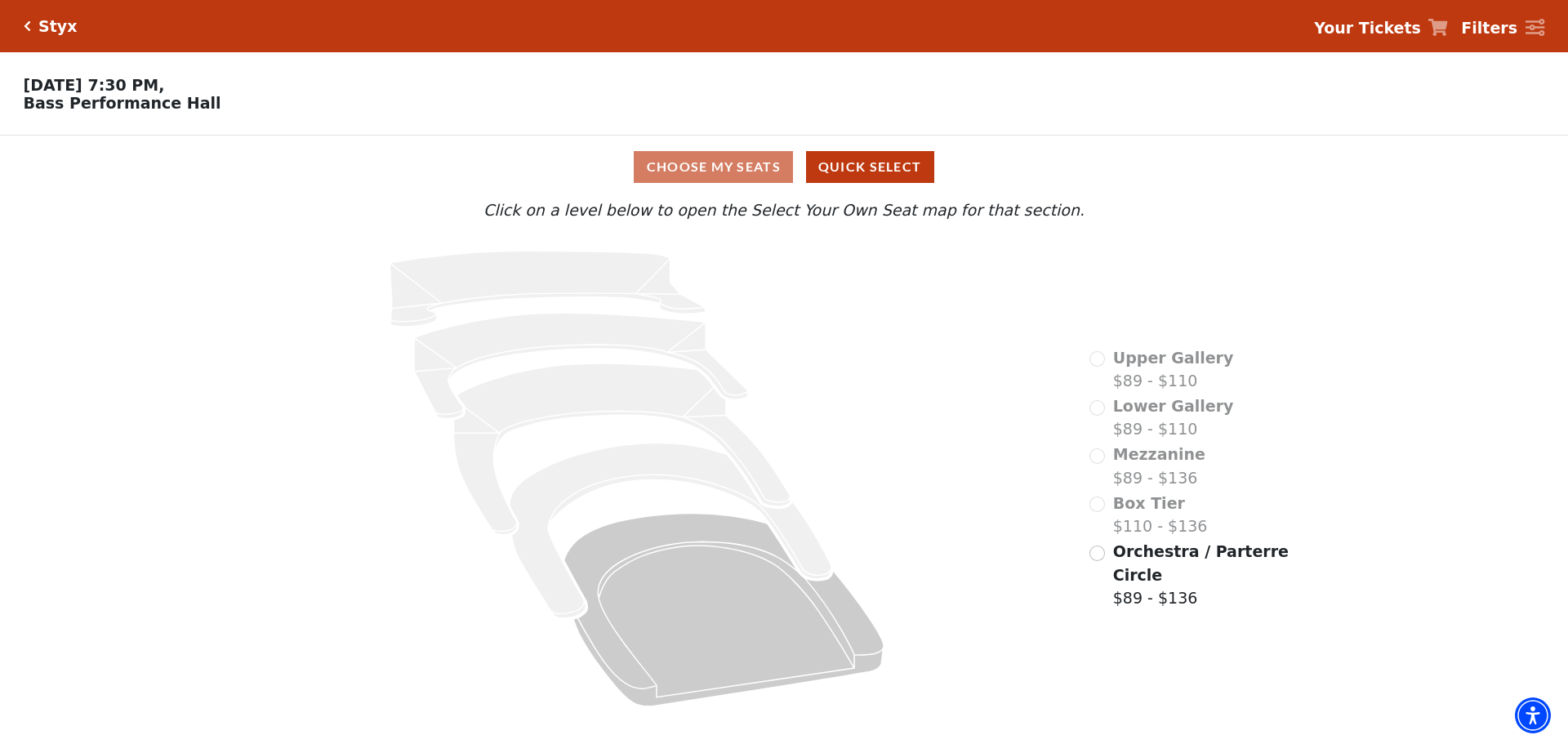
click at [683, 173] on div "Choose My Seats Quick Select" at bounding box center [784, 167] width 1176 height 32
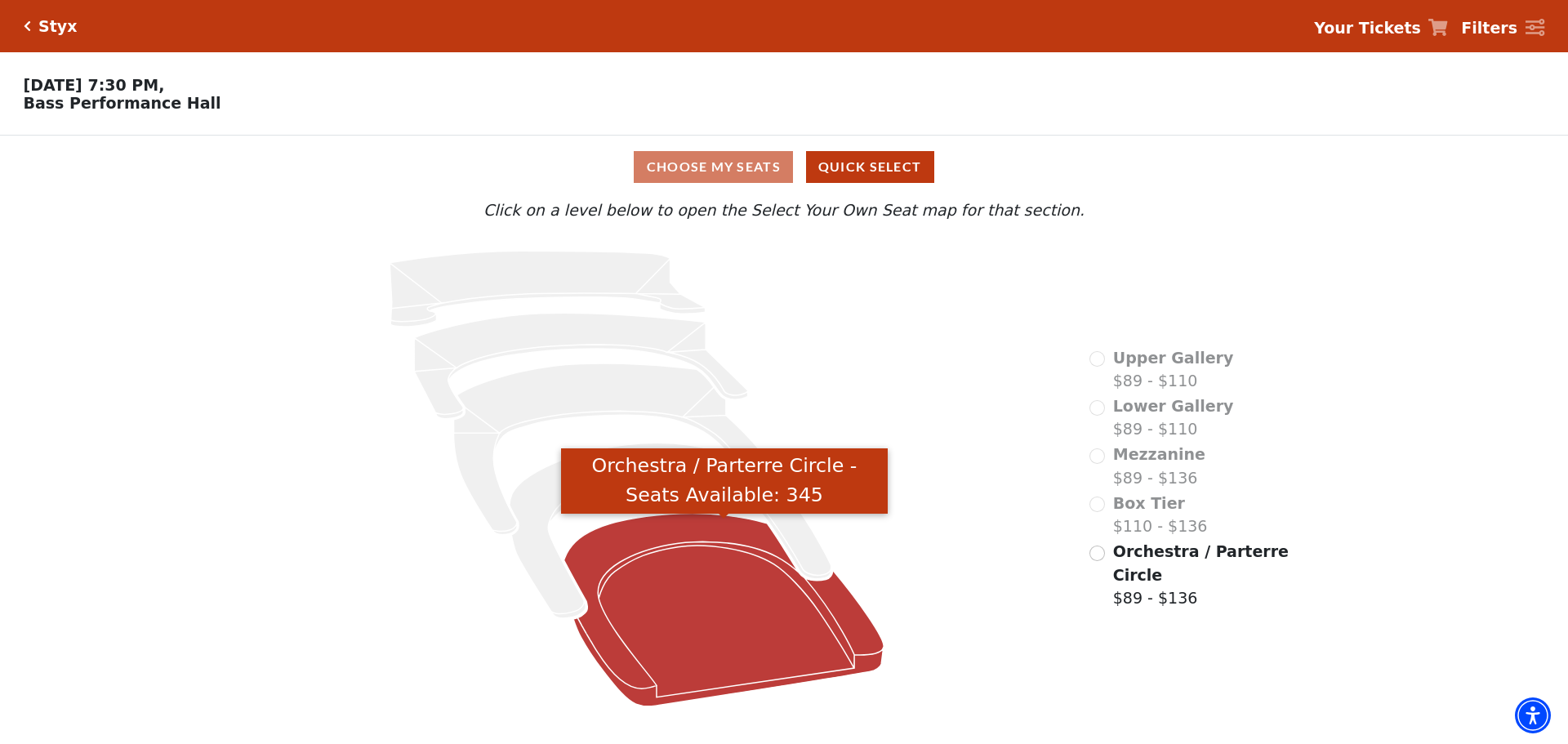
click at [692, 590] on icon "Orchestra / Parterre Circle - Seats Available: 345" at bounding box center [725, 609] width 320 height 193
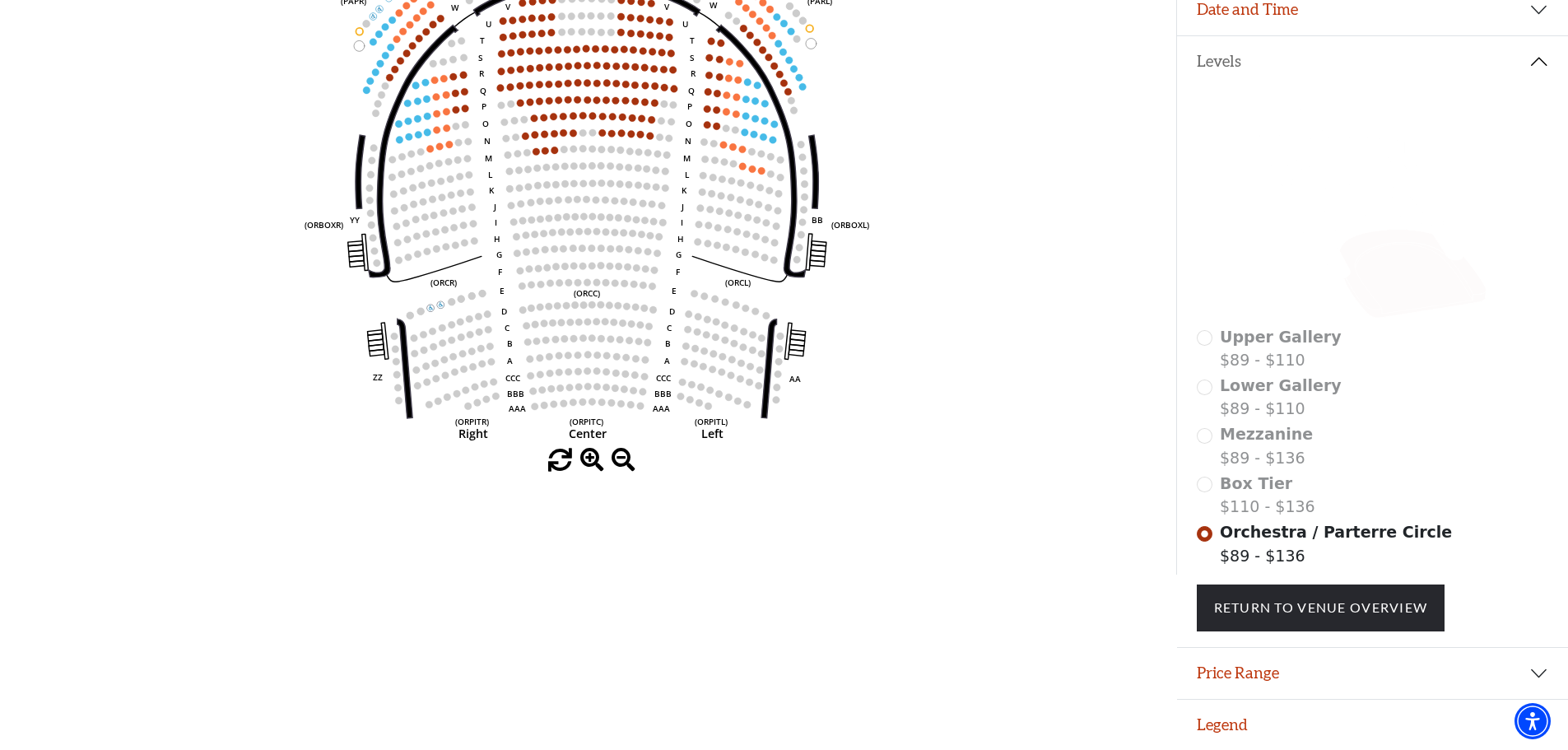
scroll to position [323, 0]
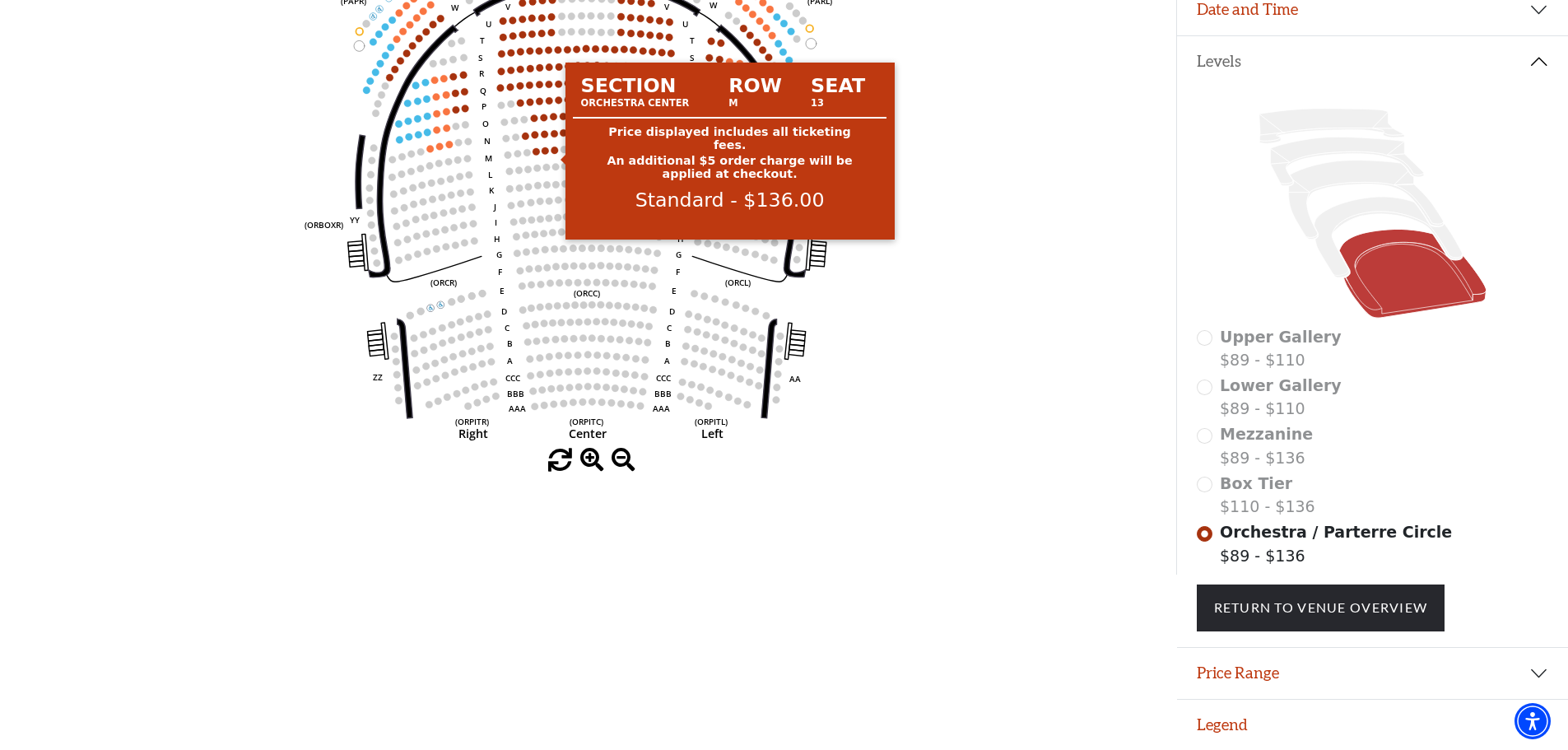
click at [555, 147] on circle at bounding box center [555, 150] width 8 height 8
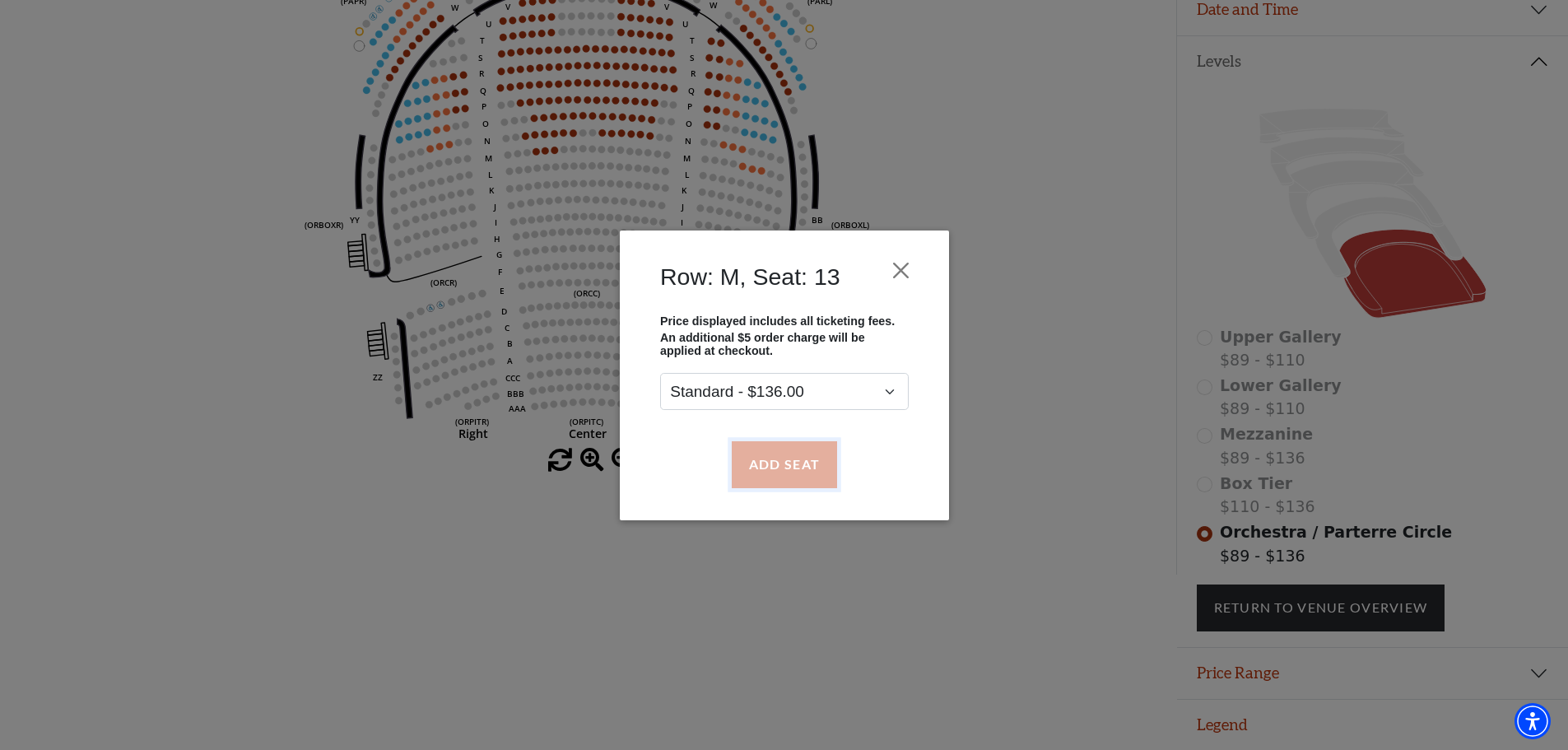
click at [782, 464] on button "Add Seat" at bounding box center [784, 464] width 105 height 46
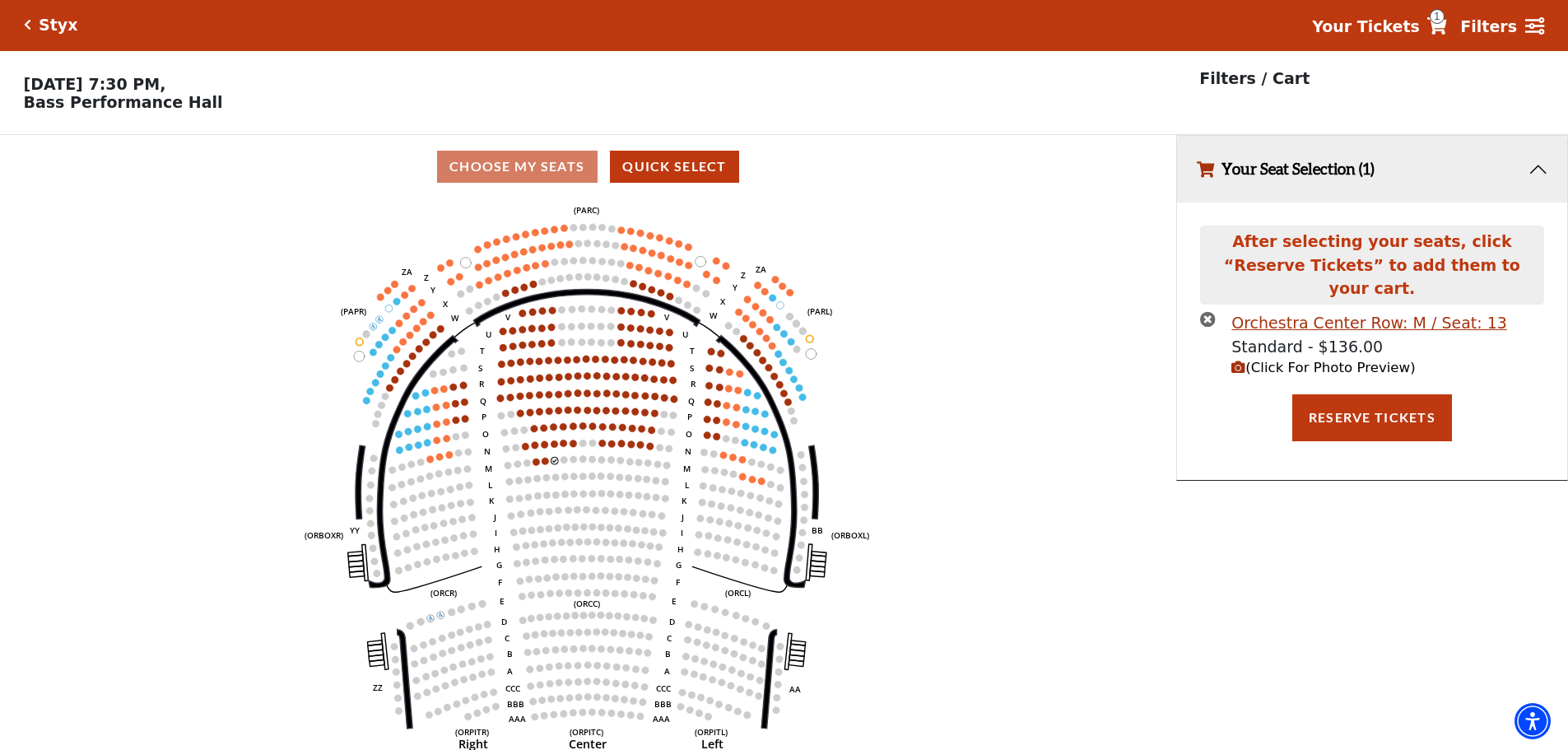
scroll to position [0, 0]
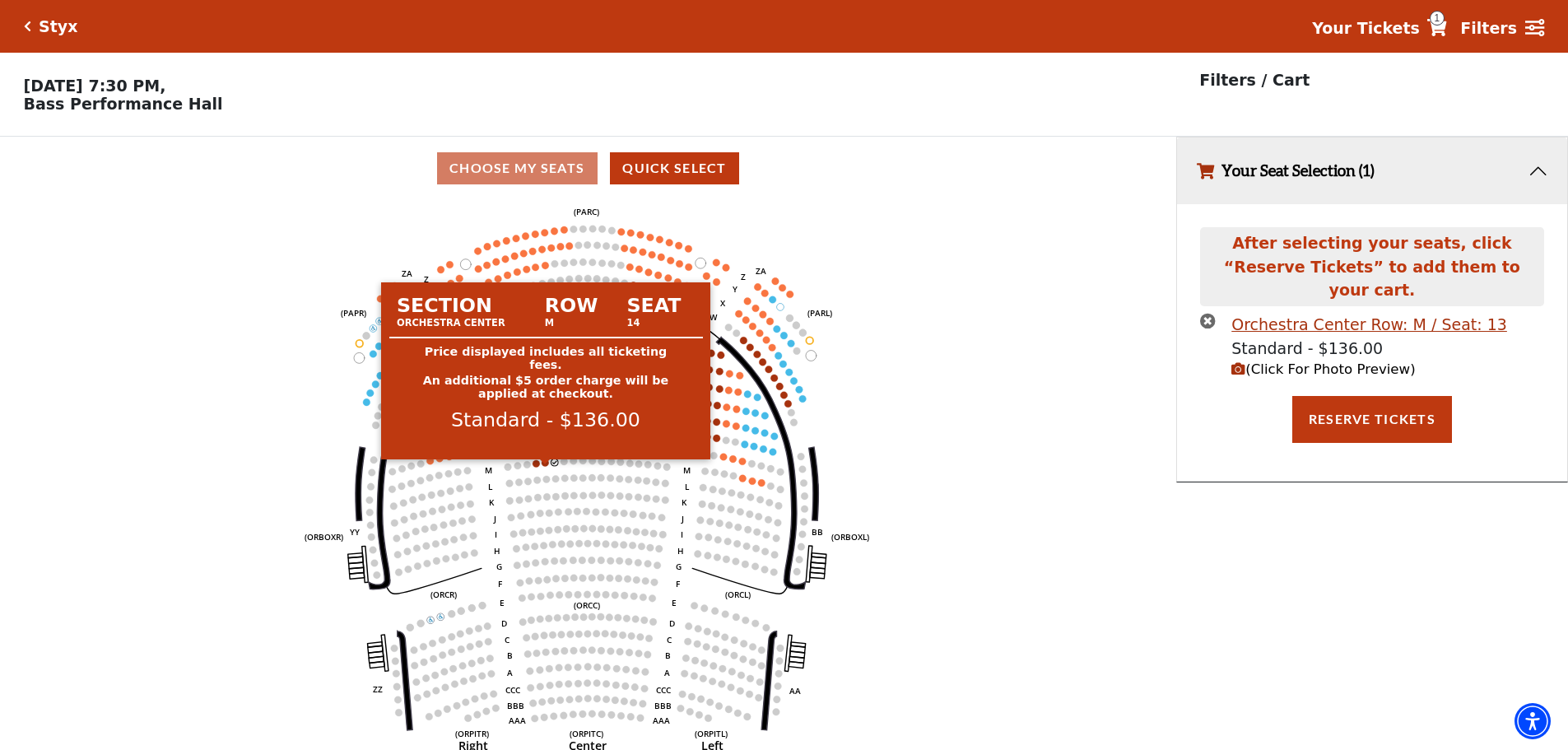
click at [544, 467] on circle at bounding box center [545, 463] width 8 height 8
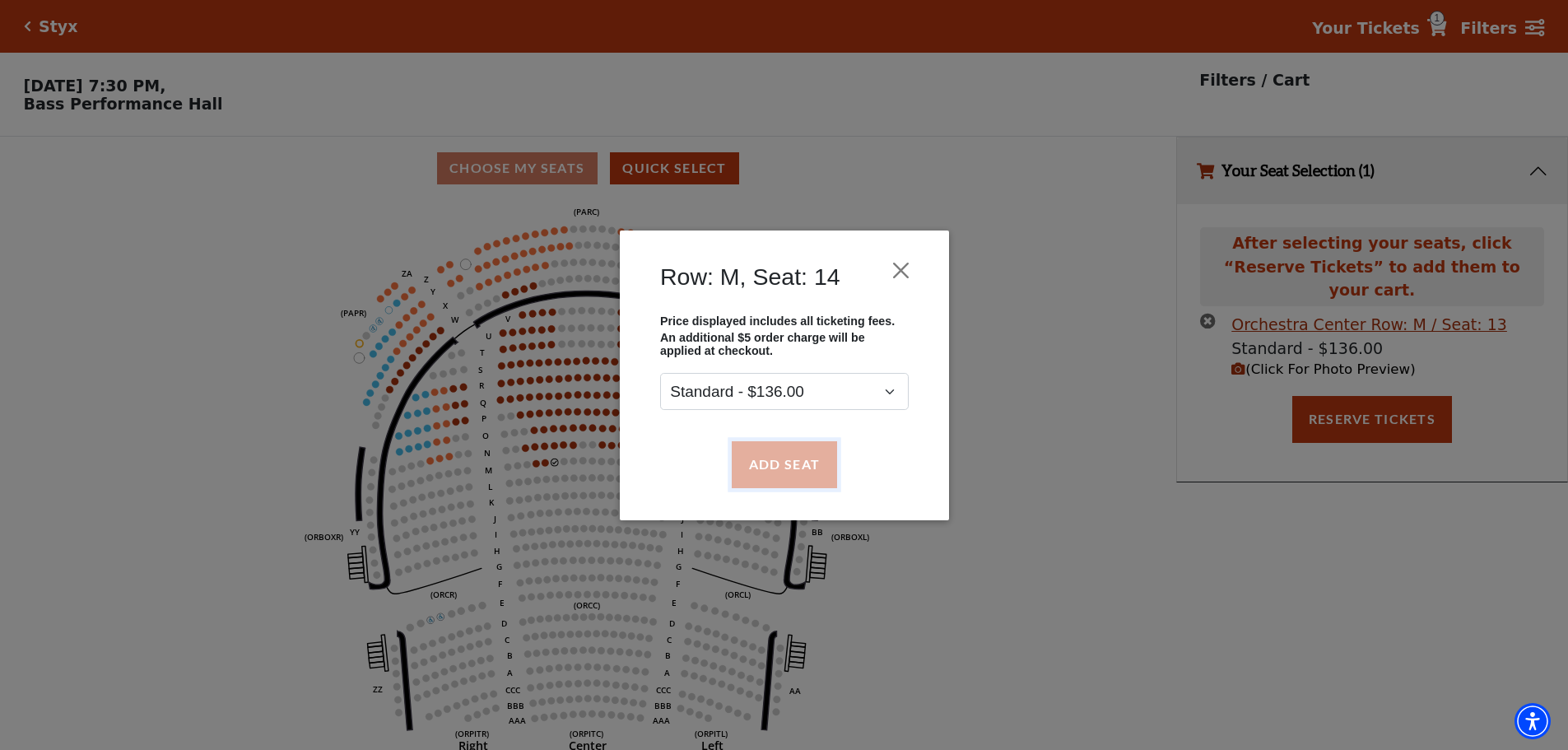
click at [805, 463] on button "Add Seat" at bounding box center [784, 464] width 105 height 46
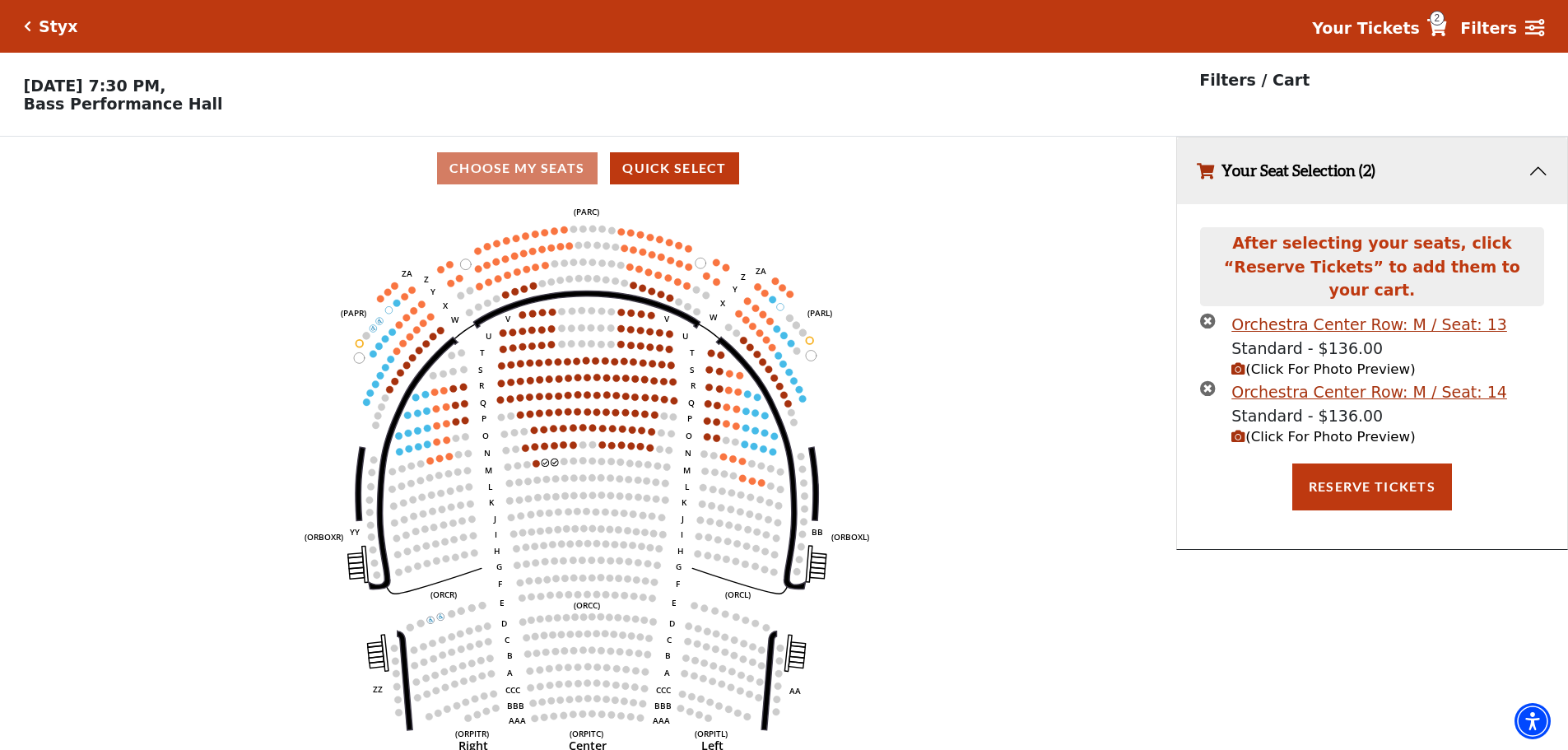
click at [1447, 28] on icon at bounding box center [1437, 27] width 20 height 17
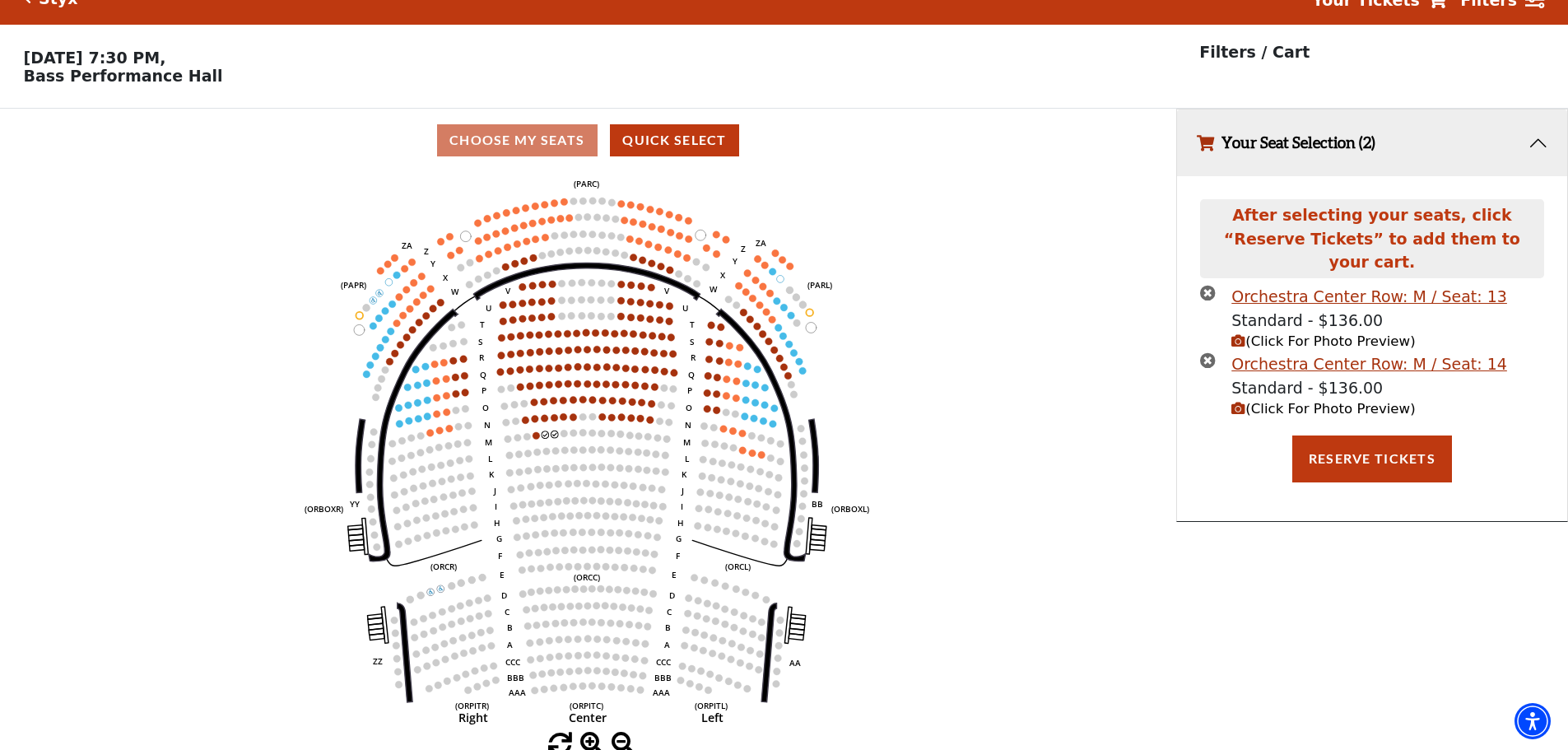
scroll to position [41, 0]
